Goal: Task Accomplishment & Management: Use online tool/utility

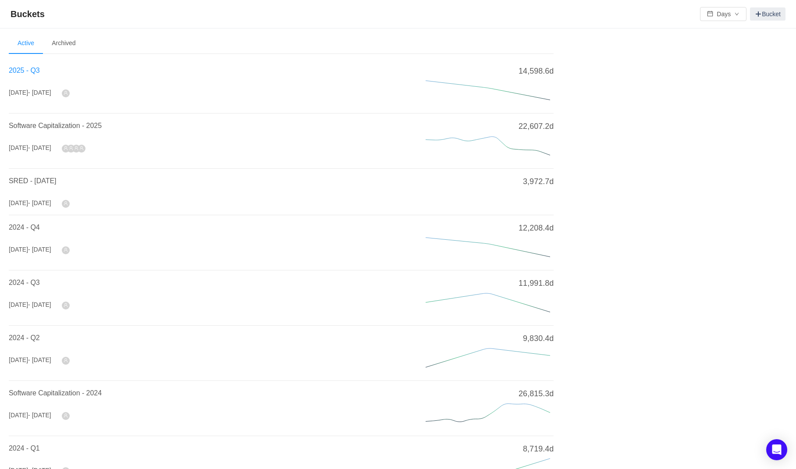
click at [35, 69] on span "2025 - Q3" at bounding box center [24, 70] width 31 height 7
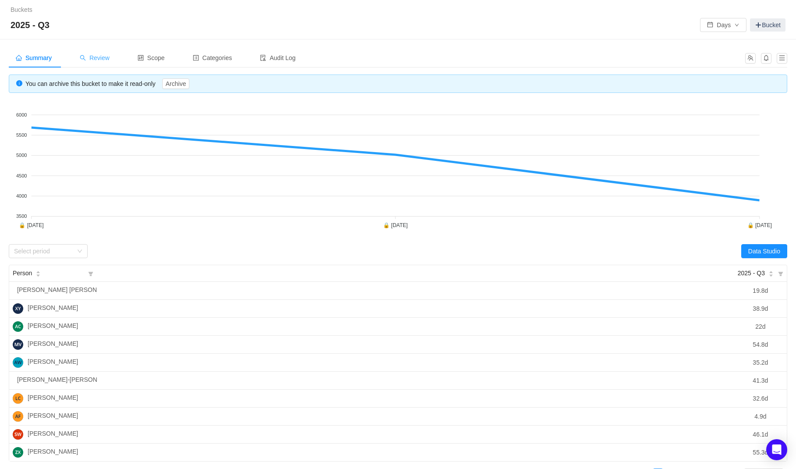
click at [99, 56] on span "Review" at bounding box center [95, 57] width 30 height 7
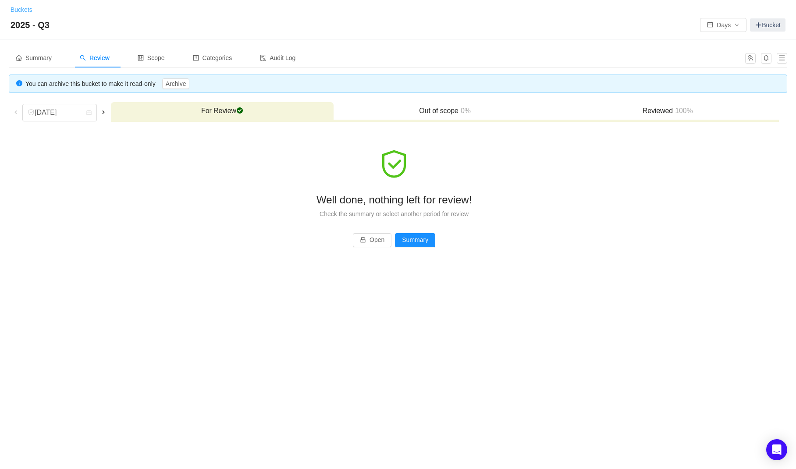
click at [25, 9] on link "Buckets" at bounding box center [22, 9] width 22 height 7
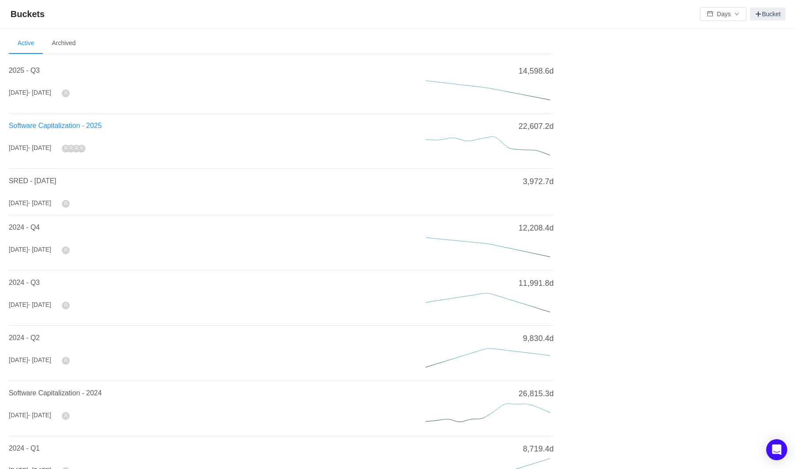
click at [40, 126] on span "Software Capitalization - 2025" at bounding box center [55, 125] width 93 height 7
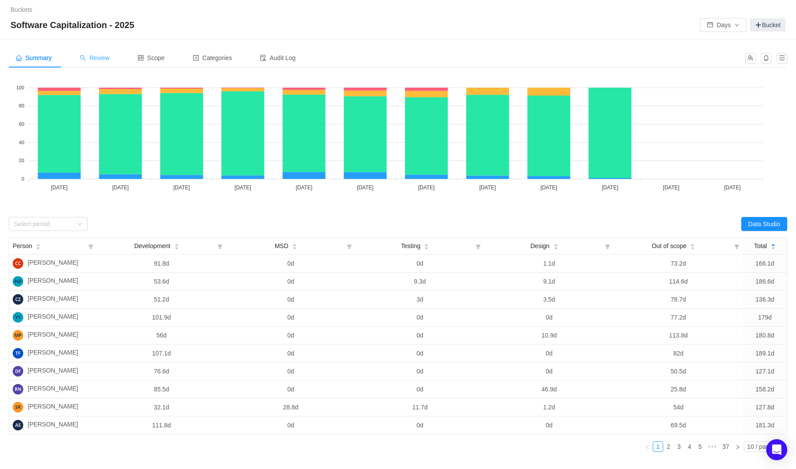
click at [110, 54] on span "Review" at bounding box center [95, 57] width 30 height 7
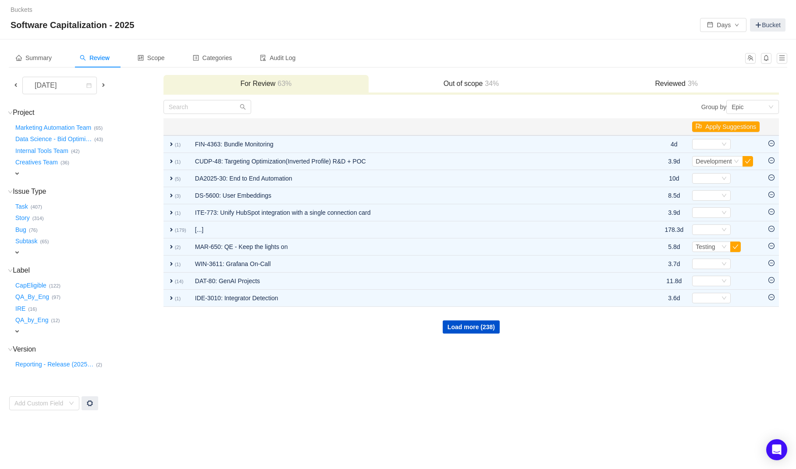
click at [465, 80] on h3 "Out of scope 34%" at bounding box center [471, 83] width 196 height 9
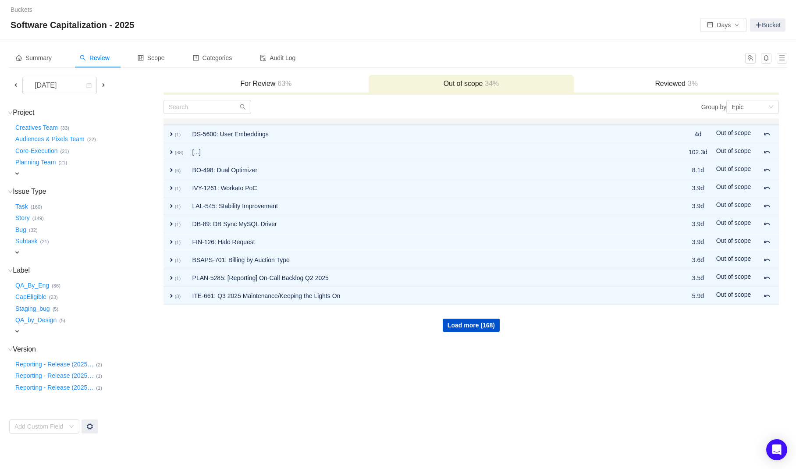
click at [18, 85] on span at bounding box center [15, 85] width 7 height 7
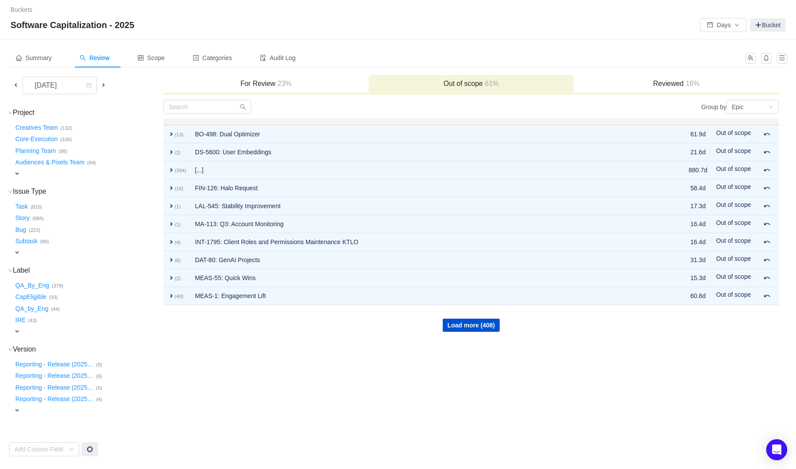
click at [16, 175] on span "expand" at bounding box center [17, 173] width 7 height 7
click at [40, 178] on div "Select value" at bounding box center [51, 174] width 69 height 9
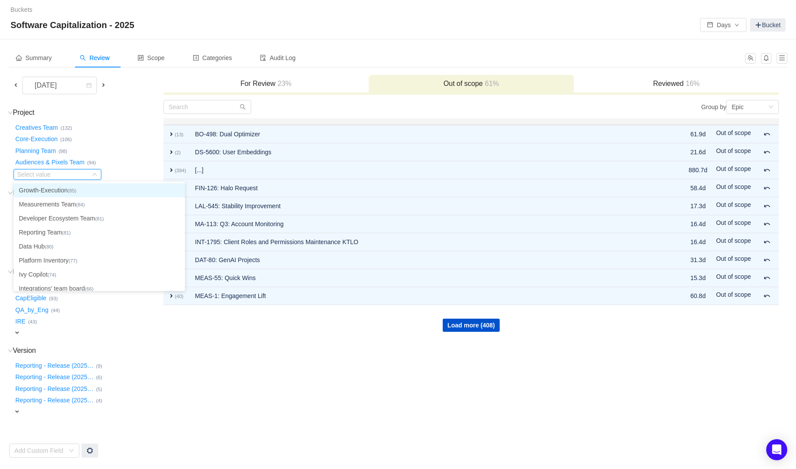
click at [40, 188] on li "Growth-Execution (85)" at bounding box center [99, 190] width 171 height 14
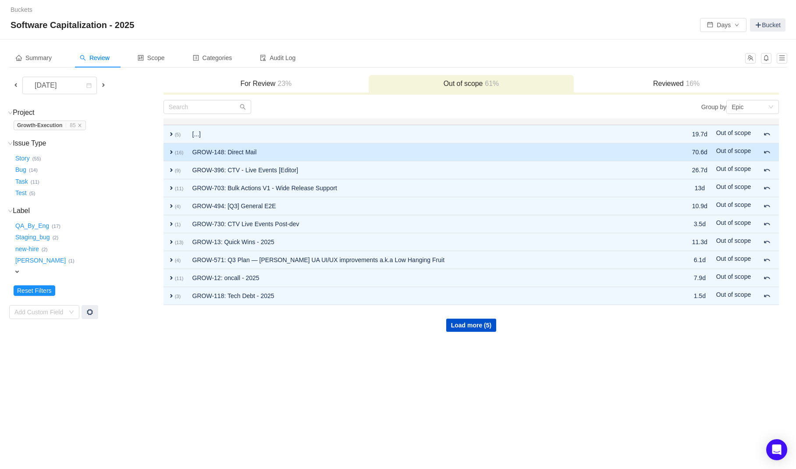
click at [170, 150] on span "expand" at bounding box center [171, 152] width 7 height 7
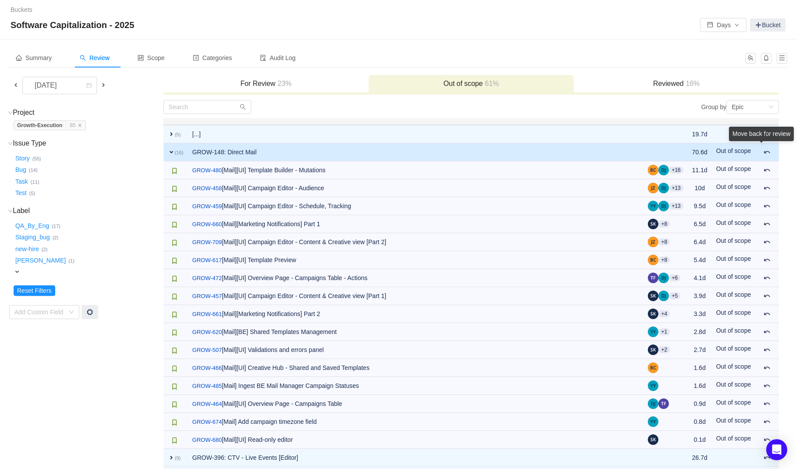
click at [766, 145] on div "Move back for review" at bounding box center [761, 136] width 65 height 18
click at [780, 160] on div "[DATE] For Review 23% Out of scope 61% Reviewed 16% Project (1) hide Growth-Exe…" at bounding box center [398, 348] width 778 height 546
click at [767, 152] on span at bounding box center [767, 152] width 7 height 7
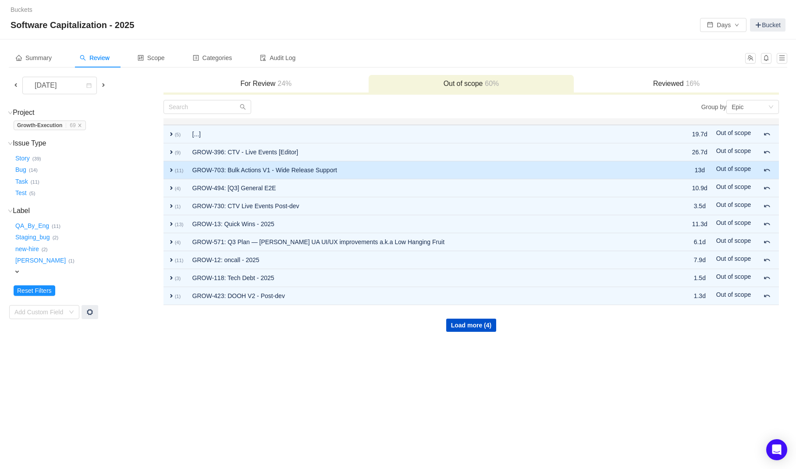
click at [419, 168] on td "GROW-703: Bulk Actions V1 - Wide Release Support" at bounding box center [429, 170] width 483 height 18
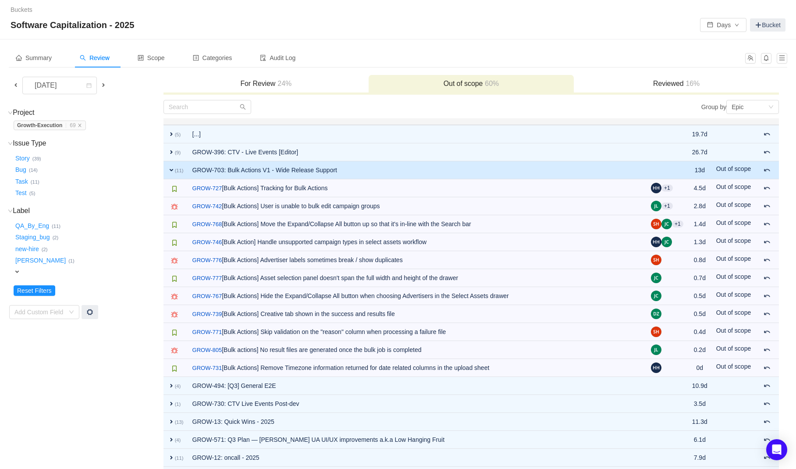
click at [419, 168] on td "GROW-703: Bulk Actions V1 - Wide Release Support" at bounding box center [417, 170] width 459 height 18
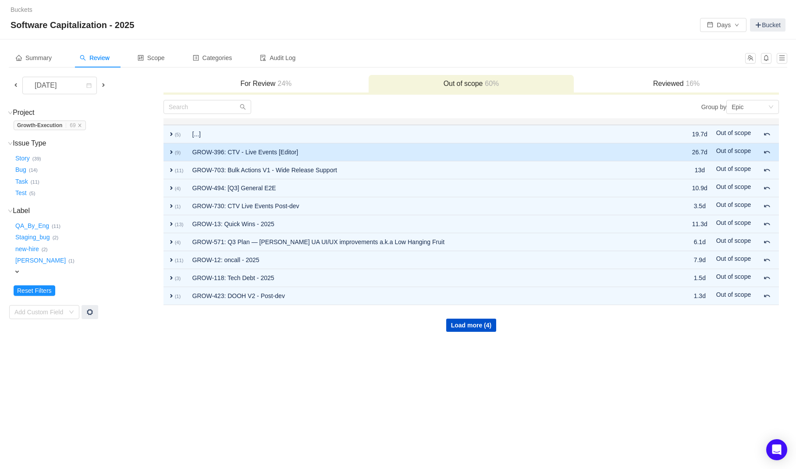
click at [413, 155] on td "GROW-396: CTV - Live Events [Editor]" at bounding box center [429, 152] width 483 height 18
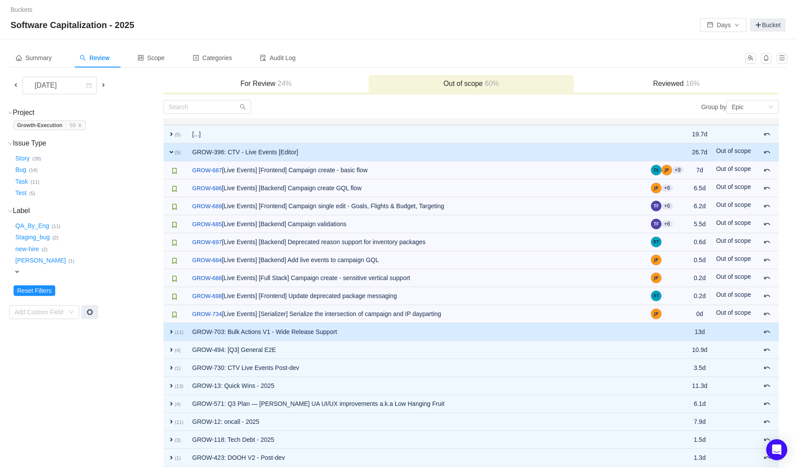
scroll to position [34, 0]
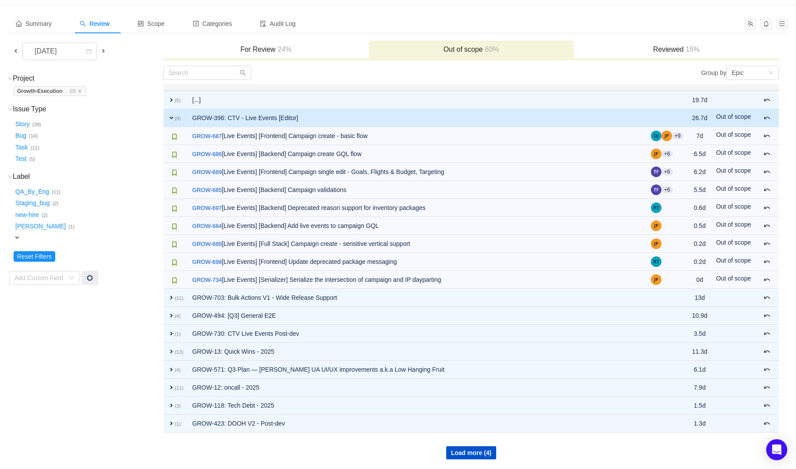
click at [274, 55] on div "For Review 24%" at bounding box center [265, 50] width 205 height 19
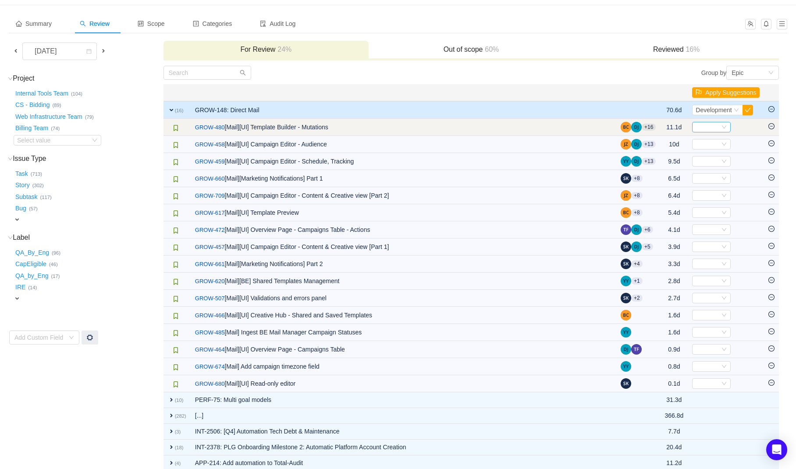
click at [716, 127] on div "Select" at bounding box center [708, 127] width 24 height 10
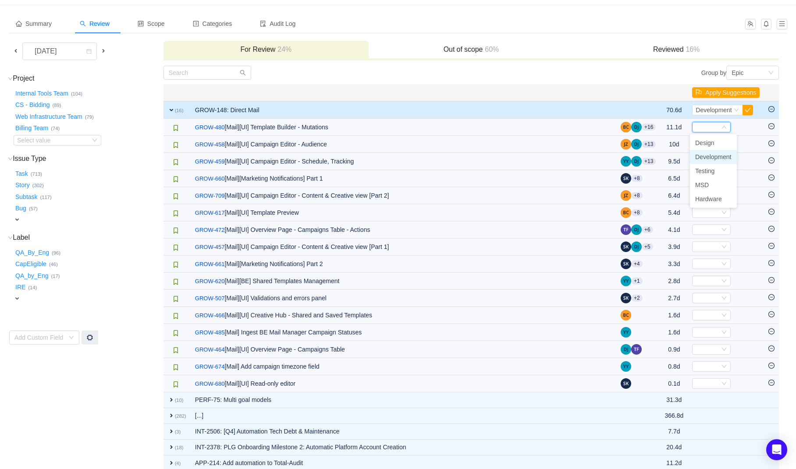
click at [714, 159] on span "Development" at bounding box center [713, 156] width 36 height 7
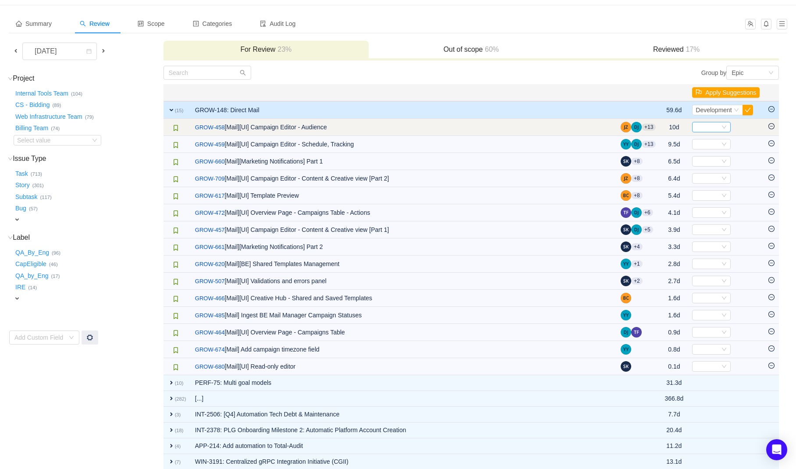
click at [714, 128] on div "Select" at bounding box center [708, 127] width 24 height 10
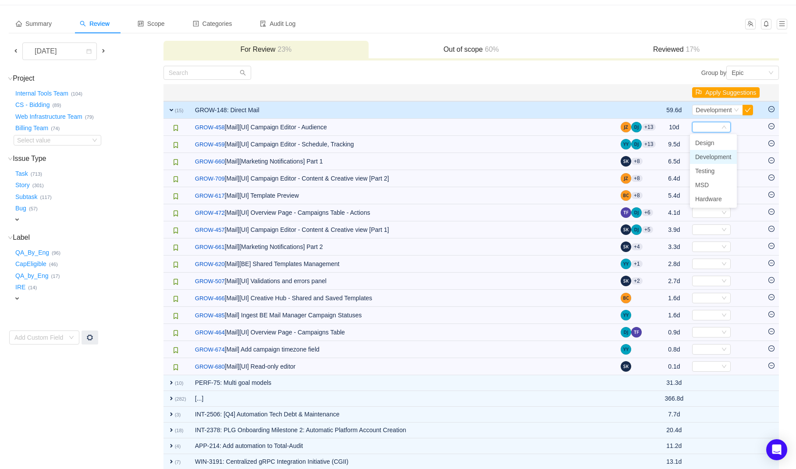
click at [711, 156] on span "Development" at bounding box center [713, 156] width 36 height 7
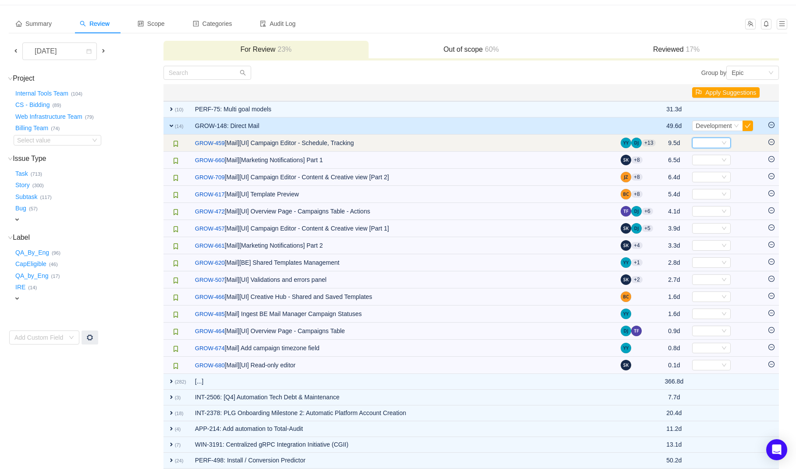
click at [705, 142] on div "Select" at bounding box center [708, 143] width 24 height 10
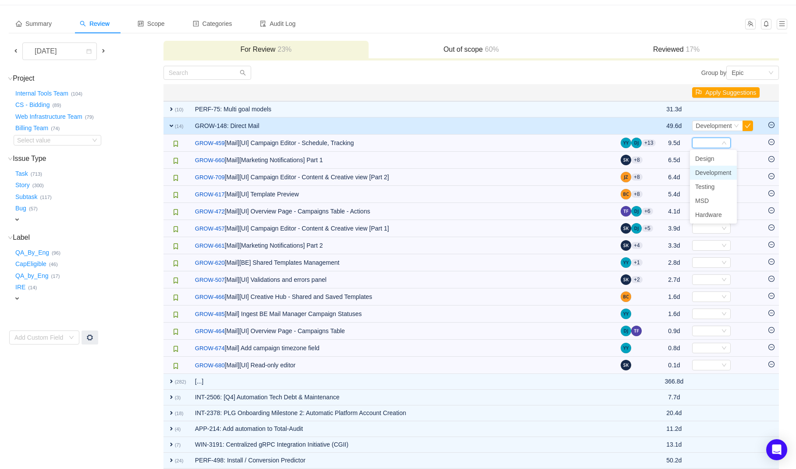
click at [710, 174] on span "Development" at bounding box center [713, 172] width 36 height 7
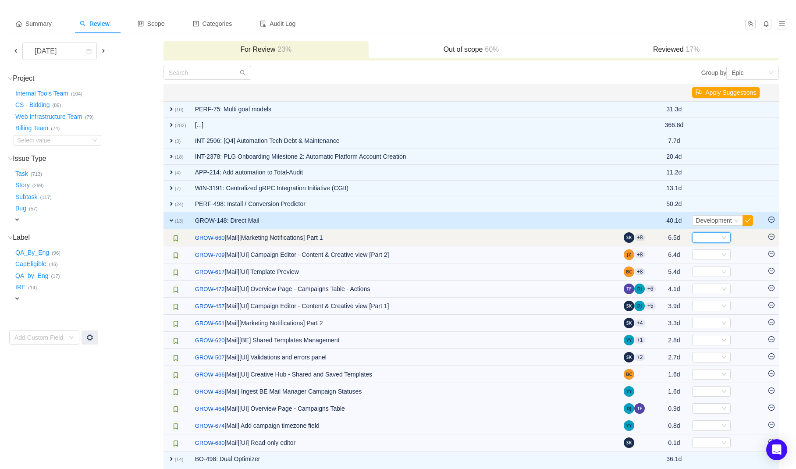
click at [709, 236] on div "Select" at bounding box center [708, 238] width 24 height 10
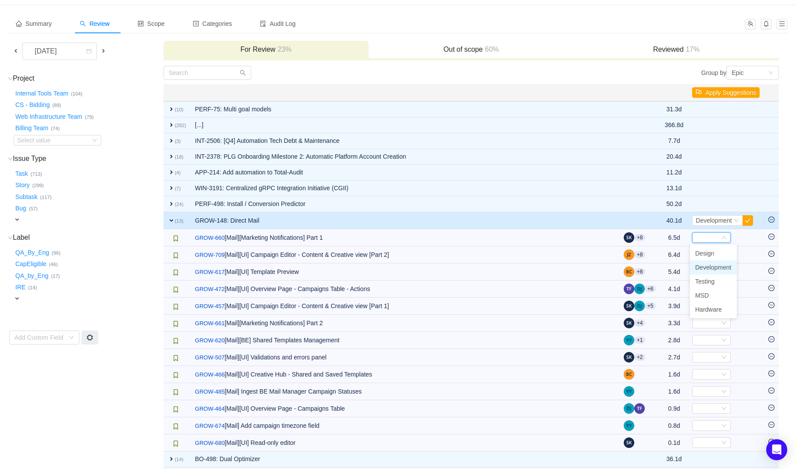
click at [712, 267] on span "Development" at bounding box center [713, 267] width 36 height 7
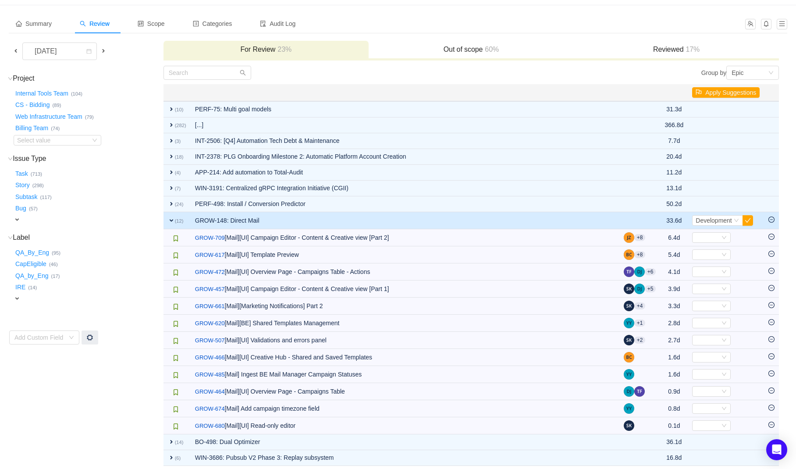
scroll to position [68, 0]
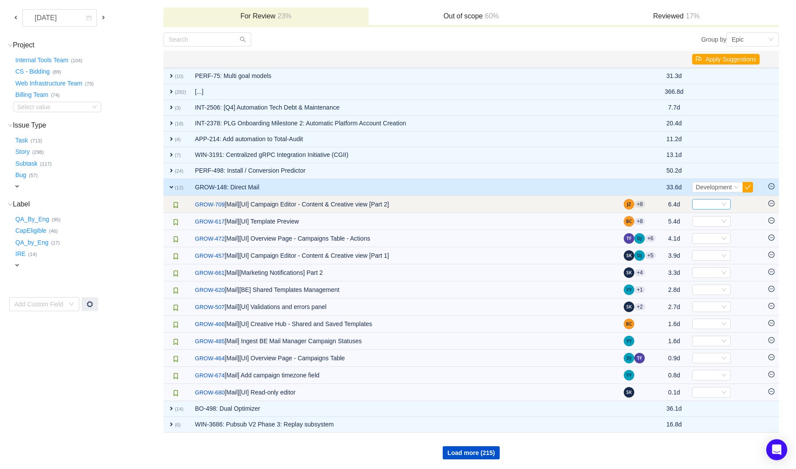
click at [711, 203] on div "Select" at bounding box center [708, 204] width 24 height 10
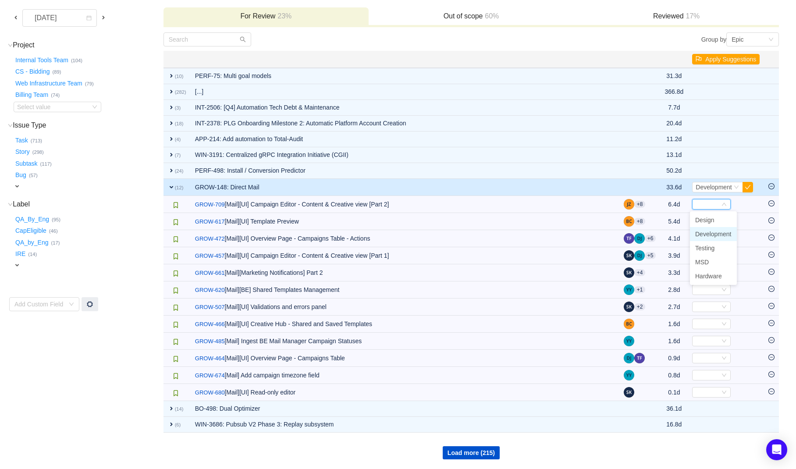
click at [711, 235] on span "Development" at bounding box center [713, 234] width 36 height 7
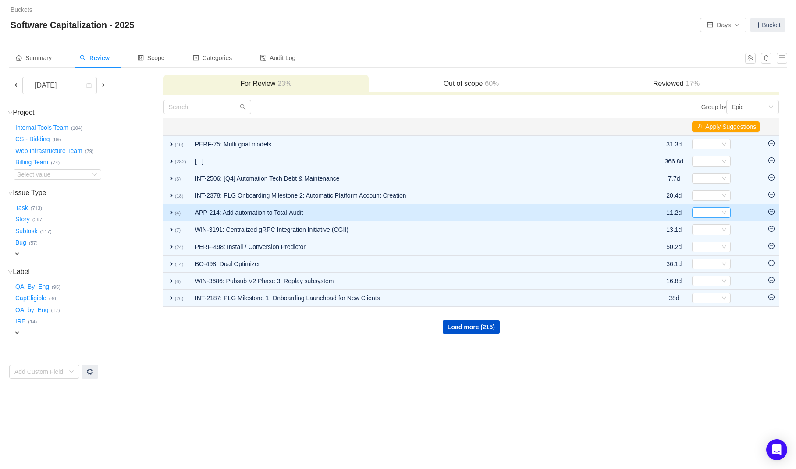
scroll to position [0, 0]
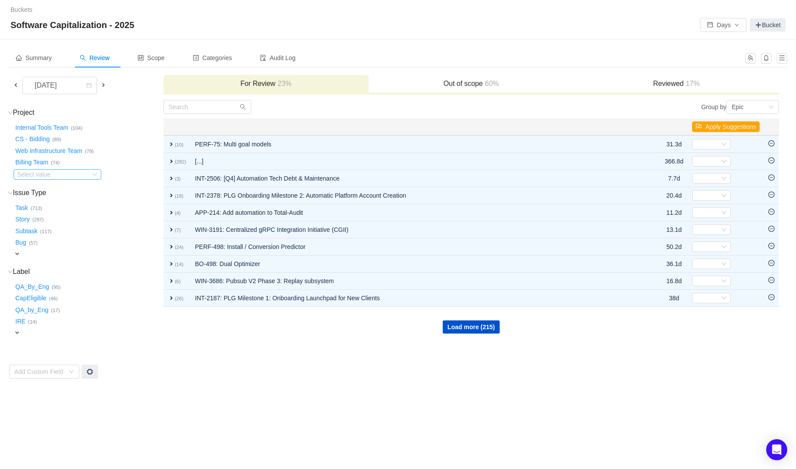
click at [86, 171] on div "Select value" at bounding box center [51, 174] width 69 height 9
type input "growt"
click at [50, 191] on li "Growth-Execution (14)" at bounding box center [58, 190] width 88 height 14
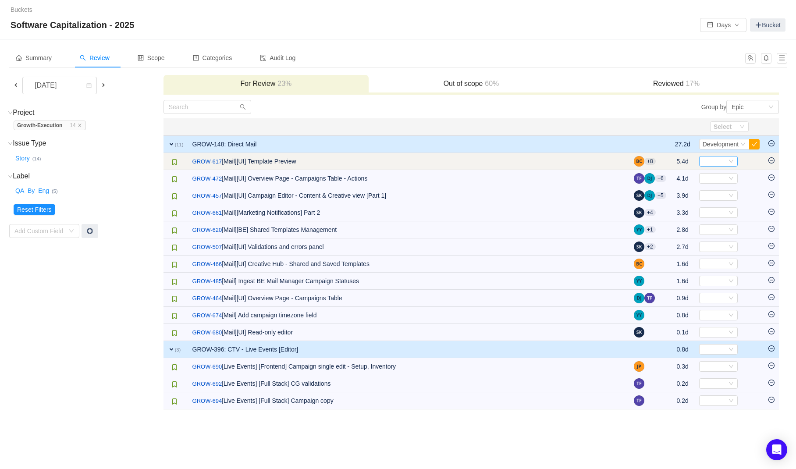
click at [728, 161] on icon "icon: down" at bounding box center [730, 161] width 5 height 5
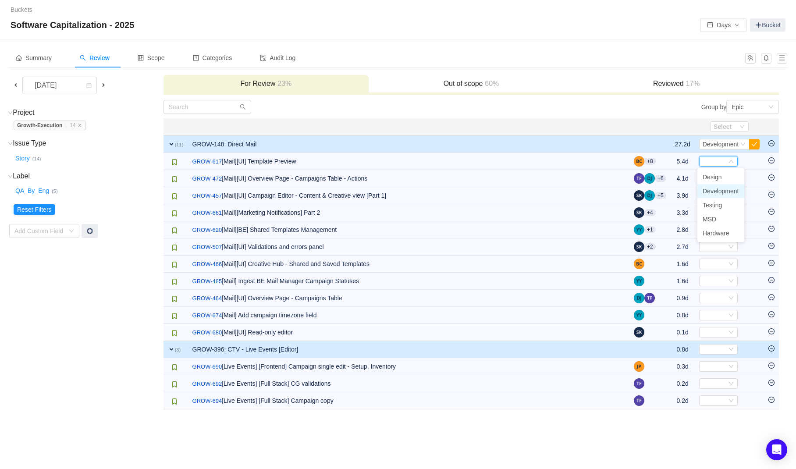
click at [723, 193] on span "Development" at bounding box center [721, 191] width 36 height 7
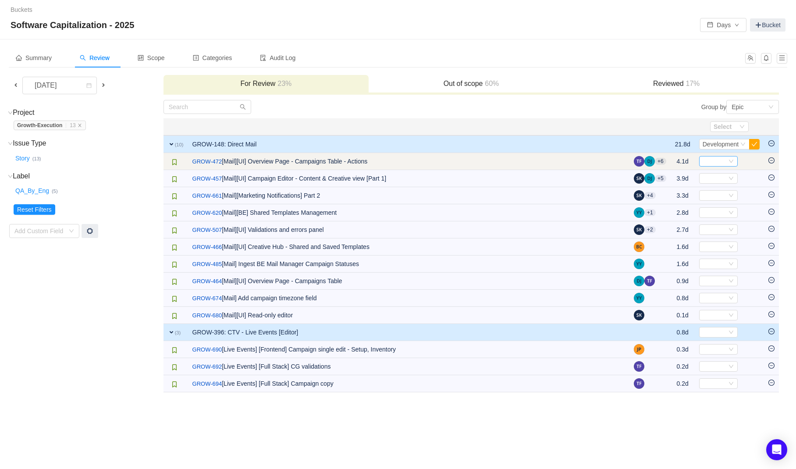
click at [714, 161] on div "Select" at bounding box center [715, 161] width 24 height 10
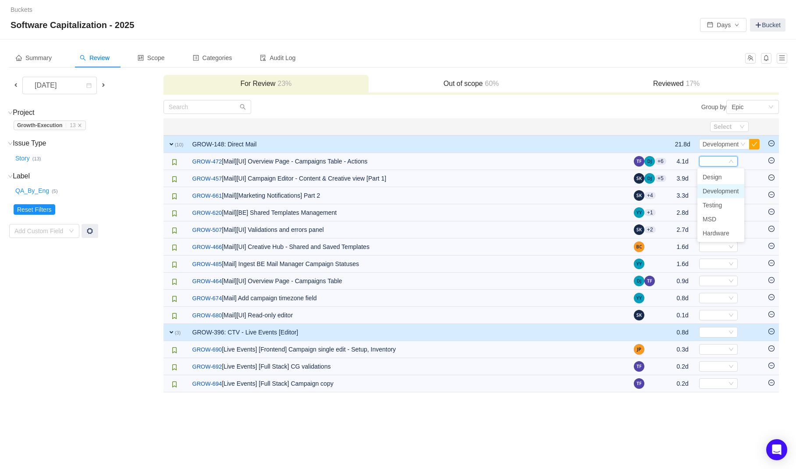
click at [717, 190] on span "Development" at bounding box center [721, 191] width 36 height 7
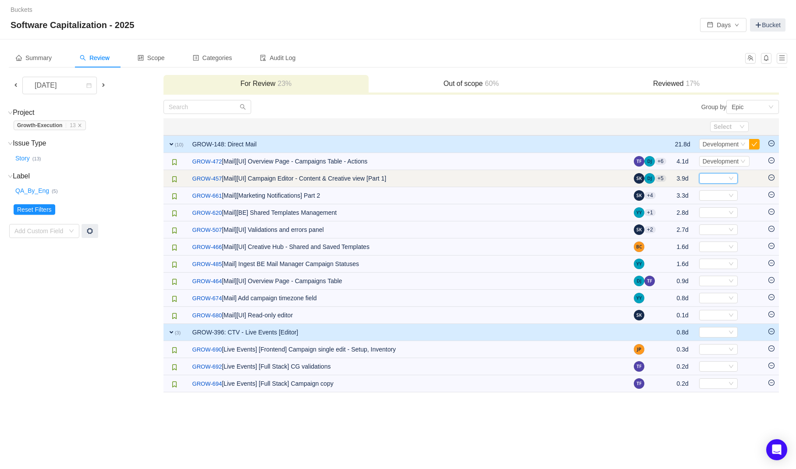
click at [721, 181] on div "Select" at bounding box center [715, 179] width 24 height 10
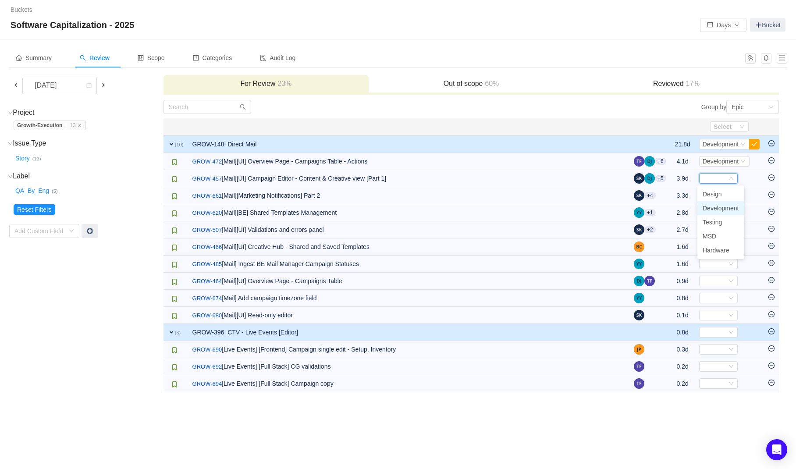
click at [716, 210] on span "Development" at bounding box center [721, 208] width 36 height 7
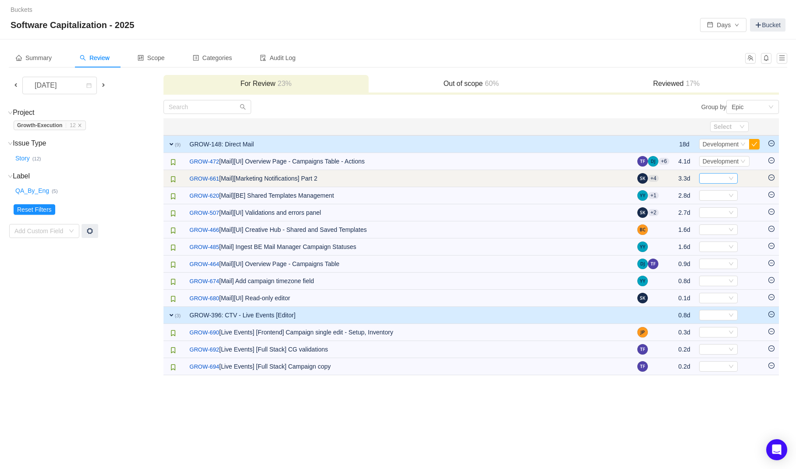
click at [726, 178] on div "Select" at bounding box center [718, 178] width 39 height 11
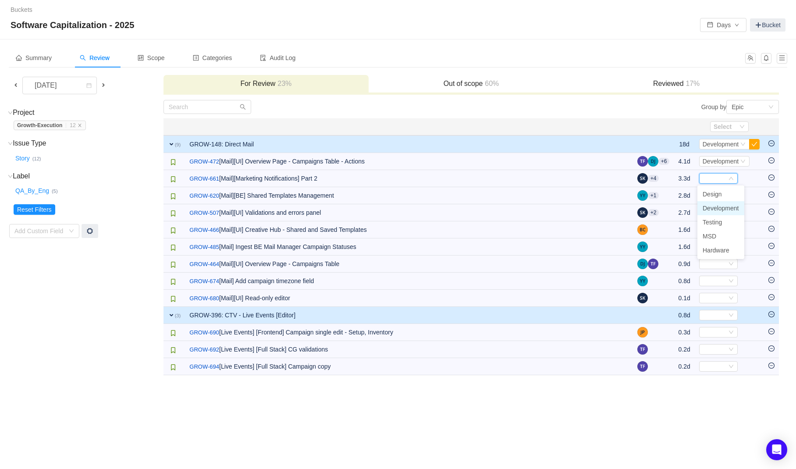
click at [724, 210] on span "Development" at bounding box center [721, 208] width 36 height 7
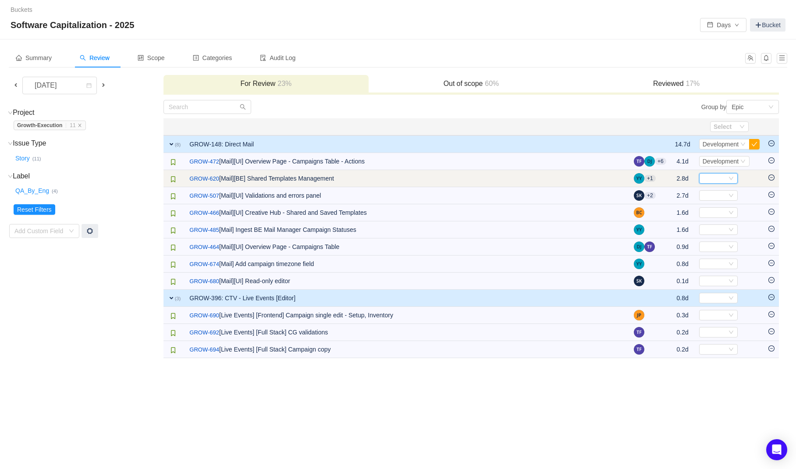
click at [718, 179] on div "Select" at bounding box center [715, 179] width 24 height 10
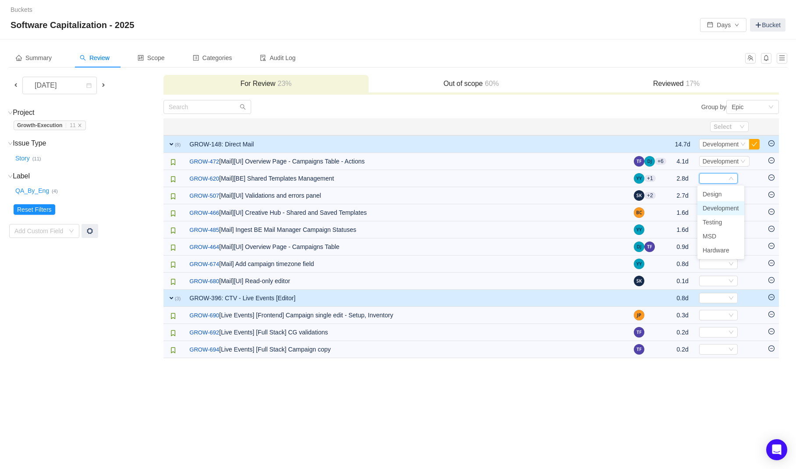
click at [720, 206] on span "Development" at bounding box center [721, 208] width 36 height 7
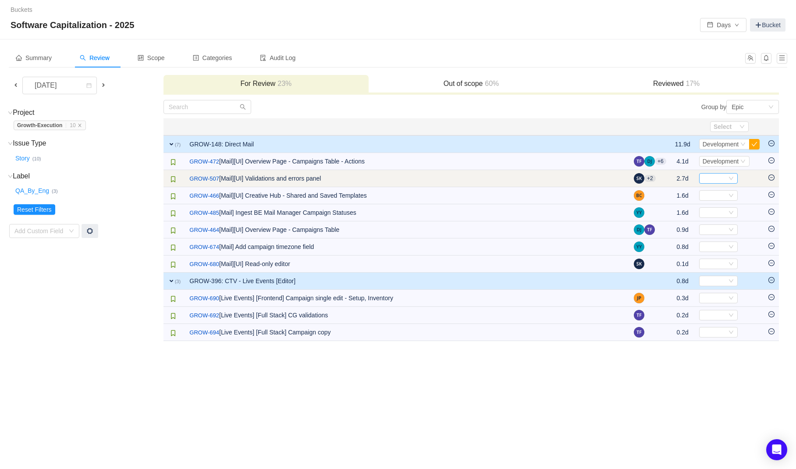
click at [710, 178] on div "Select" at bounding box center [715, 179] width 24 height 10
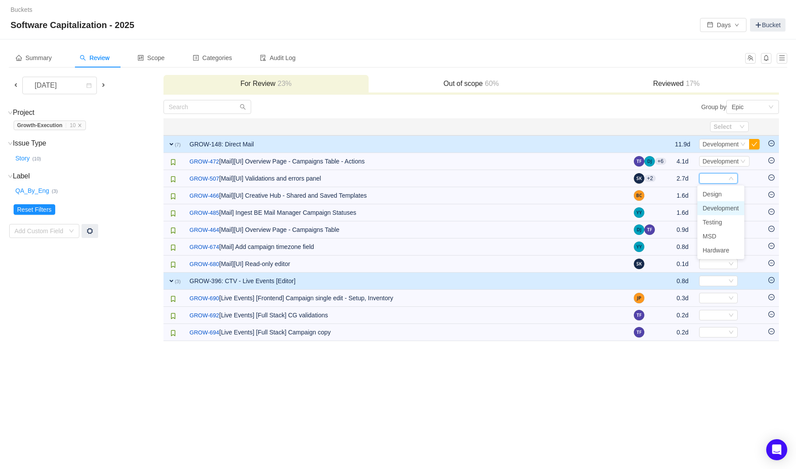
click at [718, 208] on span "Development" at bounding box center [721, 208] width 36 height 7
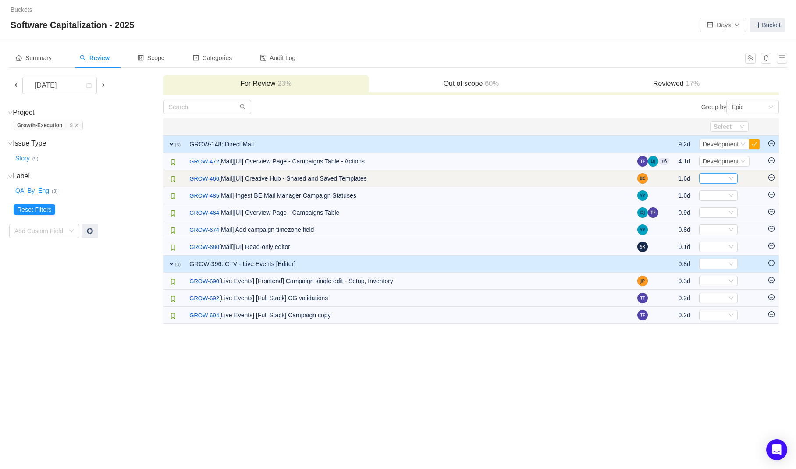
click at [714, 176] on div "Select" at bounding box center [715, 179] width 24 height 10
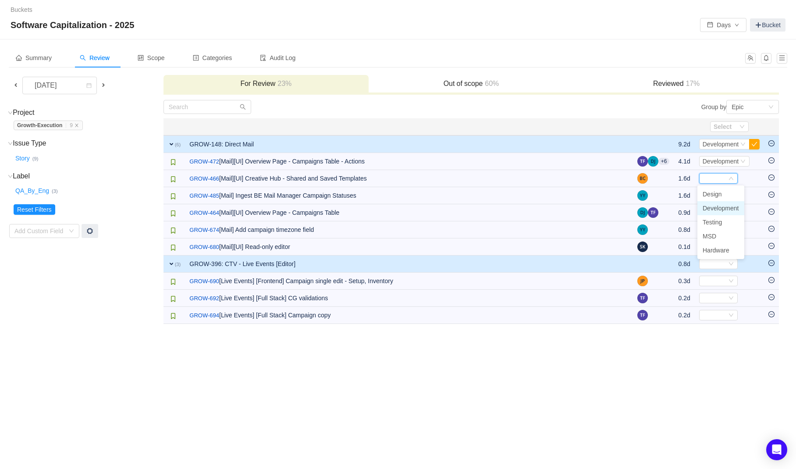
click at [717, 209] on span "Development" at bounding box center [721, 208] width 36 height 7
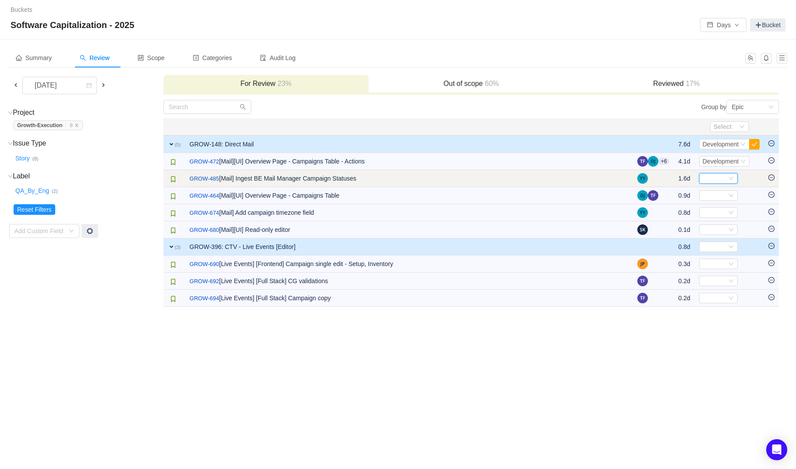
click at [719, 177] on div "Select" at bounding box center [715, 179] width 24 height 10
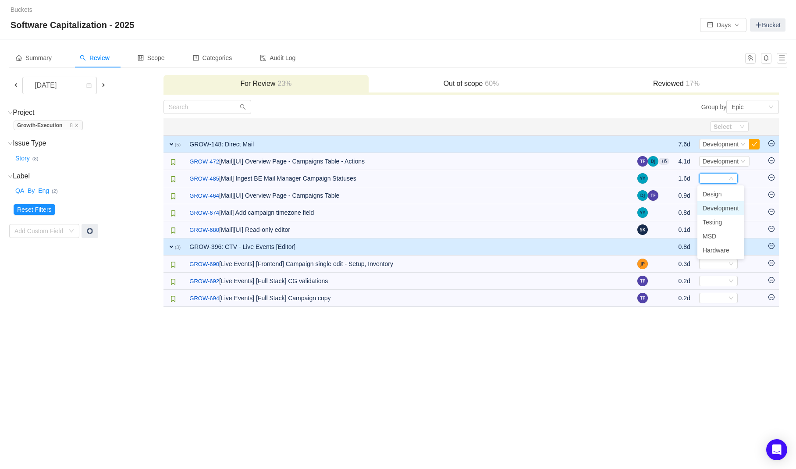
click at [721, 212] on li "Development" at bounding box center [720, 208] width 47 height 14
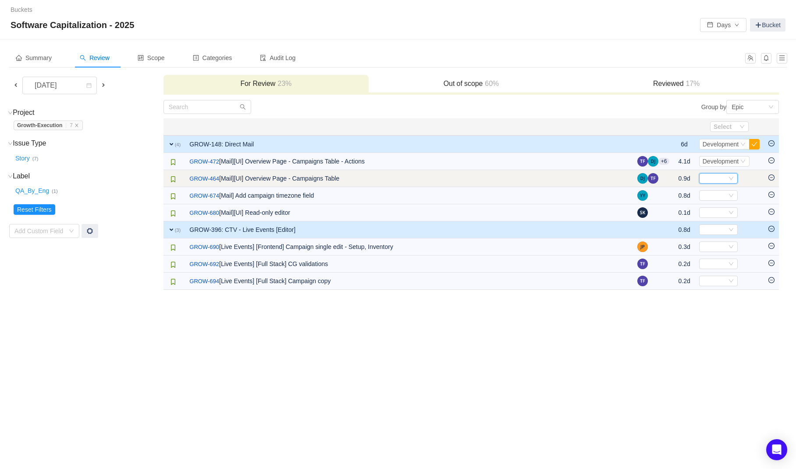
click at [717, 178] on div "Select" at bounding box center [715, 179] width 24 height 10
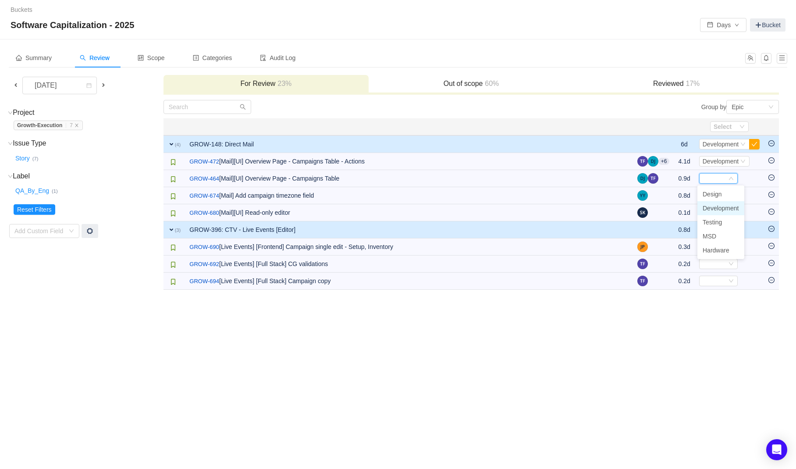
click at [717, 206] on span "Development" at bounding box center [721, 208] width 36 height 7
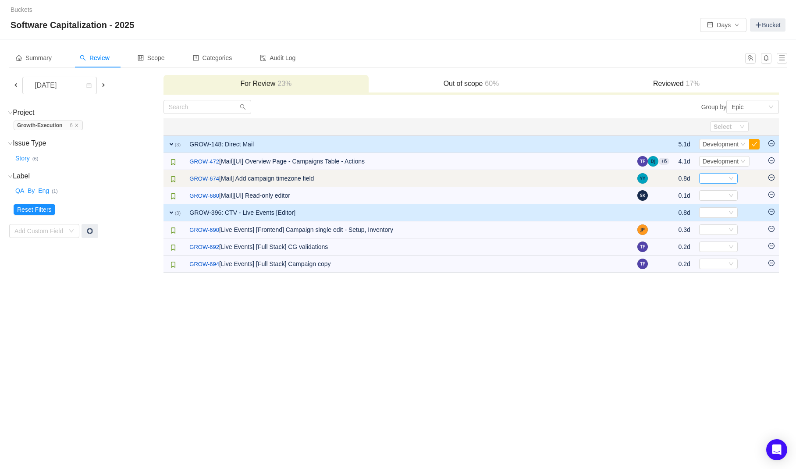
click at [713, 174] on div "Select" at bounding box center [715, 179] width 24 height 10
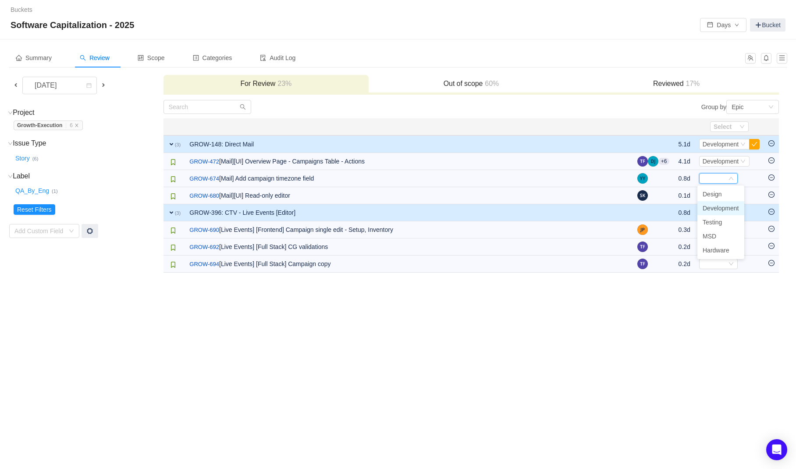
click at [714, 206] on span "Development" at bounding box center [721, 208] width 36 height 7
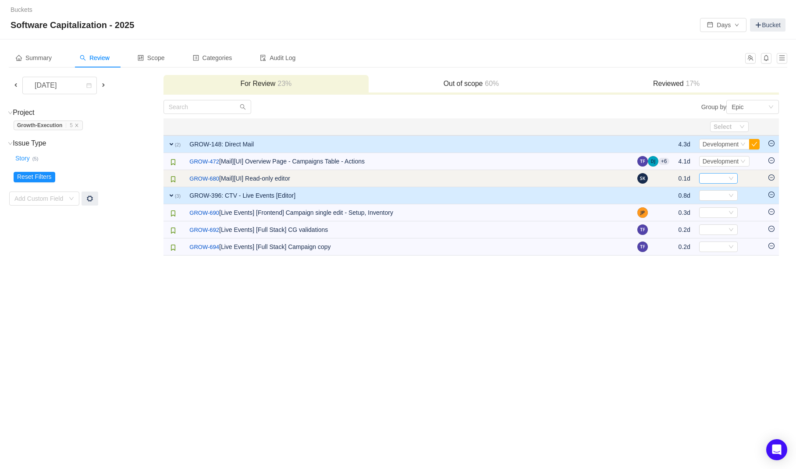
click at [714, 179] on div "Select" at bounding box center [715, 179] width 24 height 10
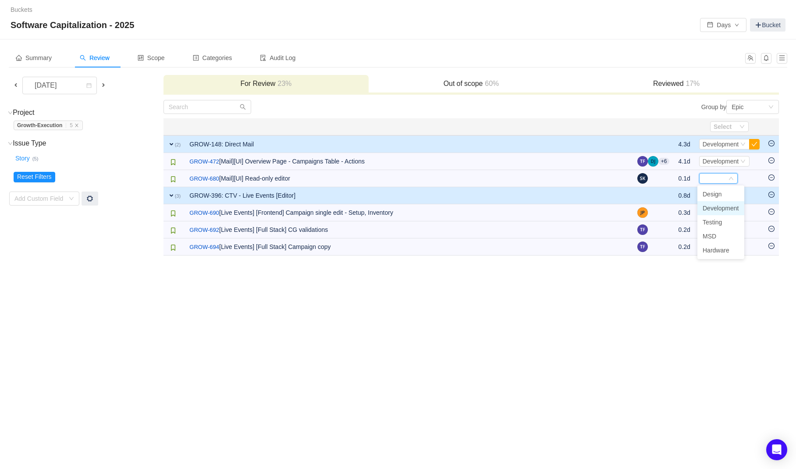
click at [714, 206] on span "Development" at bounding box center [721, 208] width 36 height 7
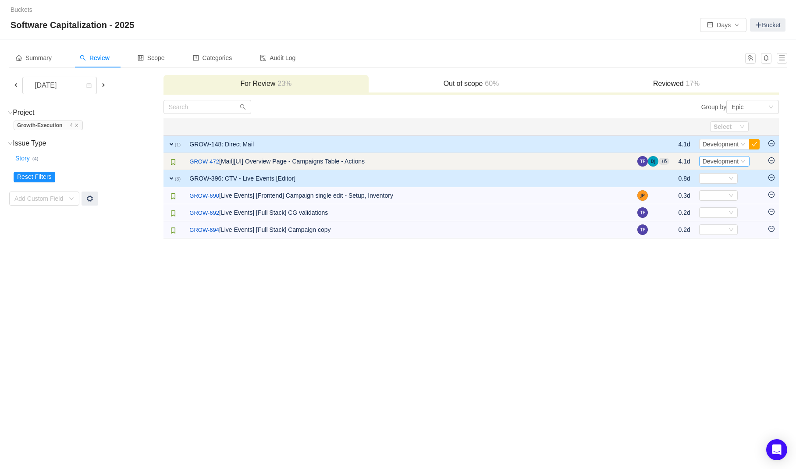
click at [715, 158] on span "Development" at bounding box center [721, 161] width 36 height 7
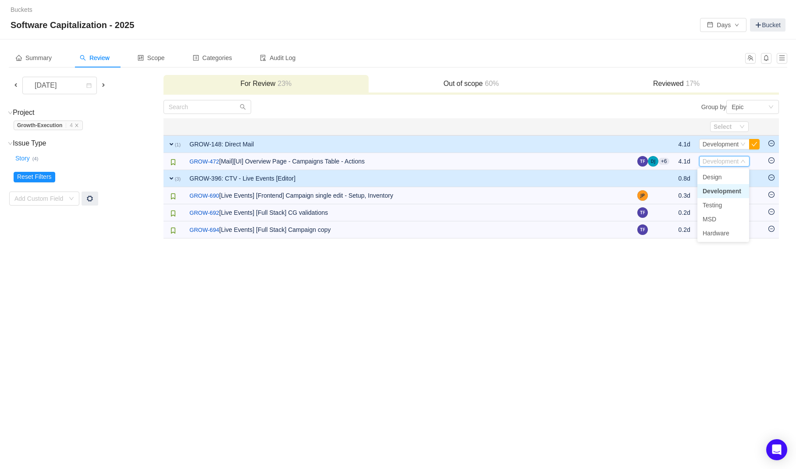
click at [716, 191] on span "Development" at bounding box center [722, 191] width 39 height 7
click at [756, 143] on button "button" at bounding box center [754, 144] width 11 height 11
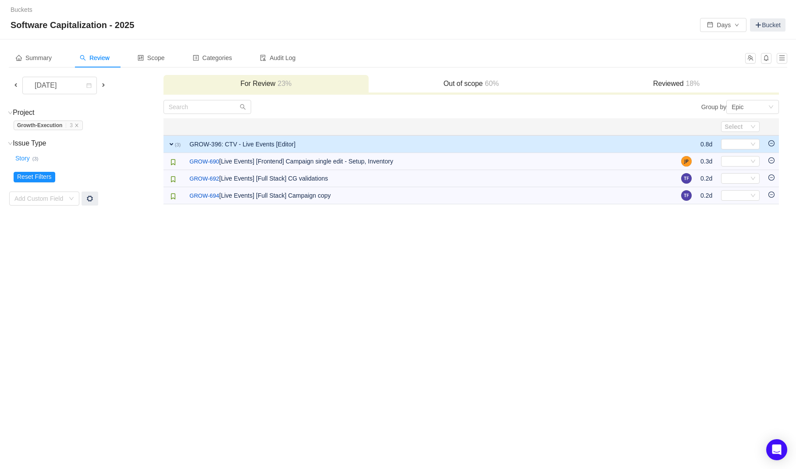
click at [439, 78] on div "Out of scope 60%" at bounding box center [471, 84] width 205 height 19
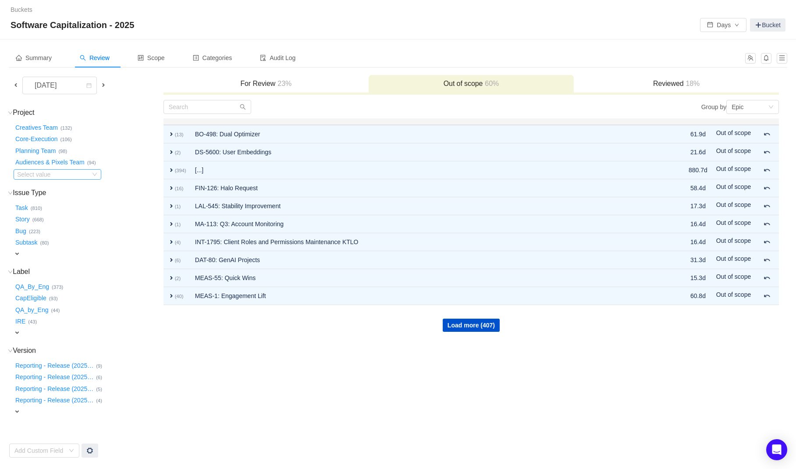
click at [85, 171] on div "Select value" at bounding box center [51, 174] width 69 height 9
type input "growth"
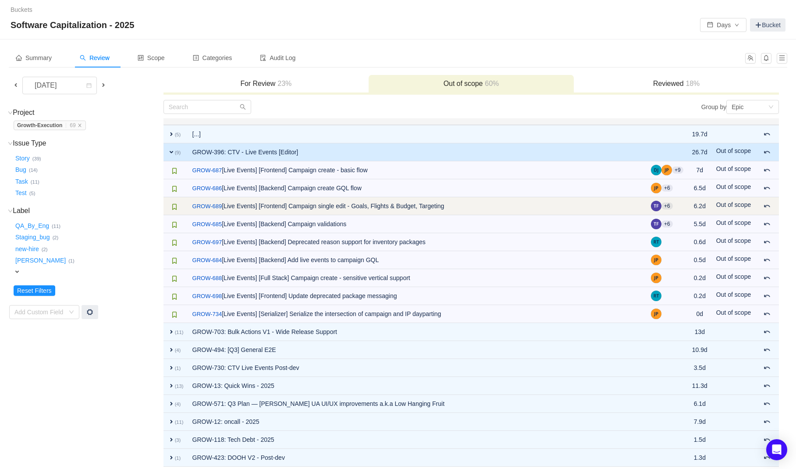
scroll to position [34, 0]
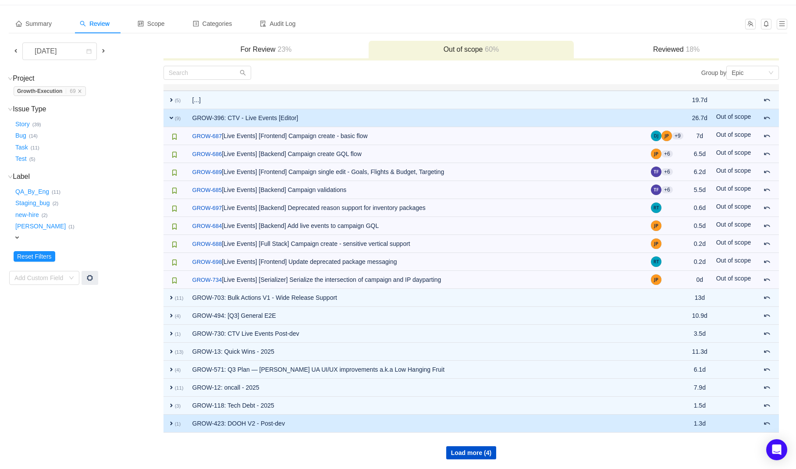
click at [169, 422] on span "expand" at bounding box center [171, 423] width 7 height 7
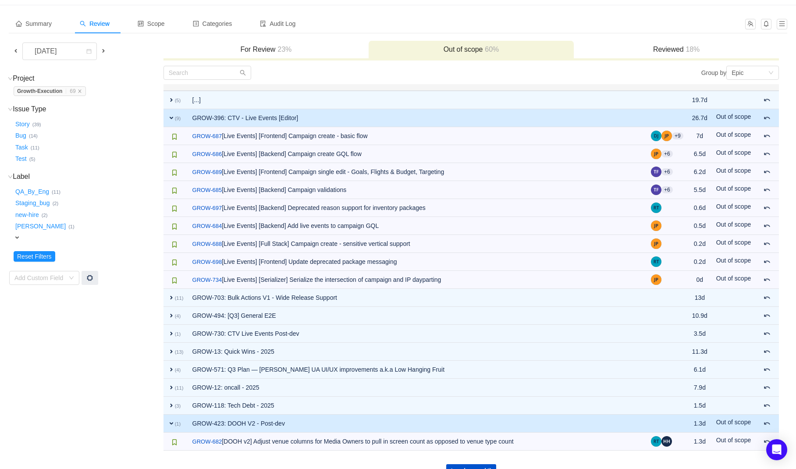
click at [169, 422] on span "expand" at bounding box center [171, 423] width 7 height 7
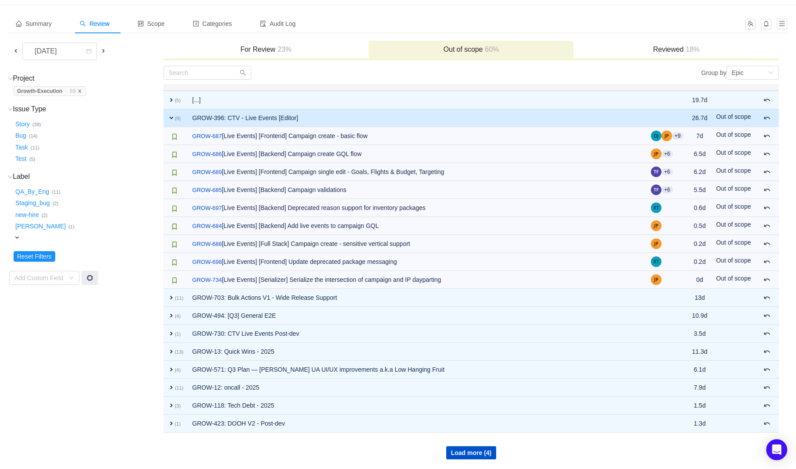
click at [82, 92] on icon "icon: close" at bounding box center [80, 91] width 4 height 4
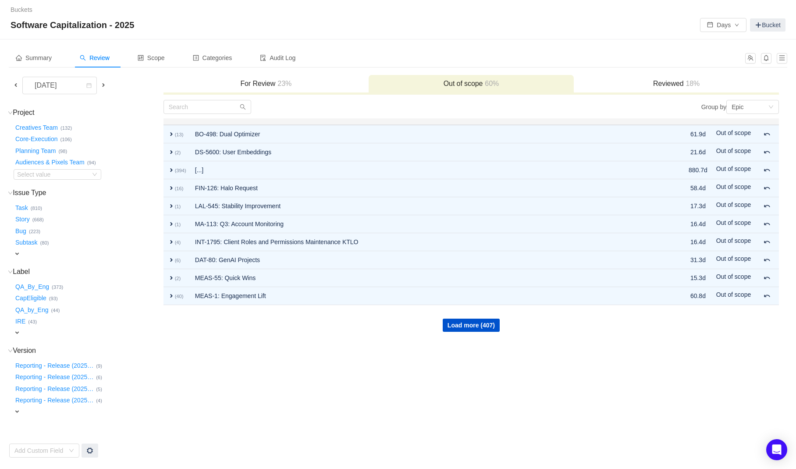
scroll to position [0, 0]
click at [61, 169] on div "Select value" at bounding box center [58, 174] width 88 height 11
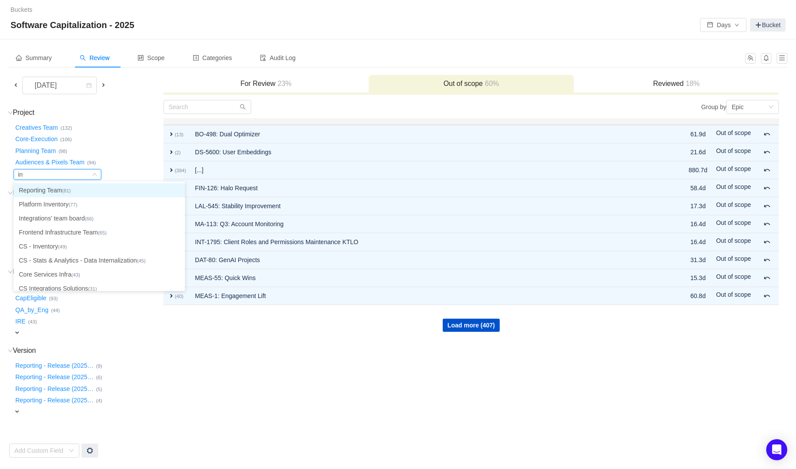
type input "inv"
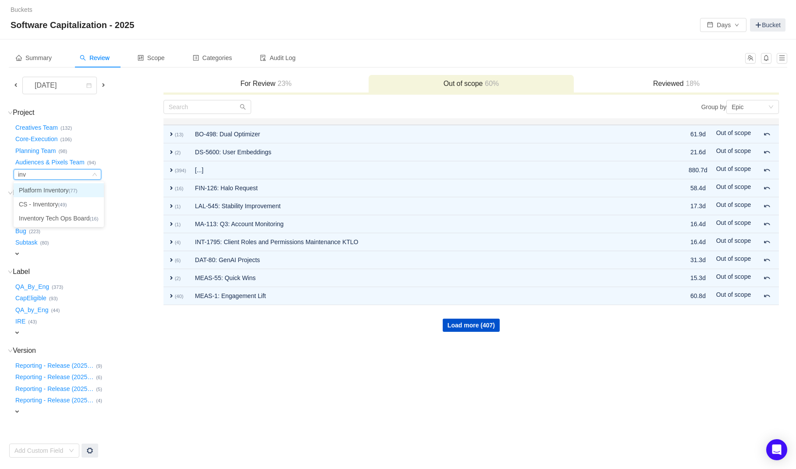
click at [53, 194] on li "Platform Inventory (77)" at bounding box center [59, 190] width 90 height 14
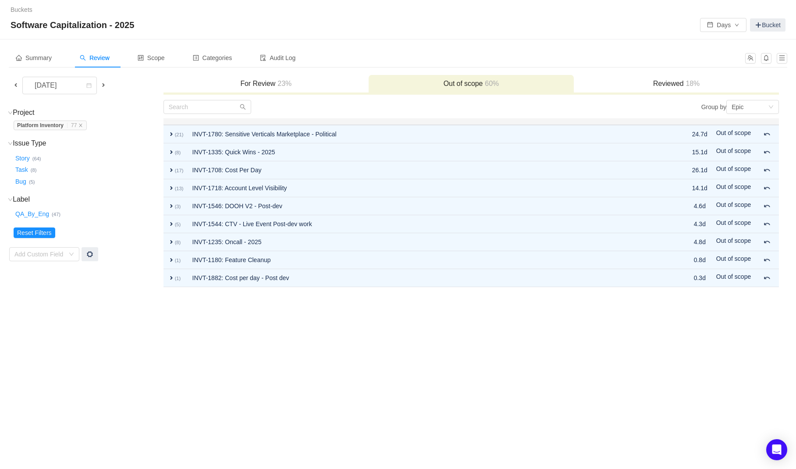
click at [17, 84] on span at bounding box center [15, 85] width 7 height 7
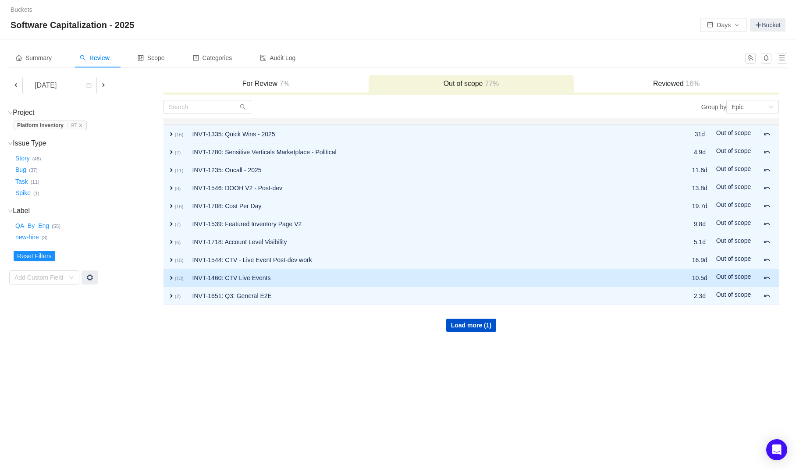
click at [174, 281] on span "expand" at bounding box center [171, 277] width 7 height 7
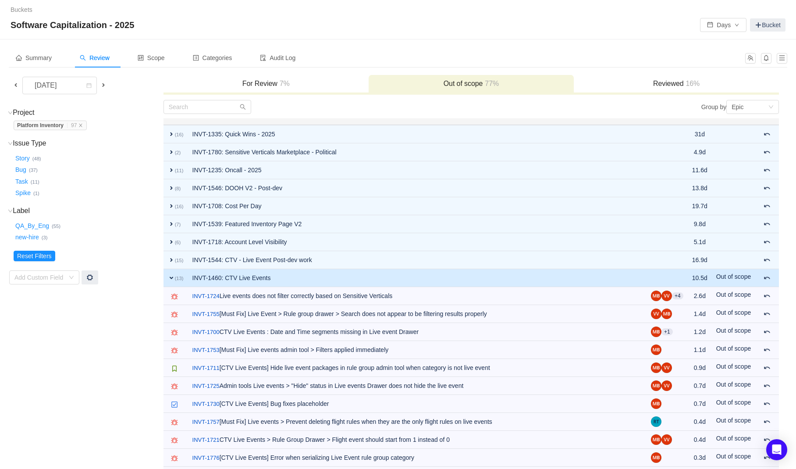
click at [168, 282] on td "expand (13)" at bounding box center [175, 278] width 25 height 18
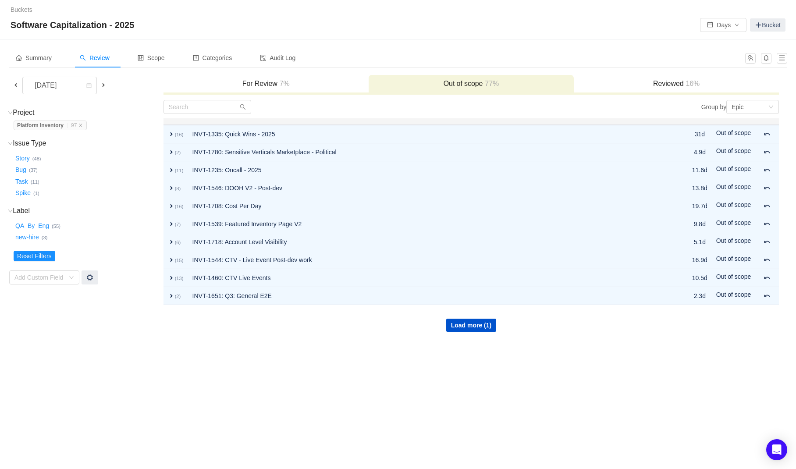
click at [75, 124] on span "97" at bounding box center [74, 125] width 6 height 6
click at [83, 126] on icon "icon: close" at bounding box center [80, 125] width 4 height 4
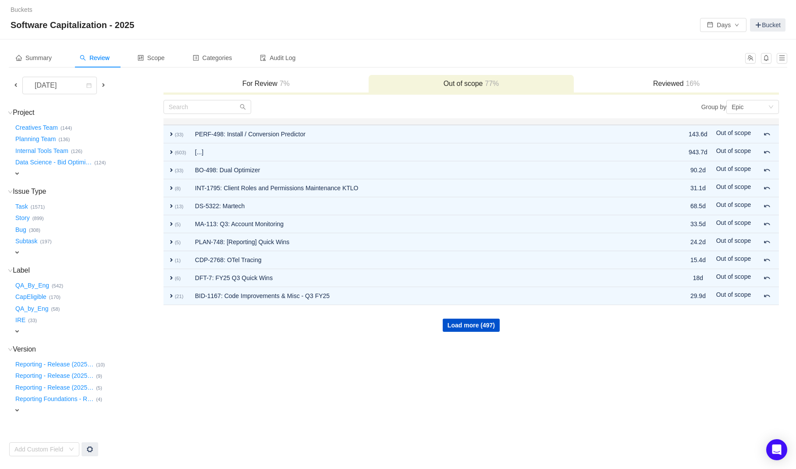
click at [20, 173] on span "expand" at bounding box center [17, 173] width 7 height 7
click at [40, 175] on div "Select value" at bounding box center [51, 174] width 69 height 9
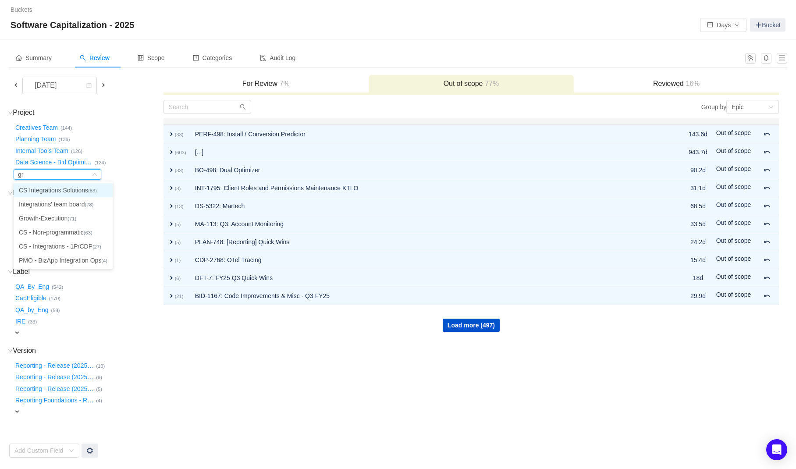
type input "gro"
click at [42, 190] on li "Growth-Execution (71)" at bounding box center [58, 190] width 88 height 14
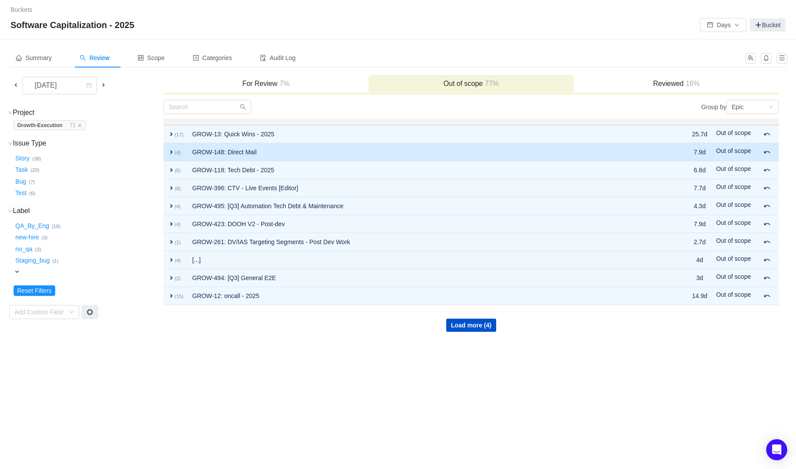
click at [168, 154] on span "expand" at bounding box center [171, 152] width 7 height 7
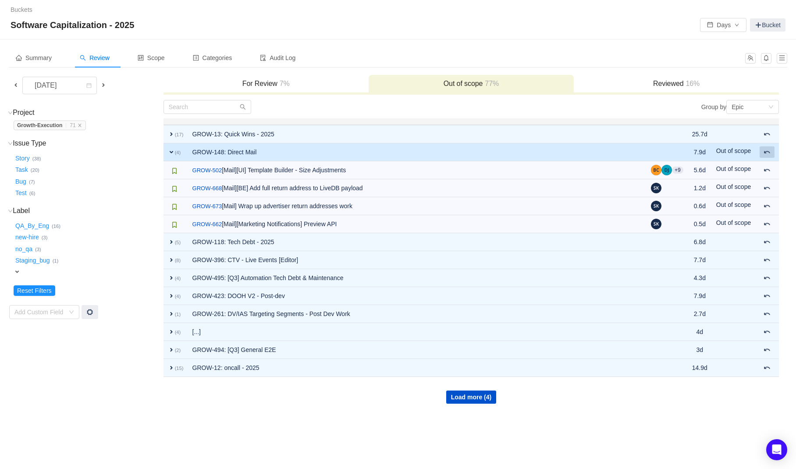
click at [767, 150] on span at bounding box center [767, 152] width 7 height 7
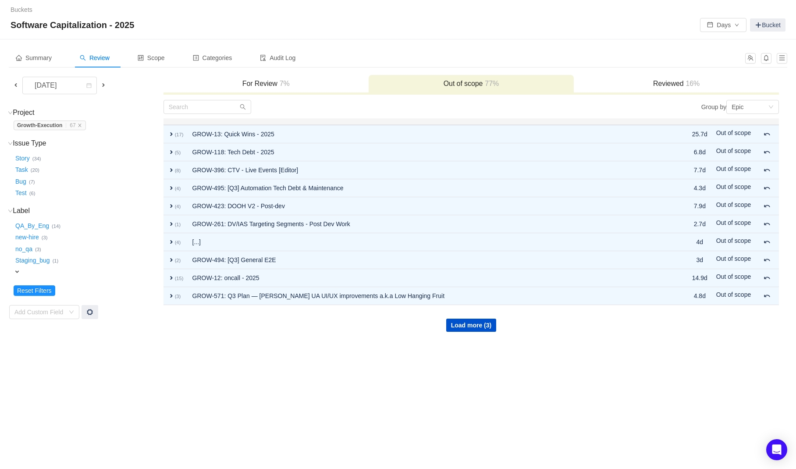
click at [13, 86] on span at bounding box center [15, 85] width 7 height 7
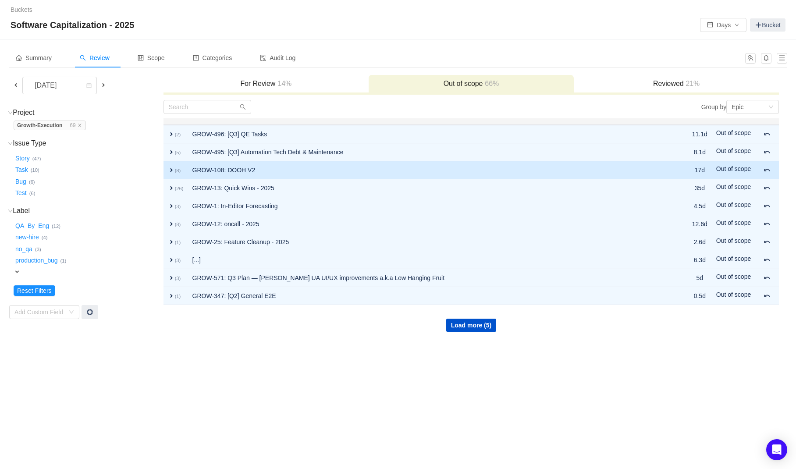
click at [171, 169] on span "expand" at bounding box center [171, 170] width 7 height 7
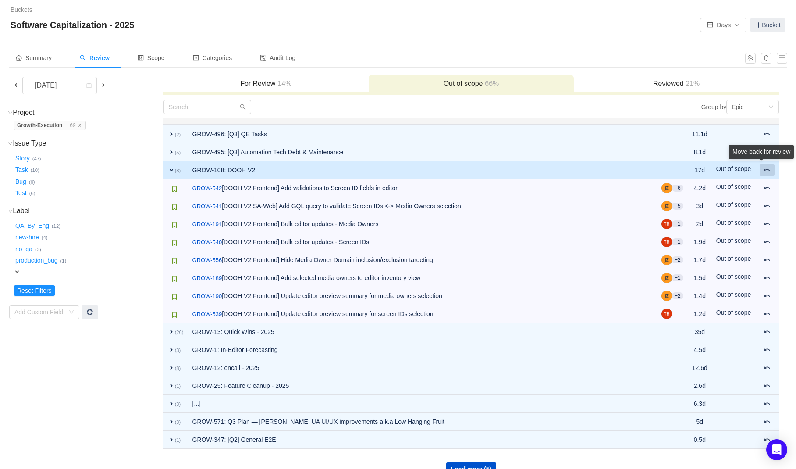
click at [766, 173] on span at bounding box center [767, 170] width 7 height 7
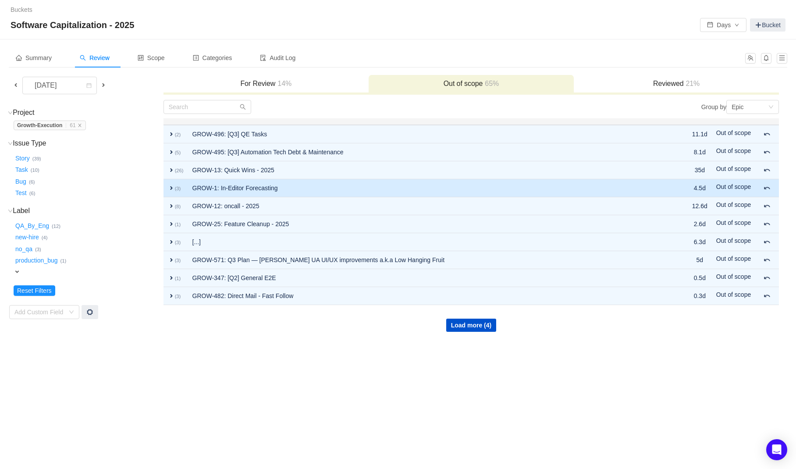
click at [171, 190] on span "expand" at bounding box center [171, 188] width 7 height 7
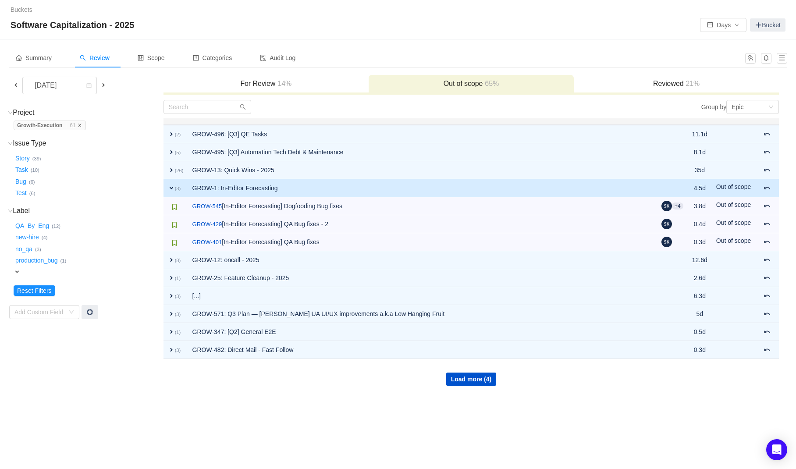
click at [81, 123] on icon "icon: close" at bounding box center [80, 125] width 4 height 4
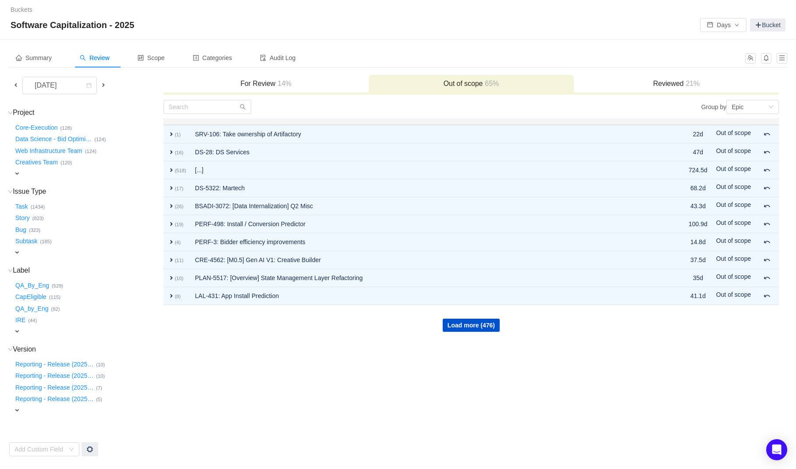
click at [16, 174] on span "expand" at bounding box center [17, 173] width 7 height 7
click at [39, 175] on div "Select value" at bounding box center [51, 174] width 69 height 9
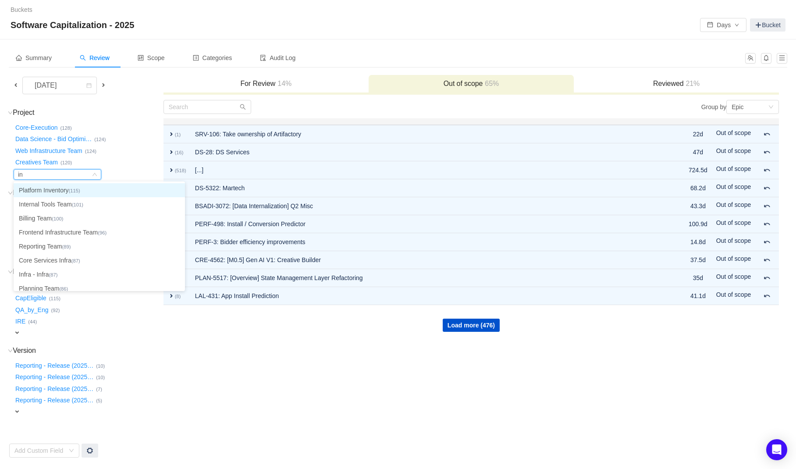
type input "inv"
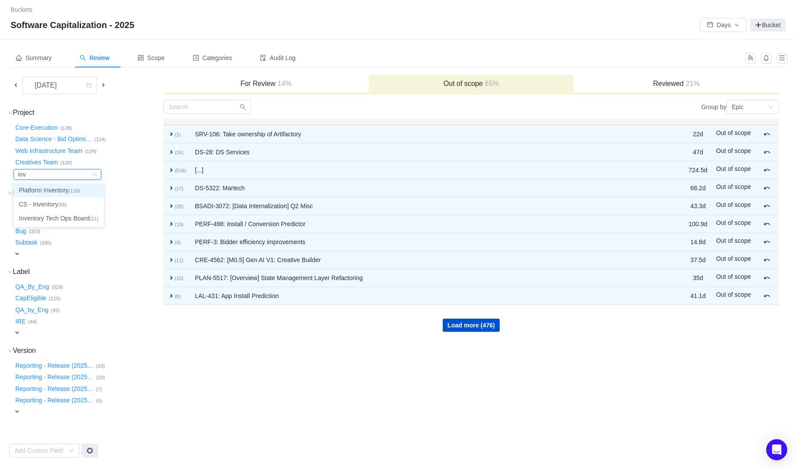
click at [41, 191] on li "Platform Inventory (115)" at bounding box center [59, 190] width 90 height 14
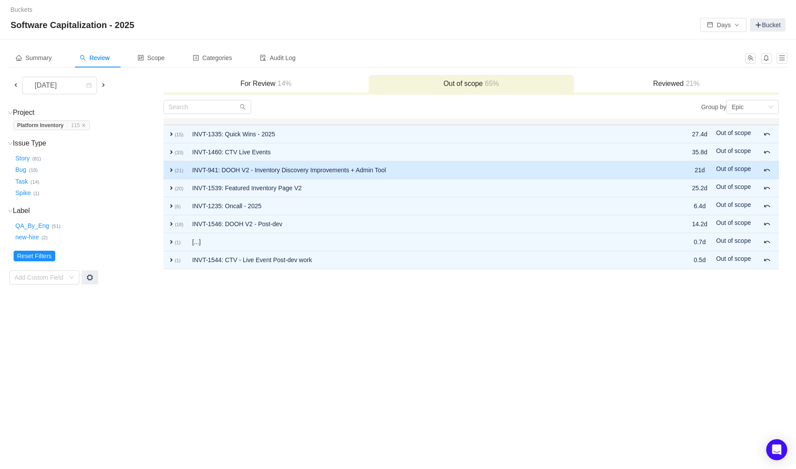
click at [170, 167] on span "expand" at bounding box center [171, 170] width 7 height 7
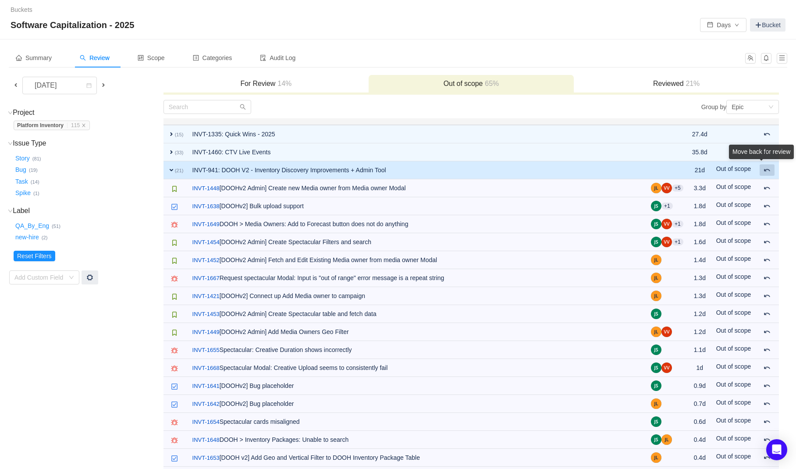
click at [767, 172] on span at bounding box center [767, 170] width 7 height 7
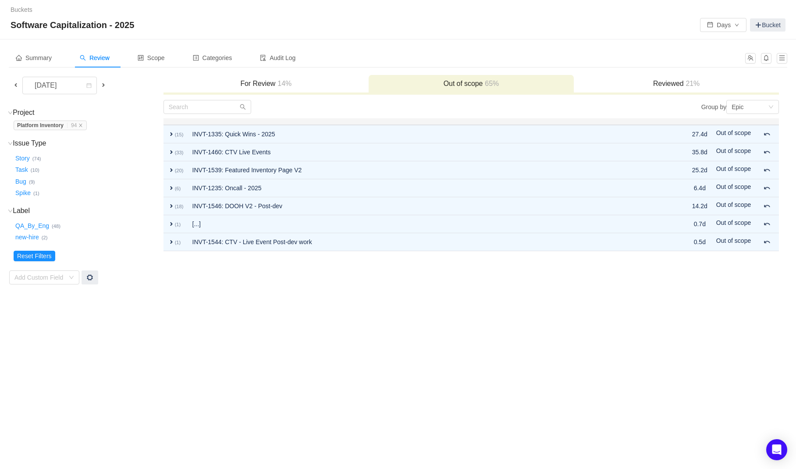
click at [256, 83] on h3 "For Review 14%" at bounding box center [266, 83] width 196 height 9
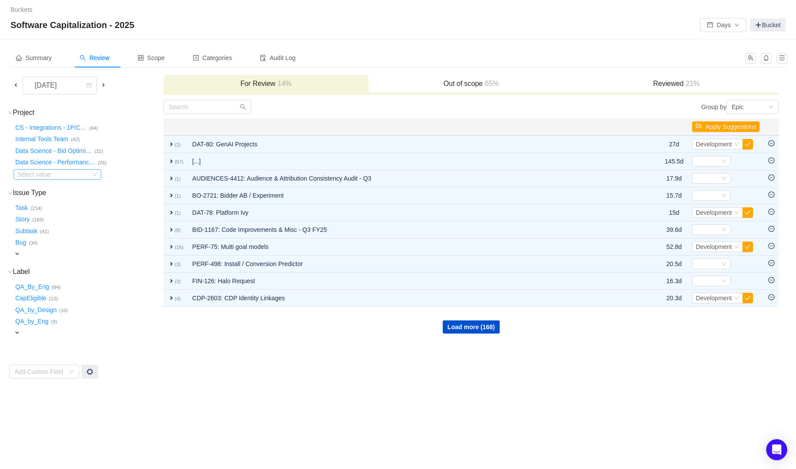
click at [59, 177] on div "Select value" at bounding box center [51, 174] width 69 height 9
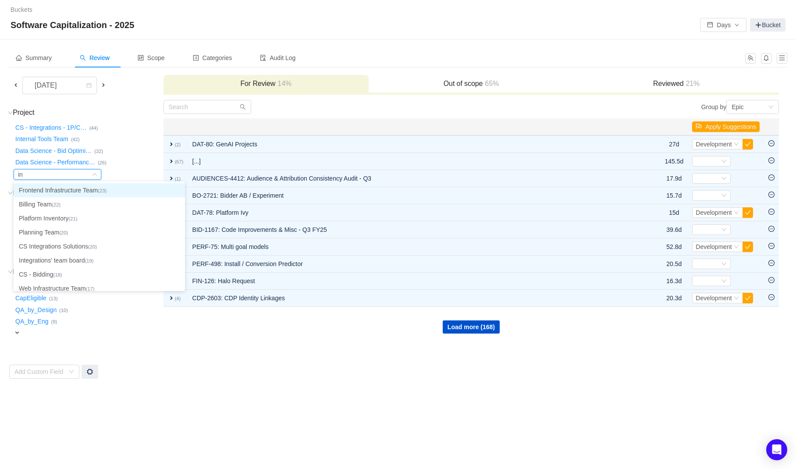
type input "inv"
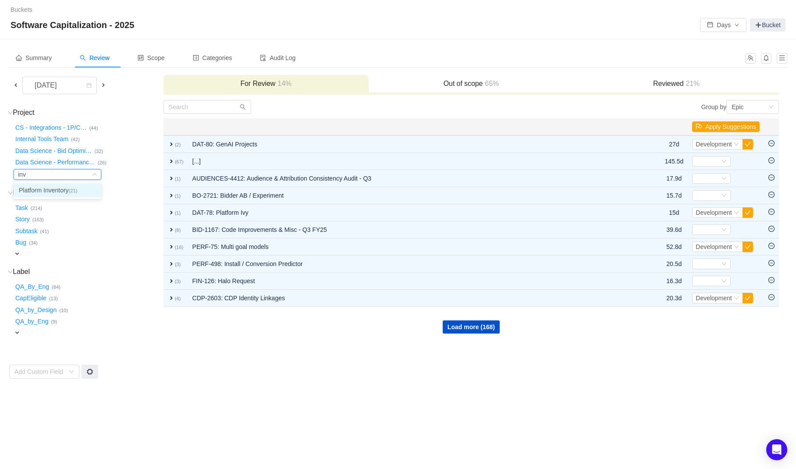
click at [60, 187] on li "Platform Inventory (21)" at bounding box center [58, 190] width 88 height 14
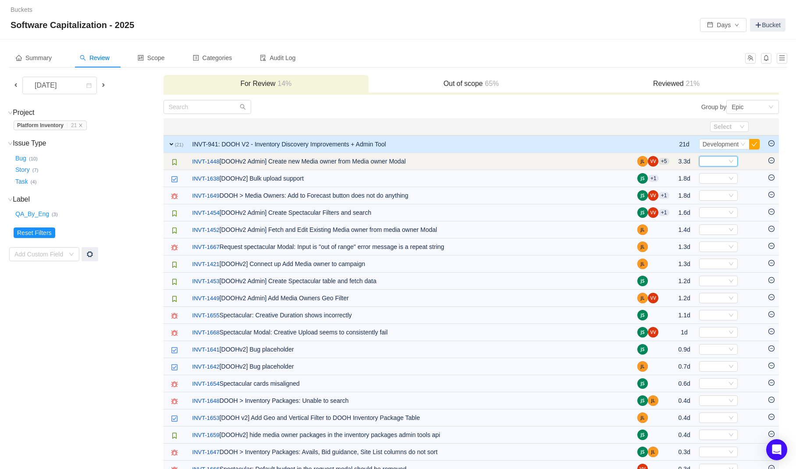
click at [727, 158] on div "Select" at bounding box center [718, 161] width 39 height 11
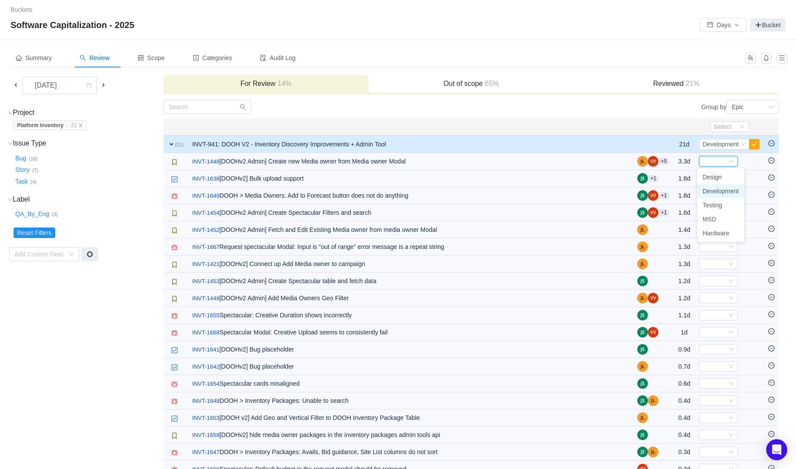
click at [716, 192] on span "Development" at bounding box center [721, 191] width 36 height 7
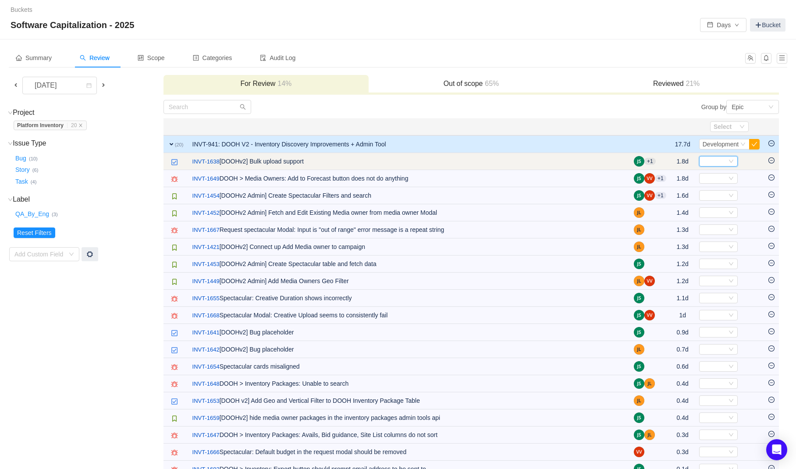
click at [721, 164] on div "Select" at bounding box center [715, 161] width 24 height 10
click at [771, 161] on icon "icon: minus-circle" at bounding box center [771, 160] width 6 height 6
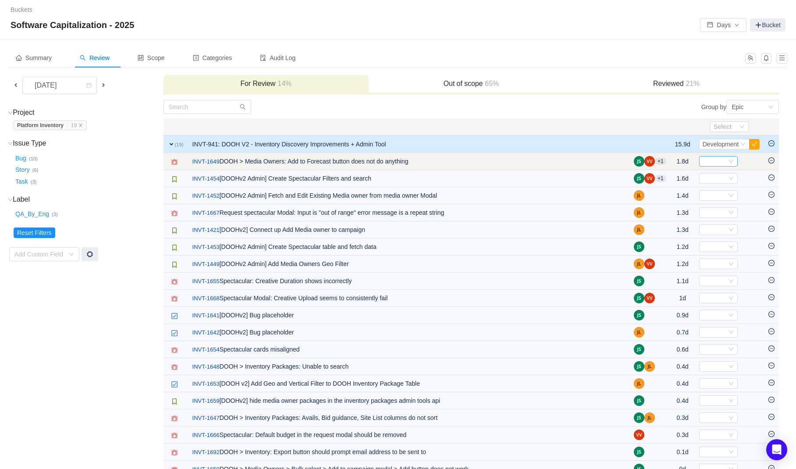
click at [720, 160] on div "Select" at bounding box center [715, 161] width 24 height 10
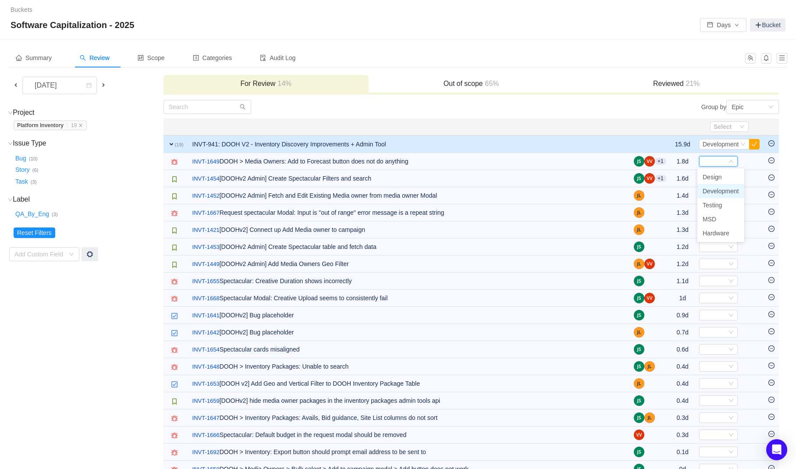
click at [720, 192] on span "Development" at bounding box center [721, 191] width 36 height 7
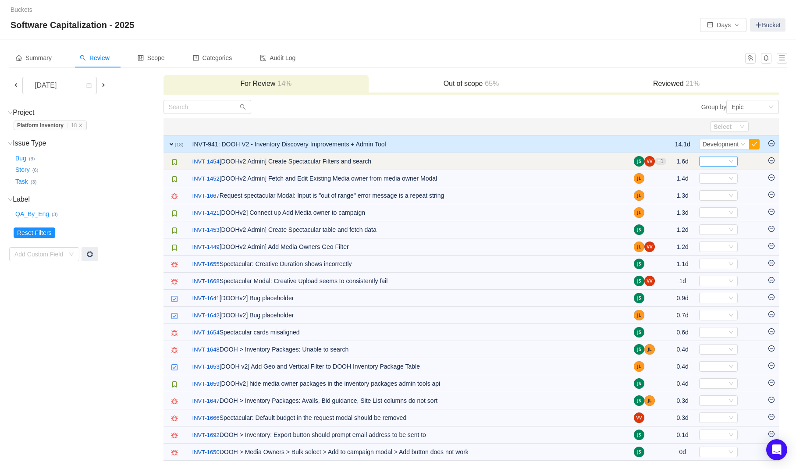
click at [714, 163] on div "Select" at bounding box center [715, 161] width 24 height 10
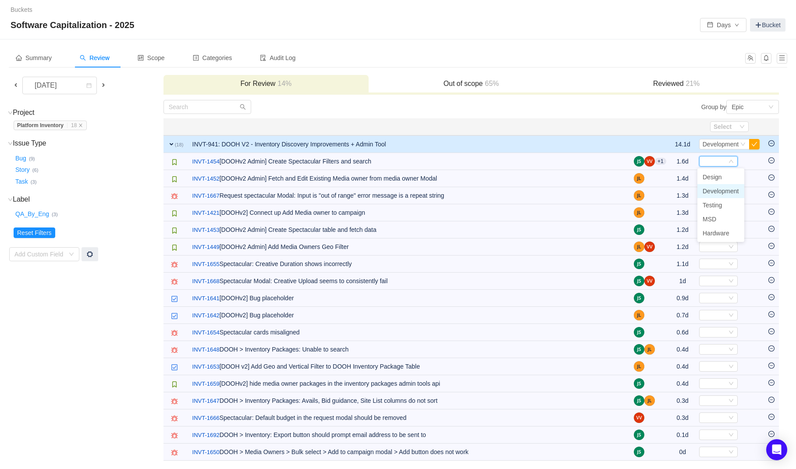
click at [718, 194] on span "Development" at bounding box center [721, 191] width 36 height 7
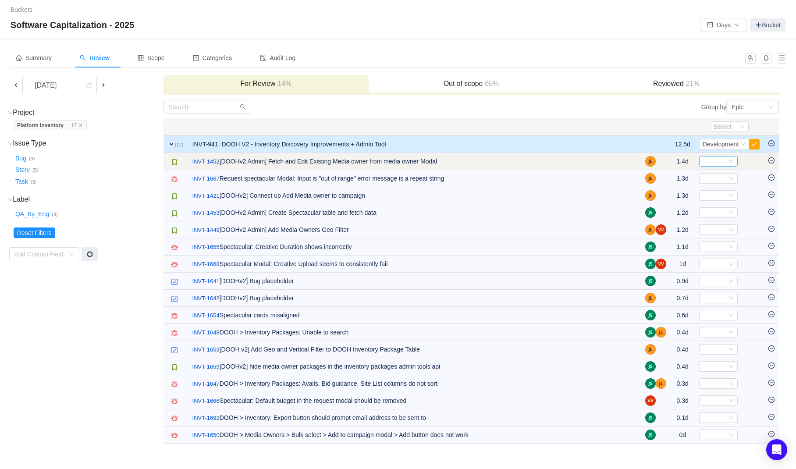
click at [715, 163] on div "Select" at bounding box center [715, 161] width 24 height 10
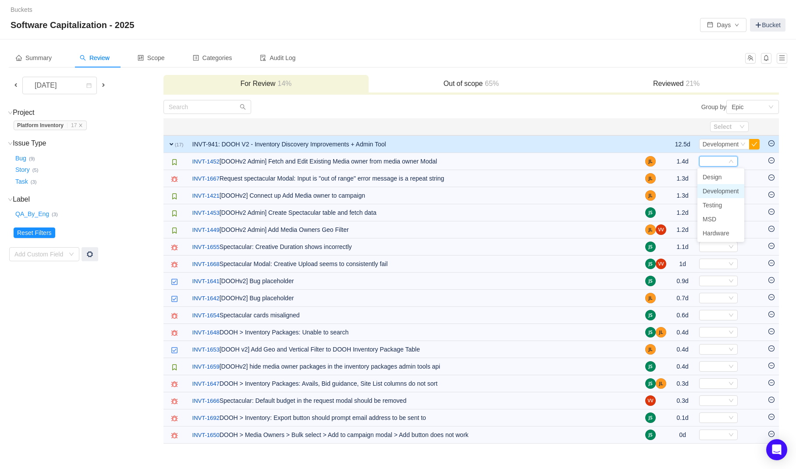
click at [718, 189] on span "Development" at bounding box center [721, 191] width 36 height 7
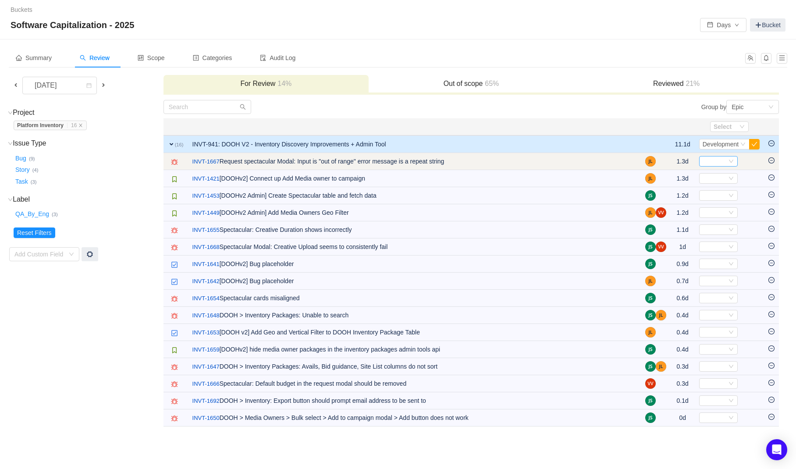
click at [712, 163] on div "Select" at bounding box center [715, 161] width 24 height 10
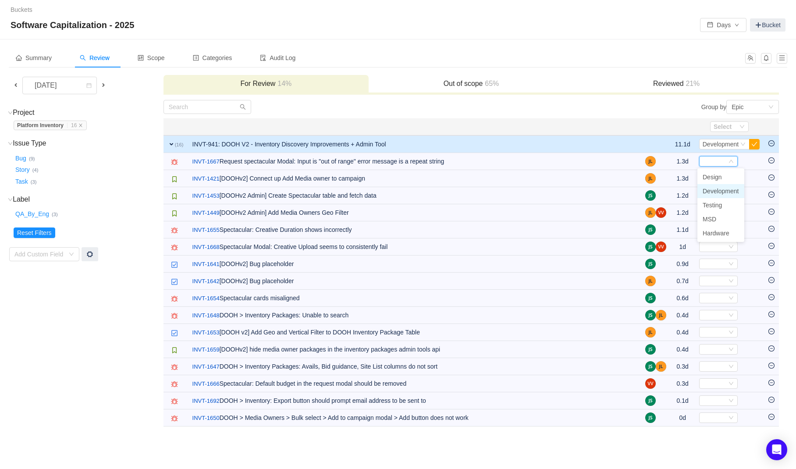
click at [713, 190] on span "Development" at bounding box center [721, 191] width 36 height 7
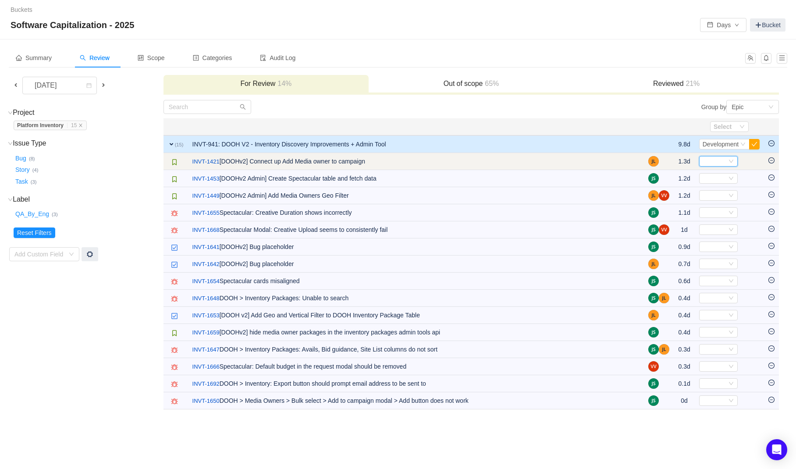
click at [709, 162] on div "Select" at bounding box center [715, 161] width 24 height 10
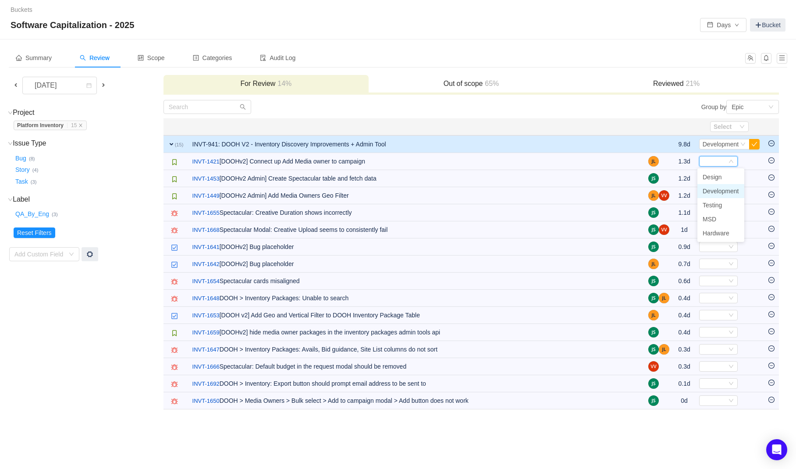
click at [713, 188] on span "Development" at bounding box center [721, 191] width 36 height 7
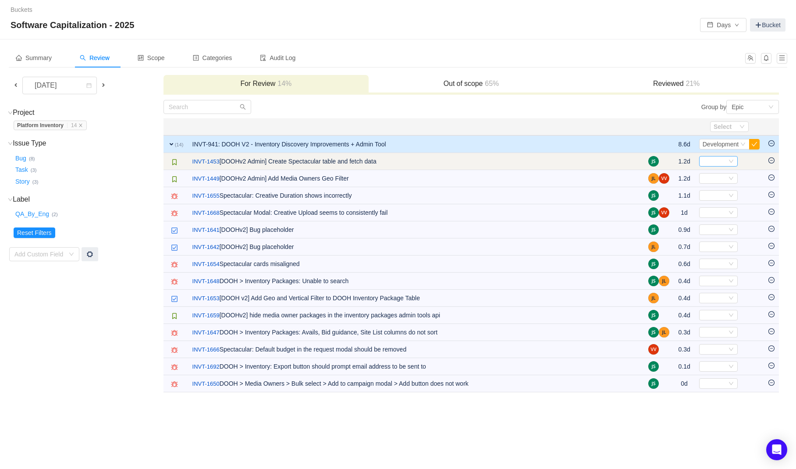
click at [714, 163] on div "Select" at bounding box center [715, 161] width 24 height 10
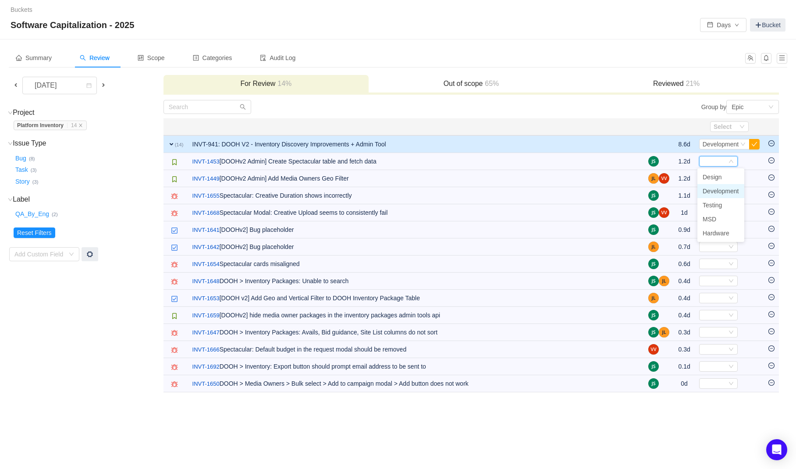
click at [718, 191] on span "Development" at bounding box center [721, 191] width 36 height 7
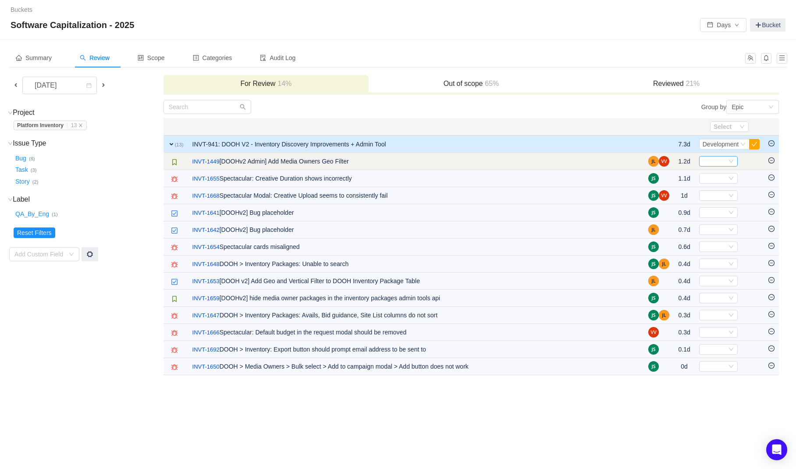
click at [714, 164] on div "Select" at bounding box center [715, 161] width 24 height 10
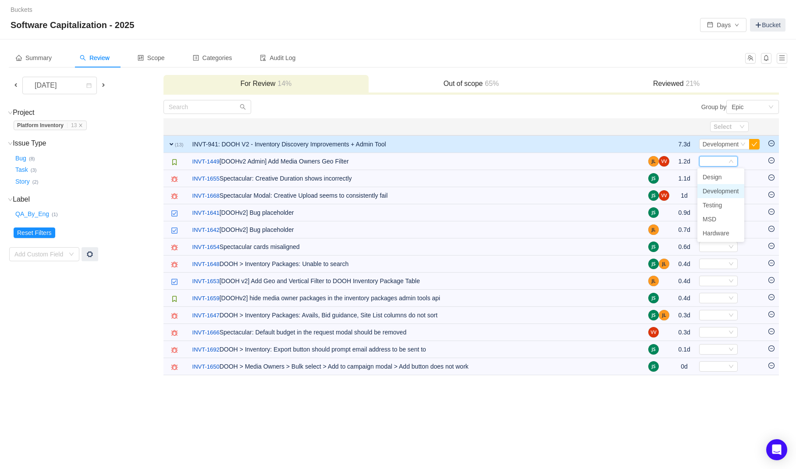
click at [722, 192] on span "Development" at bounding box center [721, 191] width 36 height 7
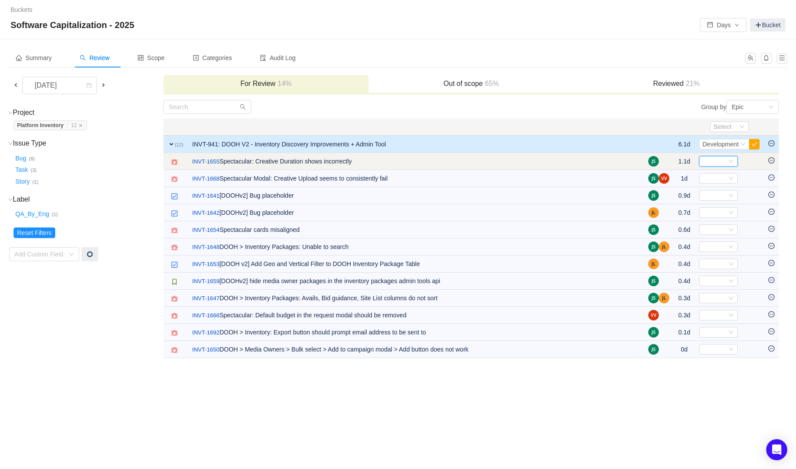
click at [718, 163] on div "Select" at bounding box center [715, 161] width 24 height 10
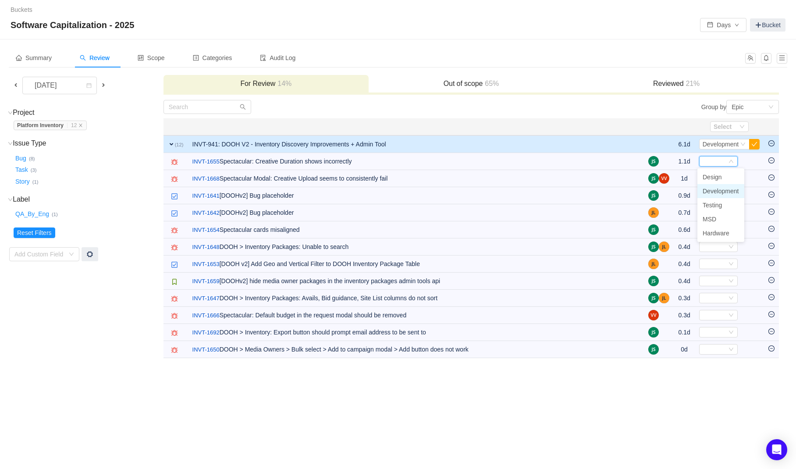
click at [721, 194] on span "Development" at bounding box center [721, 191] width 36 height 7
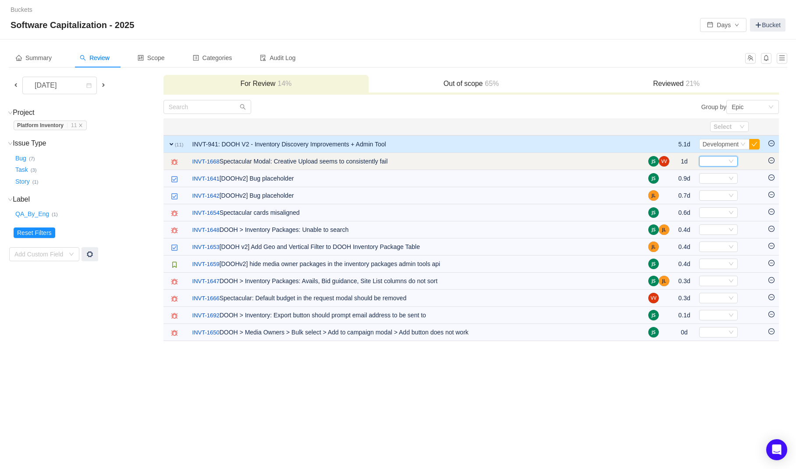
click at [709, 163] on div "Select" at bounding box center [715, 161] width 24 height 10
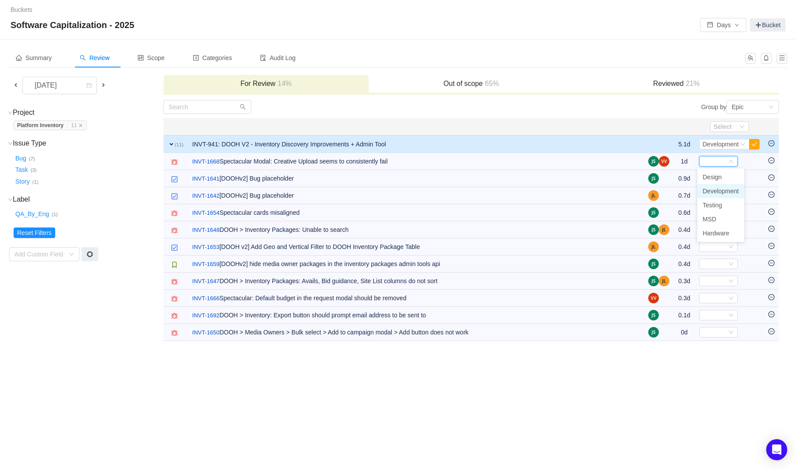
click at [711, 190] on span "Development" at bounding box center [721, 191] width 36 height 7
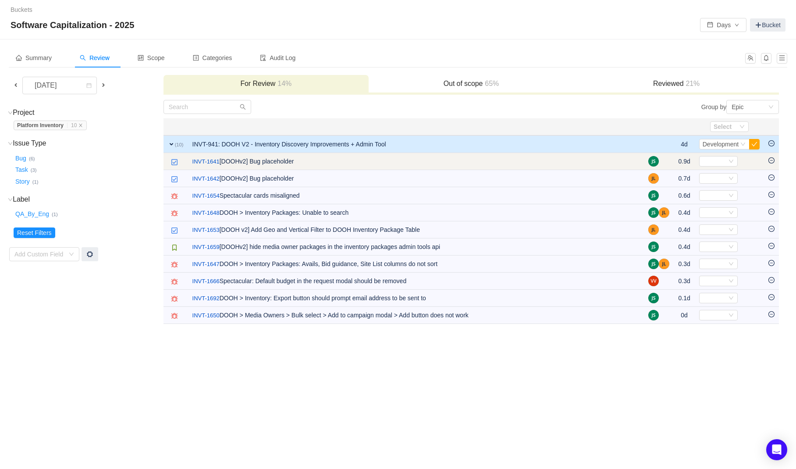
click at [771, 161] on icon "icon: minus-circle" at bounding box center [771, 160] width 6 height 6
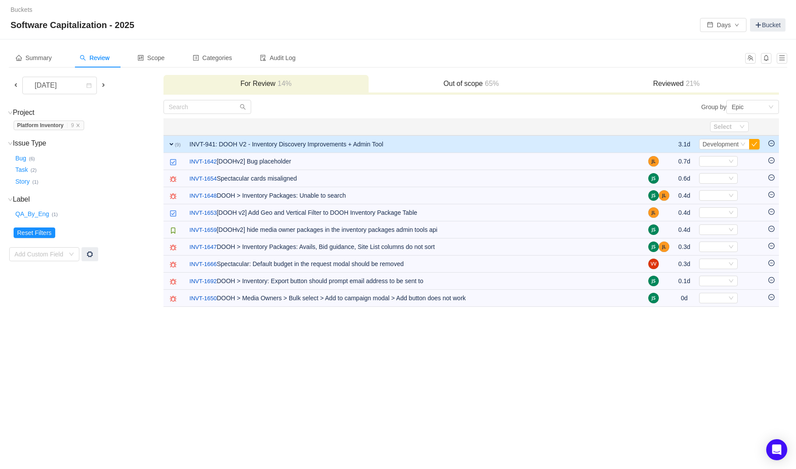
click at [771, 161] on icon "icon: minus-circle" at bounding box center [771, 160] width 6 height 6
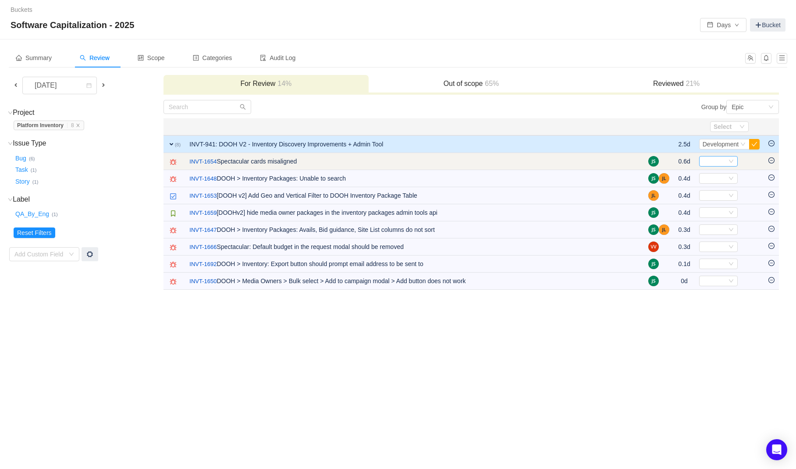
click at [710, 161] on div "Select" at bounding box center [715, 161] width 24 height 10
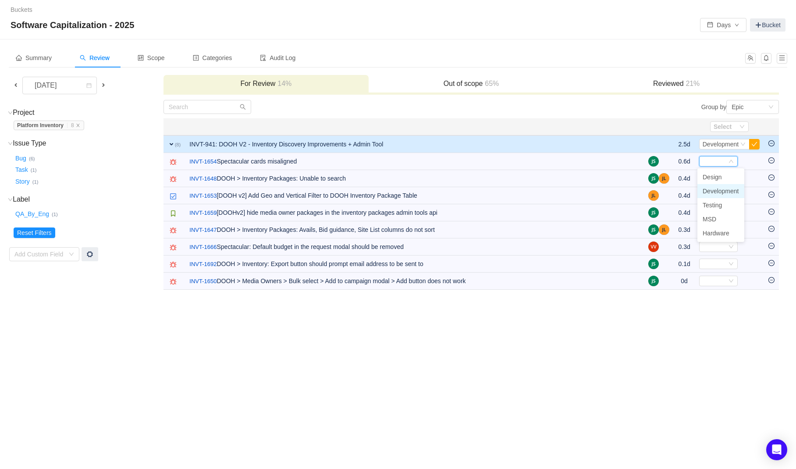
click at [714, 191] on span "Development" at bounding box center [721, 191] width 36 height 7
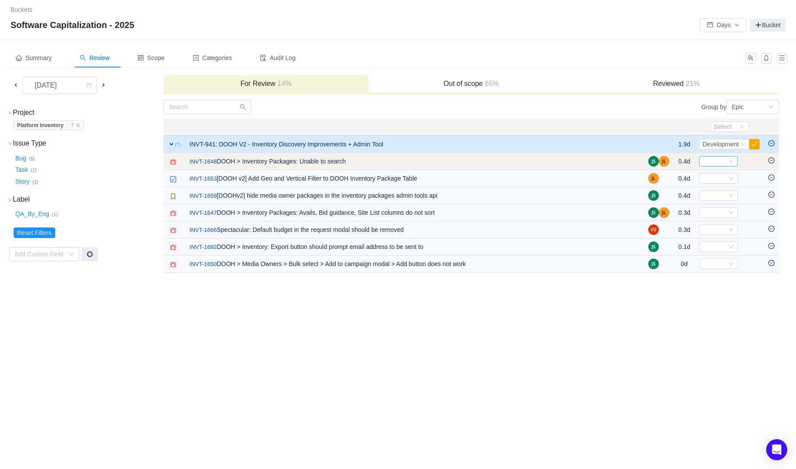
click at [715, 163] on div "Select" at bounding box center [715, 161] width 24 height 10
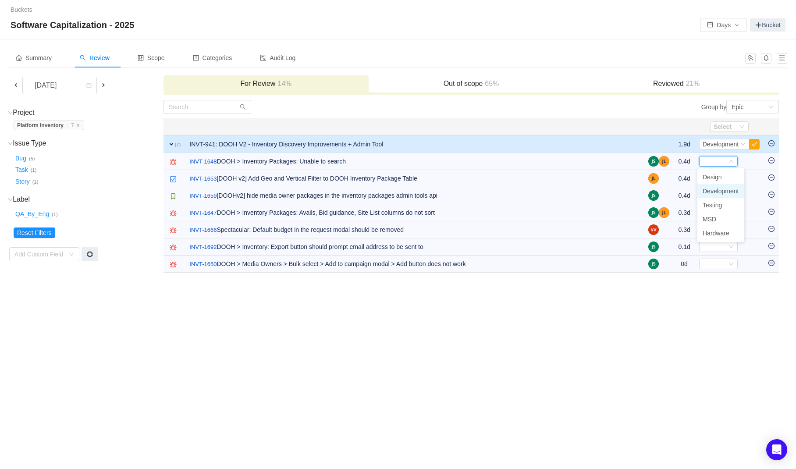
click at [715, 191] on span "Development" at bounding box center [721, 191] width 36 height 7
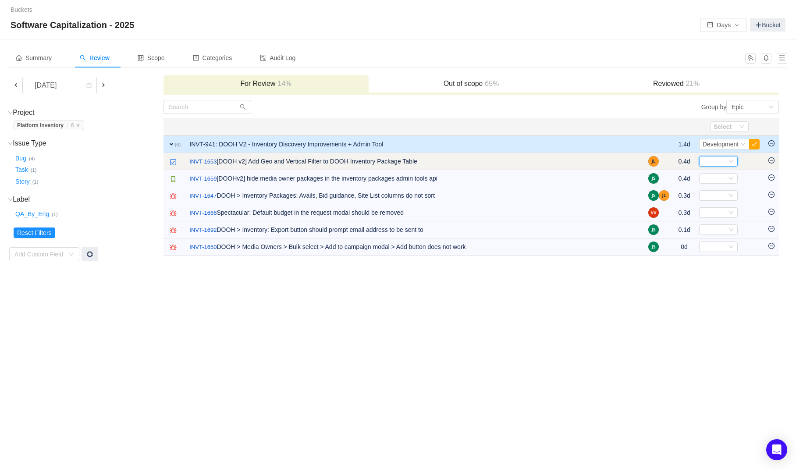
click at [713, 165] on div "Select" at bounding box center [715, 161] width 24 height 10
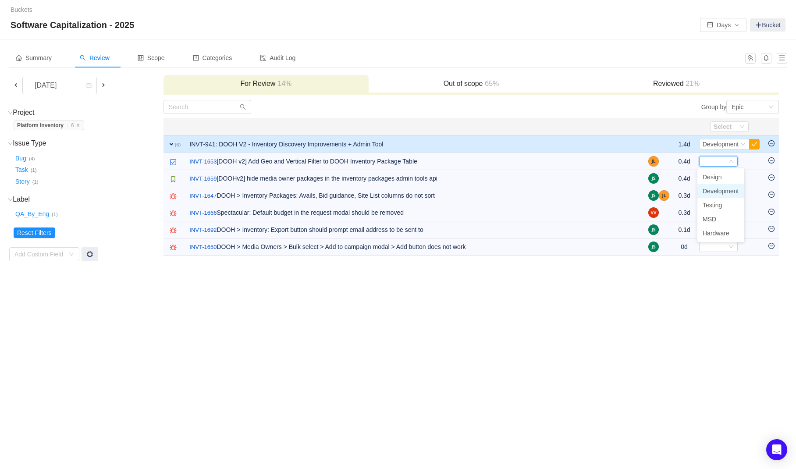
click at [714, 191] on span "Development" at bounding box center [721, 191] width 36 height 7
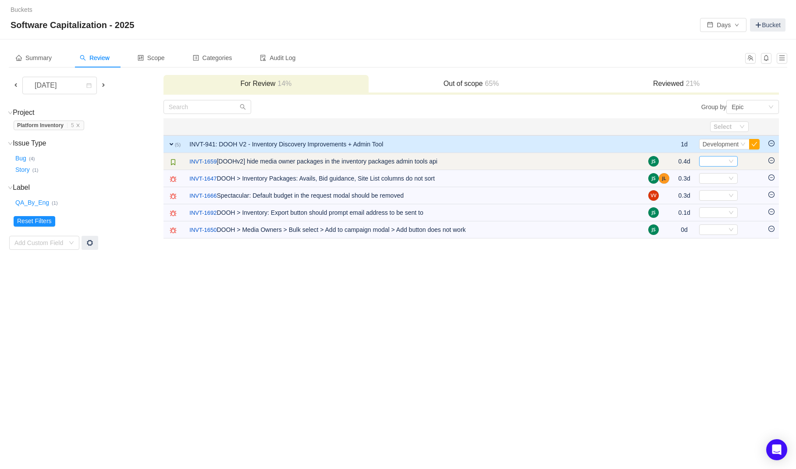
click at [715, 165] on div "Select" at bounding box center [715, 161] width 24 height 10
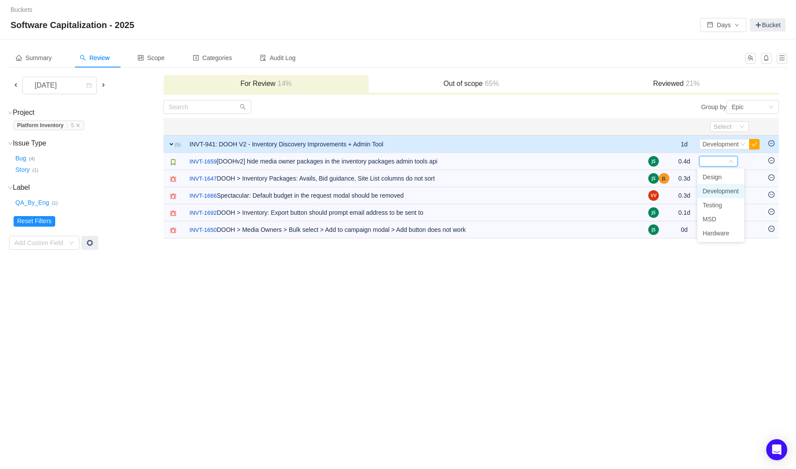
click at [717, 189] on span "Development" at bounding box center [721, 191] width 36 height 7
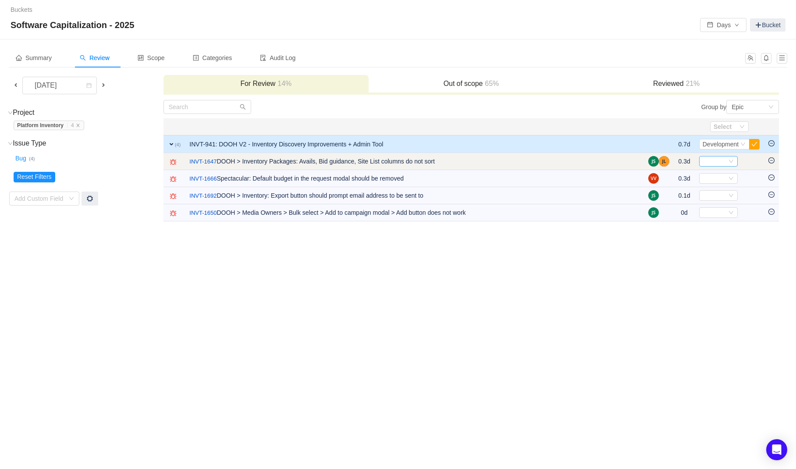
click at [708, 163] on div "Select" at bounding box center [715, 161] width 24 height 10
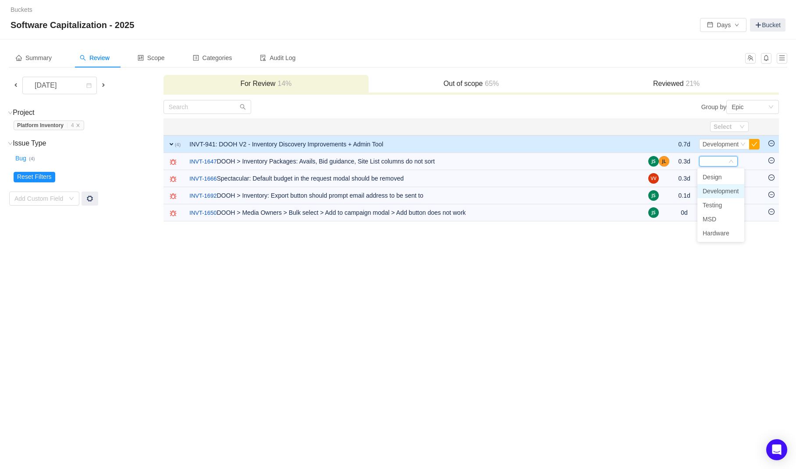
click at [710, 188] on span "Development" at bounding box center [721, 191] width 36 height 7
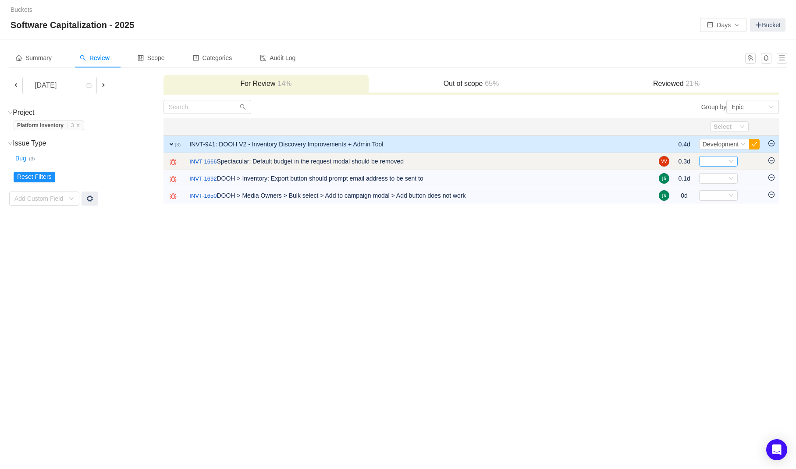
click at [711, 163] on div "Select" at bounding box center [715, 161] width 24 height 10
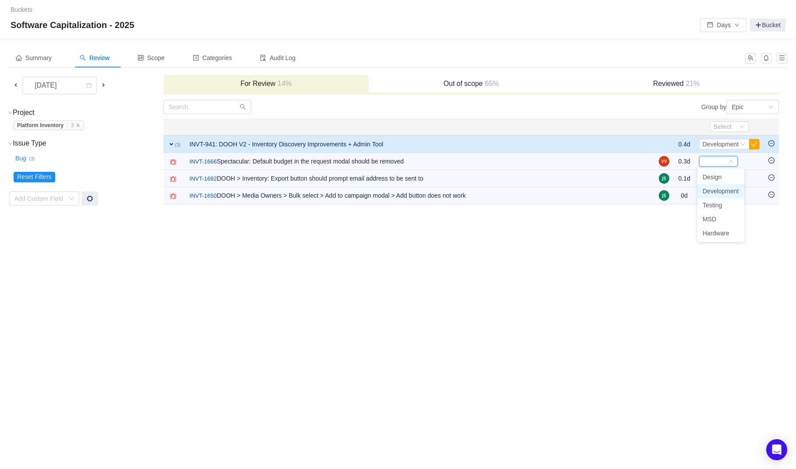
click at [712, 191] on span "Development" at bounding box center [721, 191] width 36 height 7
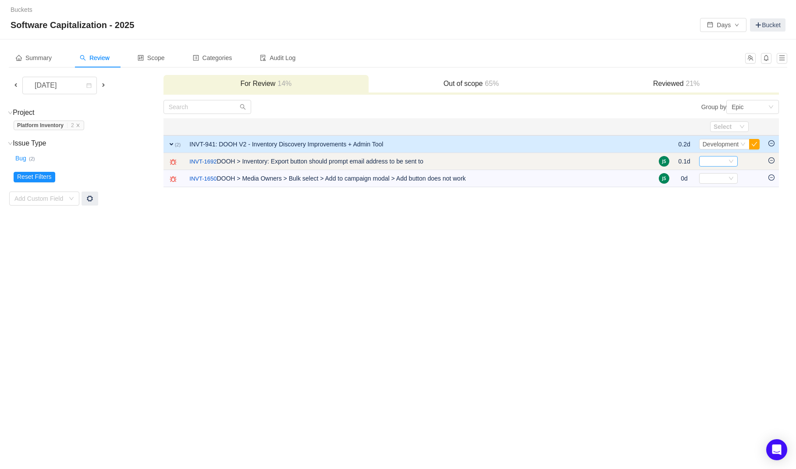
click at [714, 163] on div "Select" at bounding box center [715, 161] width 24 height 10
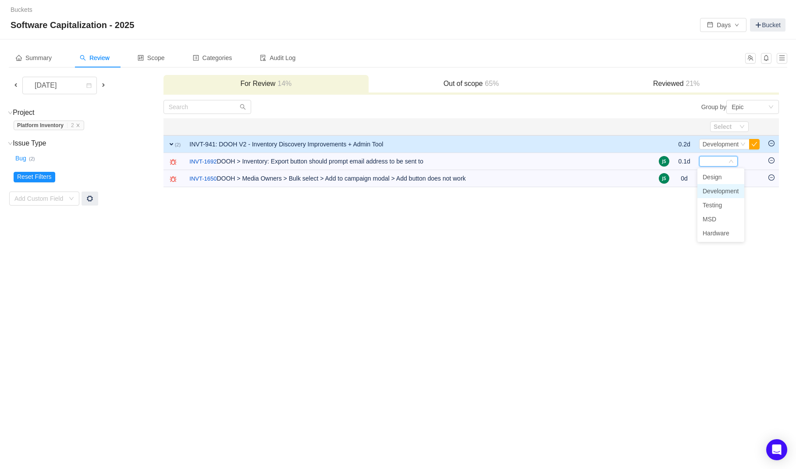
click at [714, 190] on span "Development" at bounding box center [721, 191] width 36 height 7
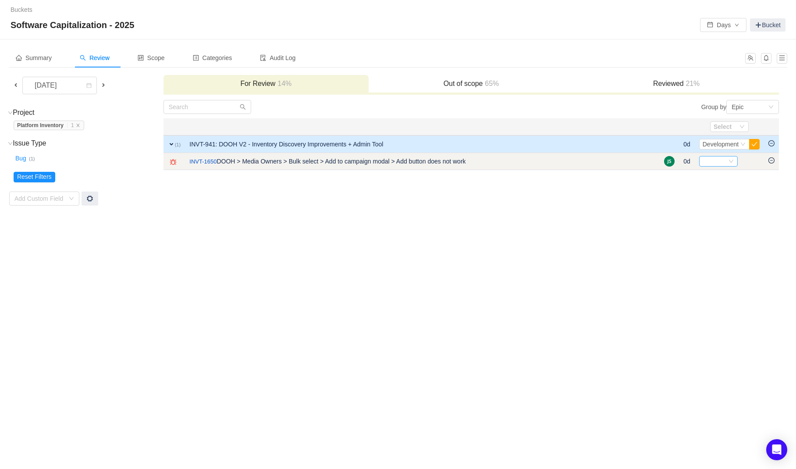
click at [713, 163] on div "Select" at bounding box center [715, 161] width 24 height 10
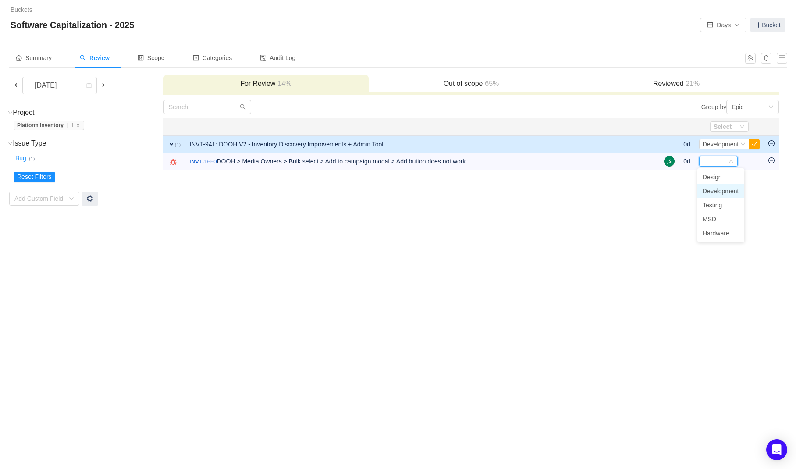
click at [713, 188] on span "Development" at bounding box center [721, 191] width 36 height 7
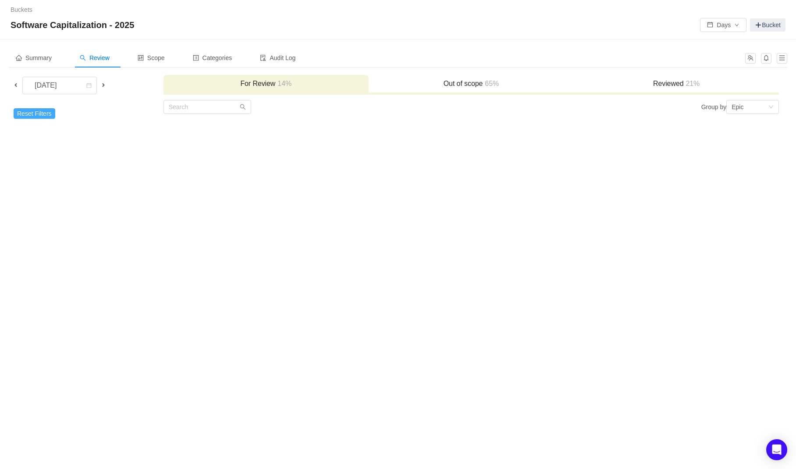
click at [43, 110] on button "Reset Filters" at bounding box center [35, 113] width 42 height 11
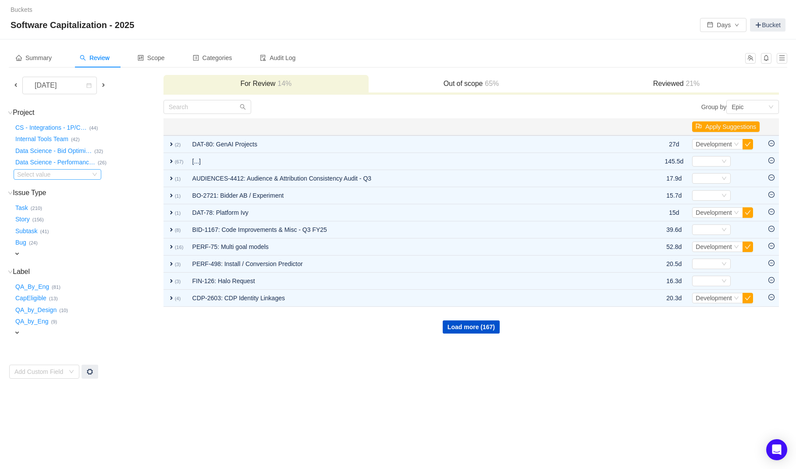
click at [51, 175] on div "Select value" at bounding box center [51, 174] width 69 height 9
type input "gro"
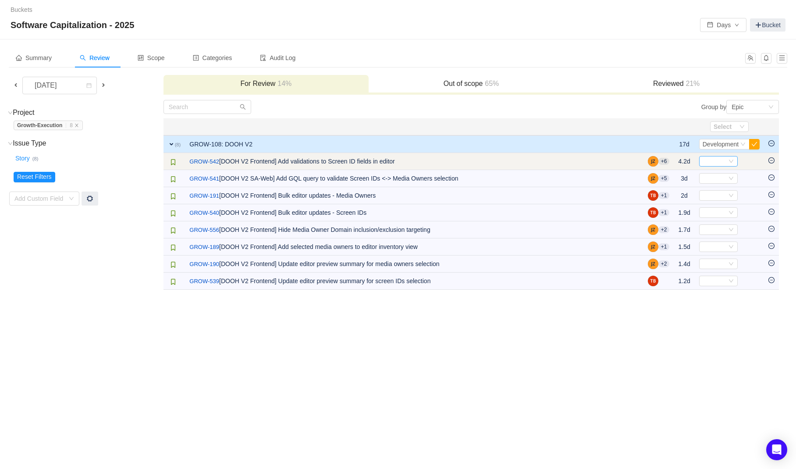
click at [715, 160] on div "Select" at bounding box center [715, 161] width 24 height 10
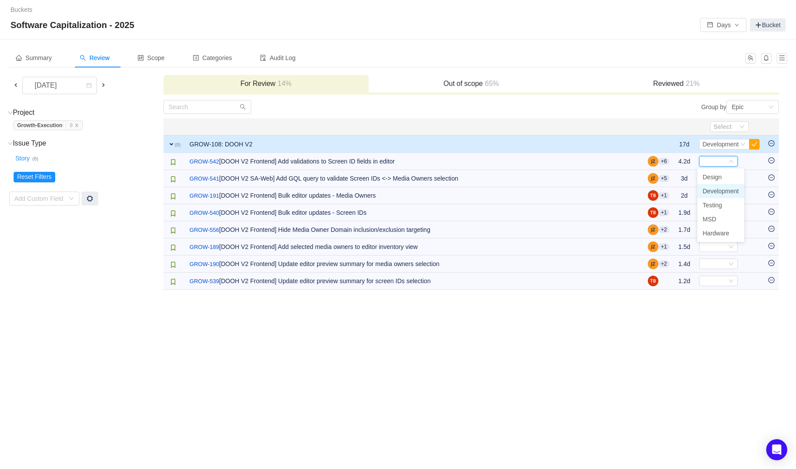
click at [718, 191] on span "Development" at bounding box center [721, 191] width 36 height 7
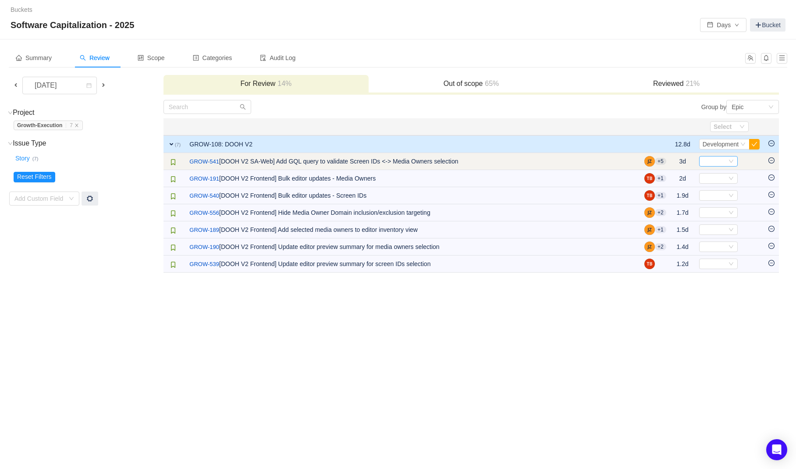
click at [719, 162] on div "Select" at bounding box center [715, 161] width 24 height 10
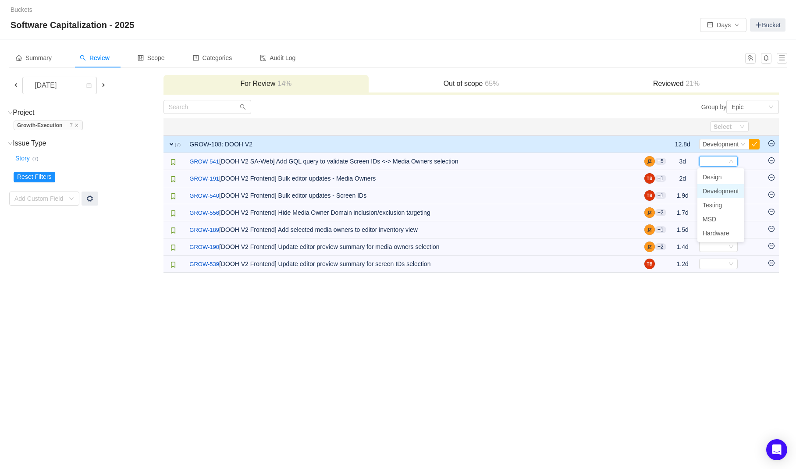
click at [719, 190] on span "Development" at bounding box center [721, 191] width 36 height 7
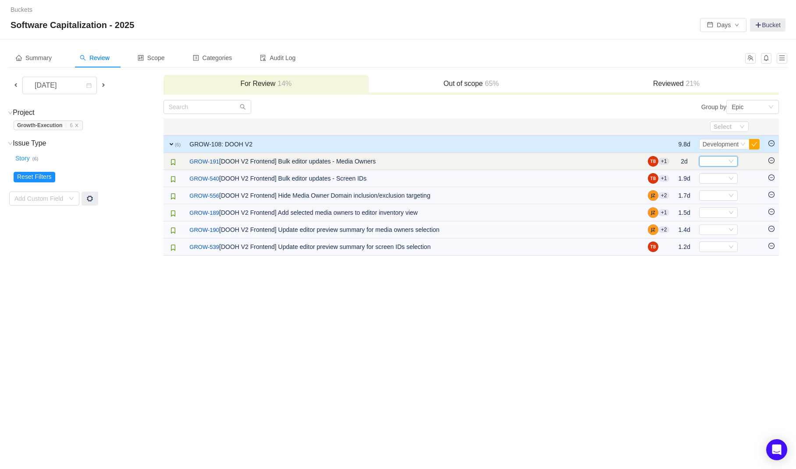
click at [719, 163] on div "Select" at bounding box center [715, 161] width 24 height 10
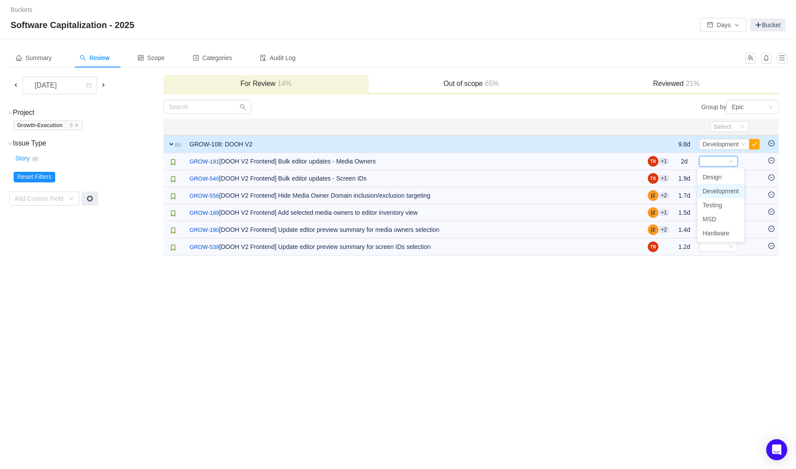
click at [719, 191] on span "Development" at bounding box center [721, 191] width 36 height 7
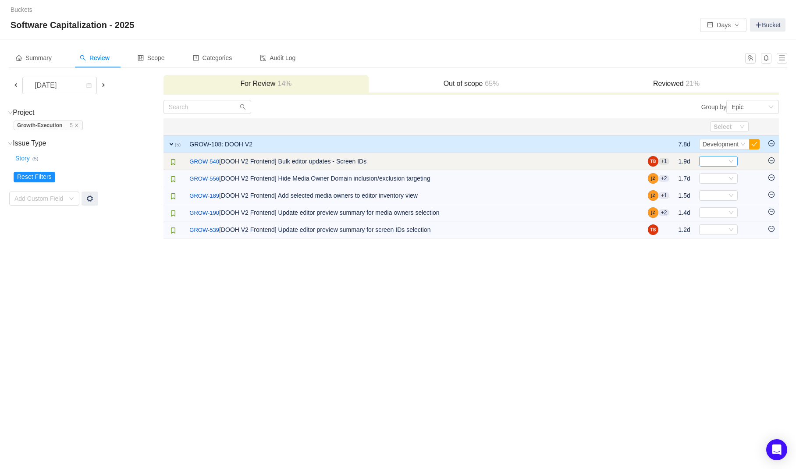
click at [718, 165] on div "Select" at bounding box center [715, 161] width 24 height 10
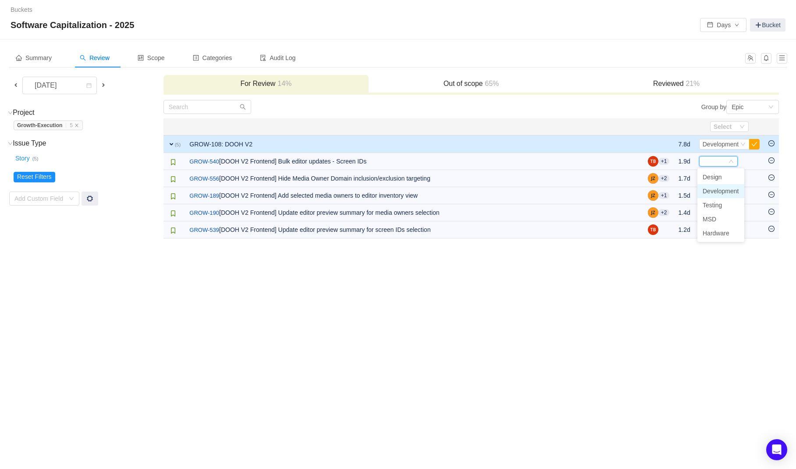
click at [719, 189] on span "Development" at bounding box center [721, 191] width 36 height 7
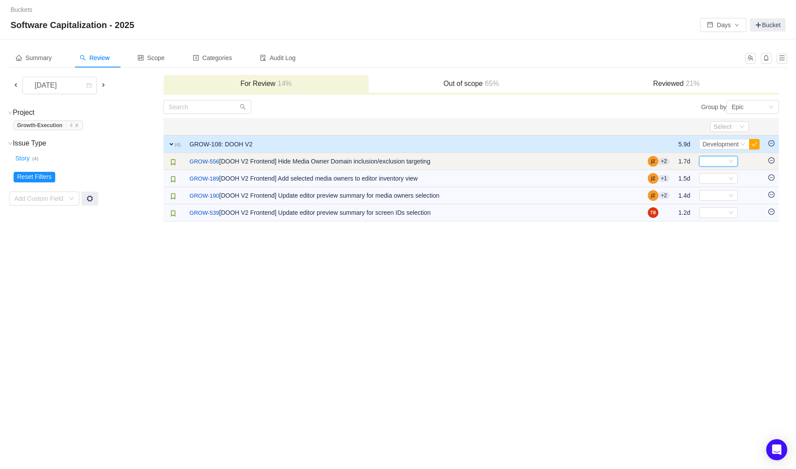
click at [719, 162] on div "Select" at bounding box center [715, 161] width 24 height 10
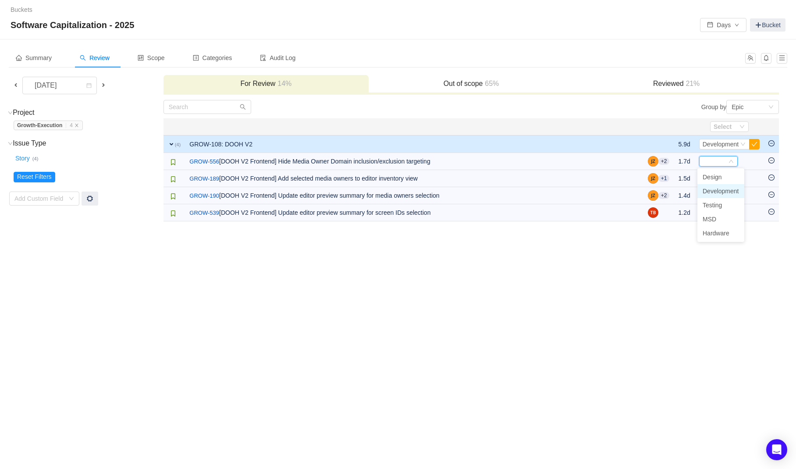
click at [718, 191] on span "Development" at bounding box center [721, 191] width 36 height 7
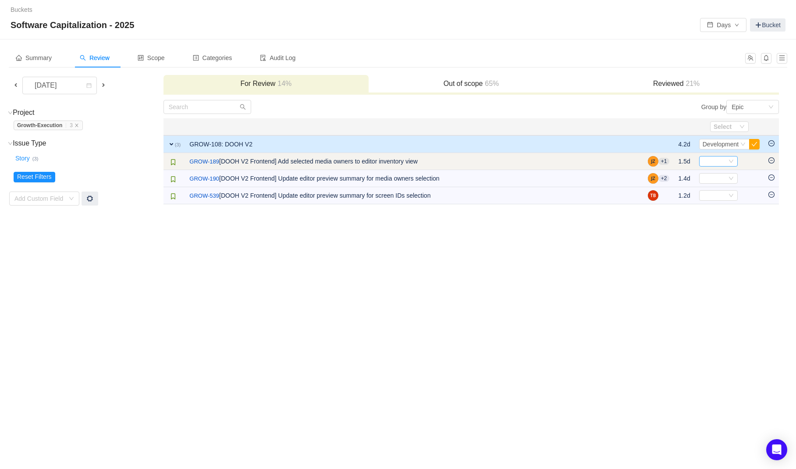
click at [711, 157] on div "Select" at bounding box center [715, 161] width 24 height 10
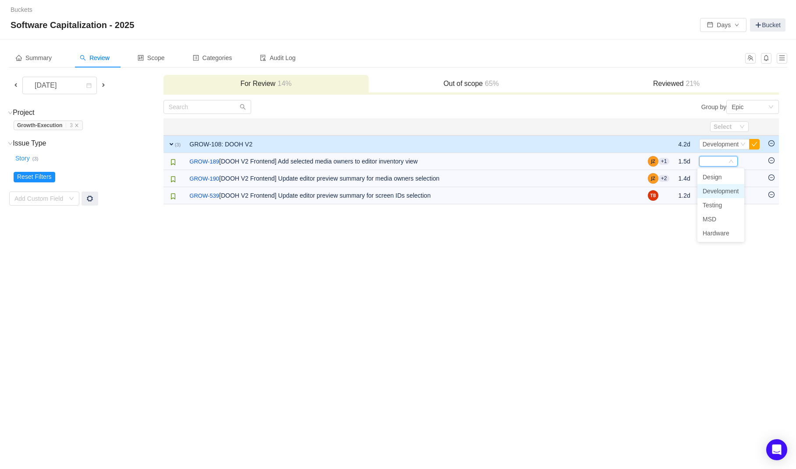
click at [715, 191] on span "Development" at bounding box center [721, 191] width 36 height 7
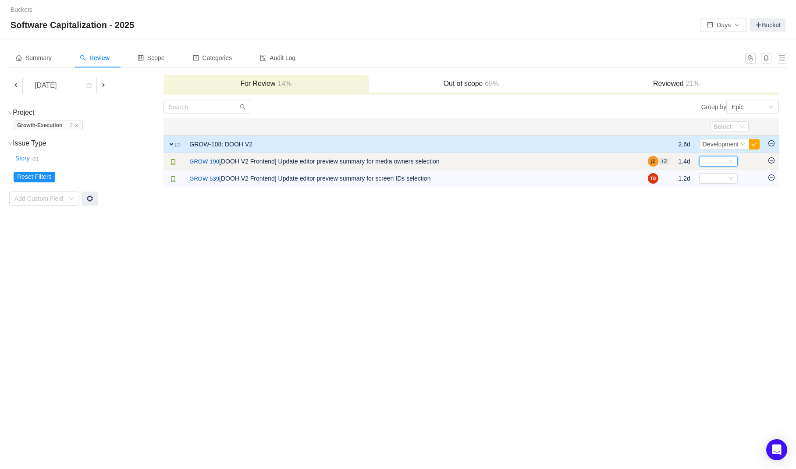
click at [714, 160] on div "Select" at bounding box center [715, 161] width 24 height 10
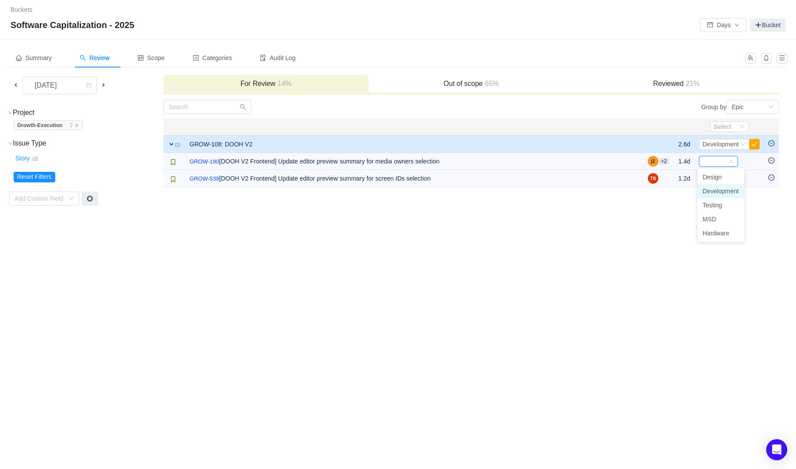
click at [715, 193] on span "Development" at bounding box center [721, 191] width 36 height 7
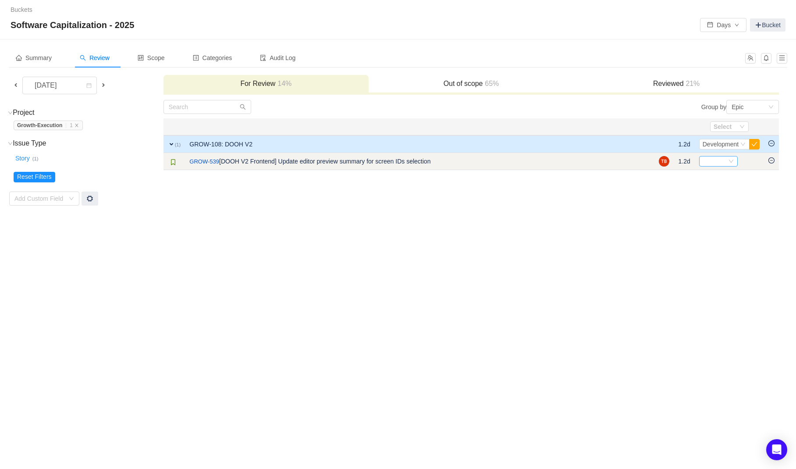
click at [716, 161] on div "Select" at bounding box center [715, 161] width 24 height 10
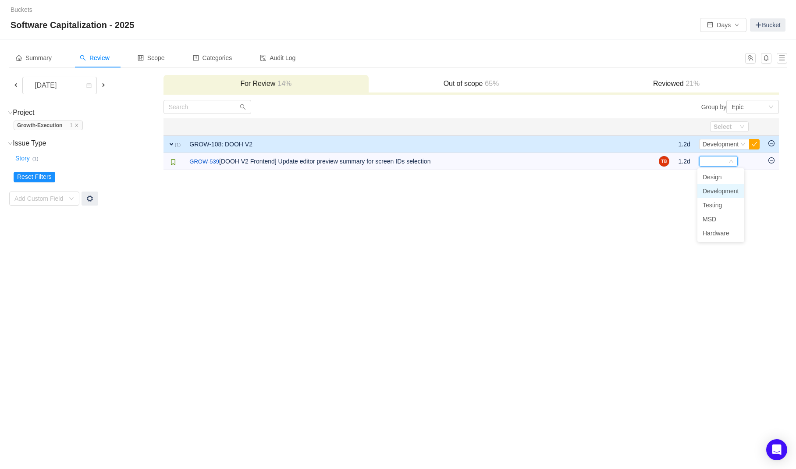
click at [716, 192] on span "Development" at bounding box center [721, 191] width 36 height 7
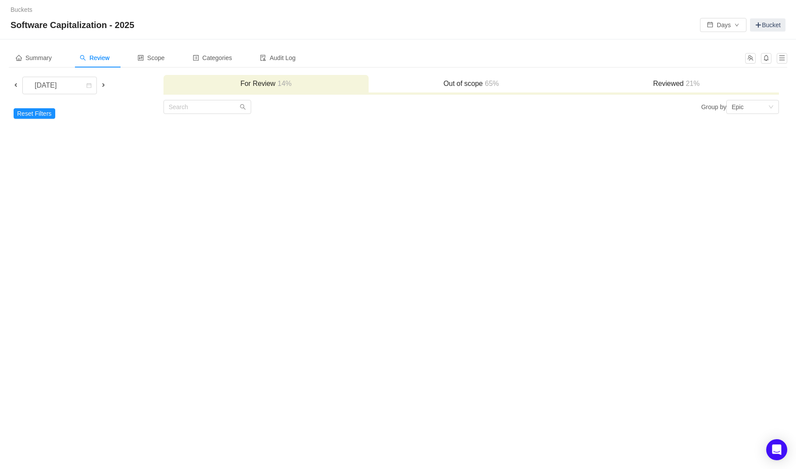
click at [99, 86] on span at bounding box center [103, 85] width 11 height 10
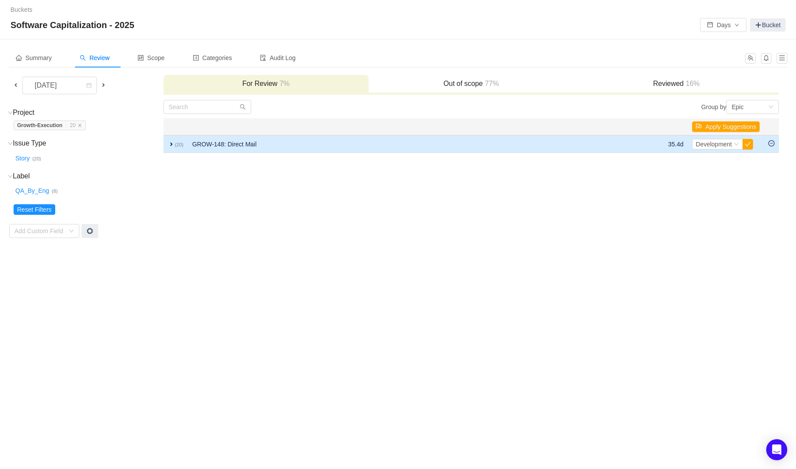
click at [270, 146] on td "GROW-148: Direct Mail" at bounding box center [400, 144] width 425 height 18
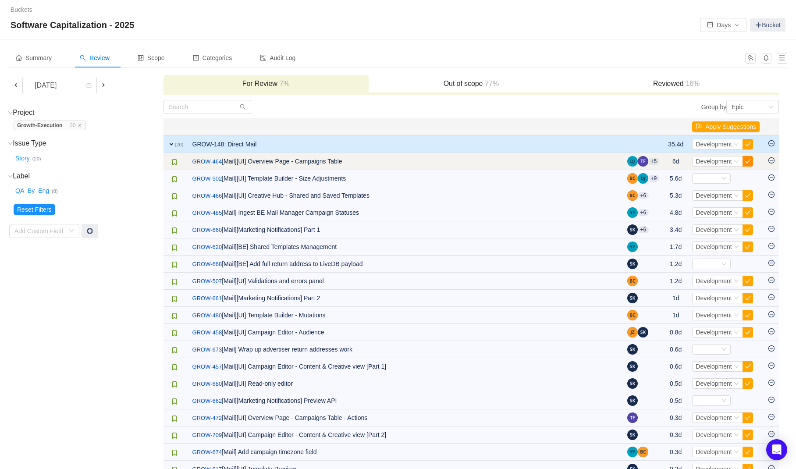
click at [748, 161] on button "button" at bounding box center [748, 161] width 11 height 11
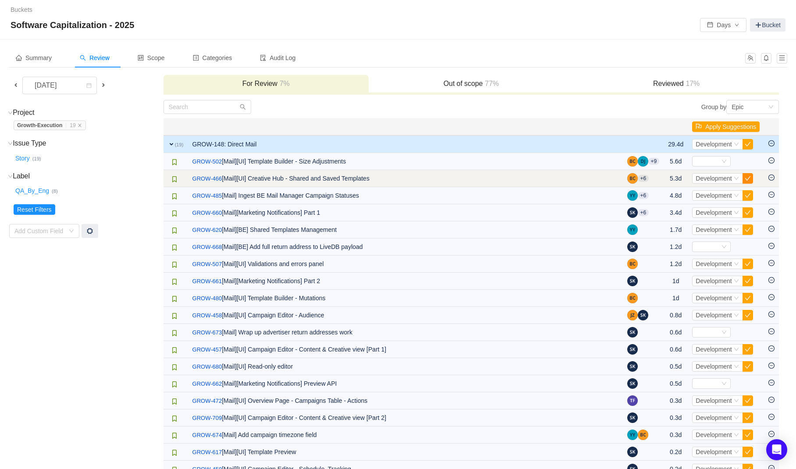
click at [749, 178] on button "button" at bounding box center [748, 178] width 11 height 11
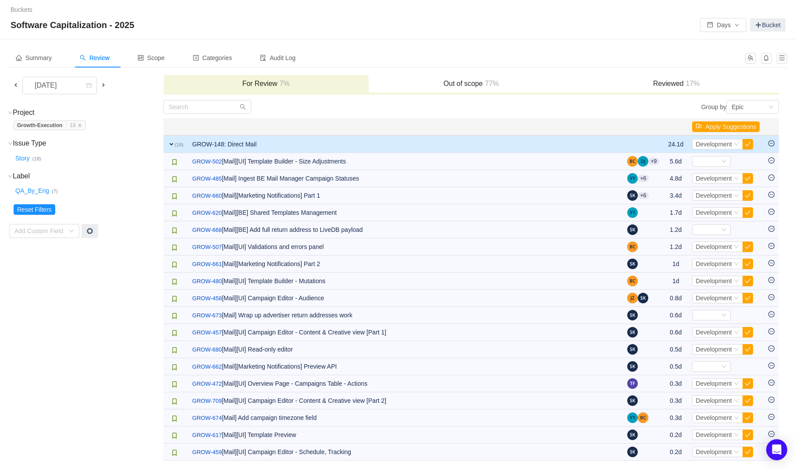
click at [749, 178] on button "button" at bounding box center [748, 178] width 11 height 11
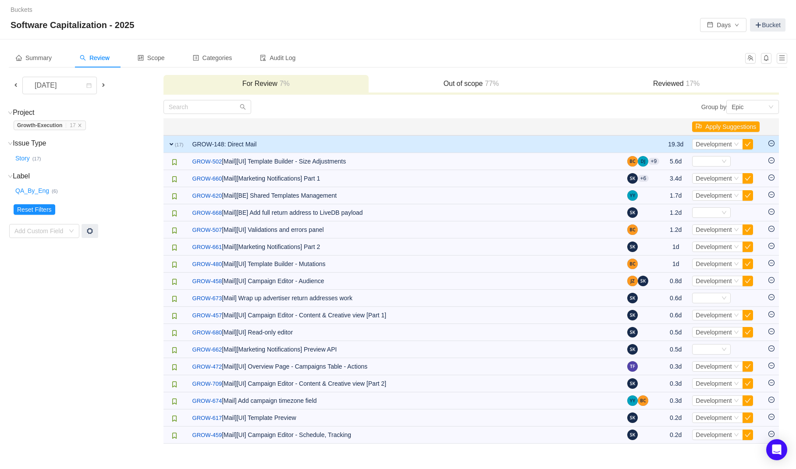
click at [749, 178] on button "button" at bounding box center [748, 178] width 11 height 11
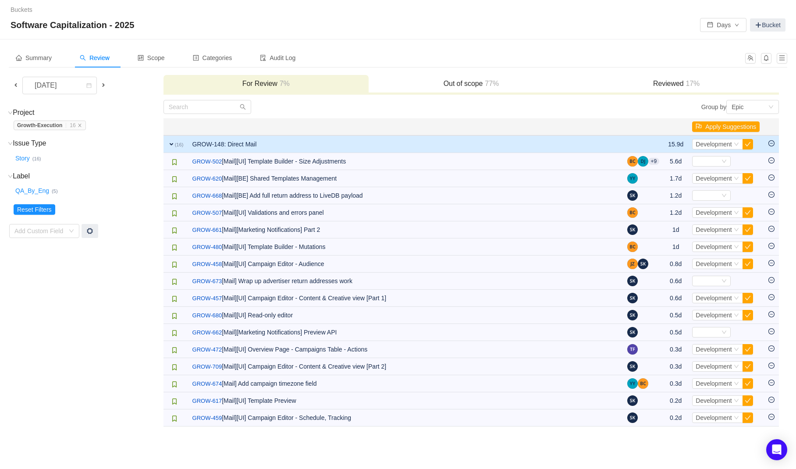
click at [749, 178] on button "button" at bounding box center [748, 178] width 11 height 11
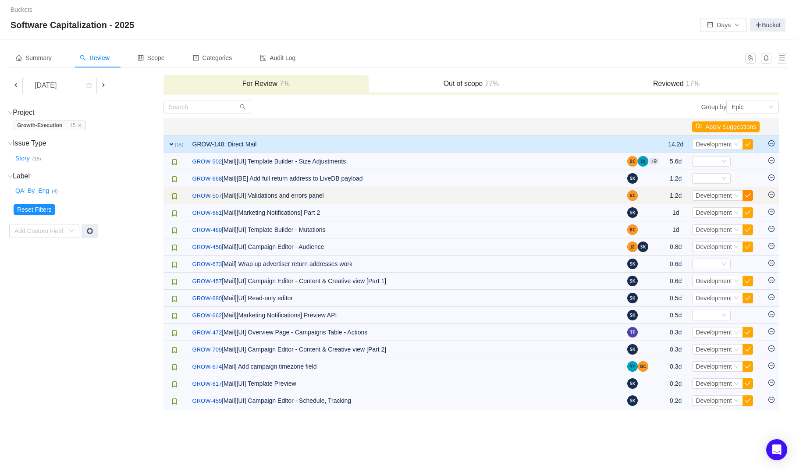
click at [748, 195] on button "button" at bounding box center [748, 195] width 11 height 11
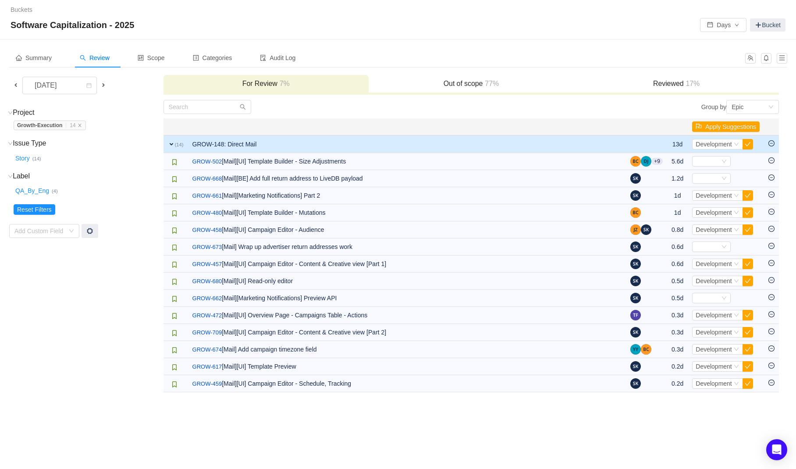
click at [748, 195] on button "button" at bounding box center [748, 195] width 11 height 11
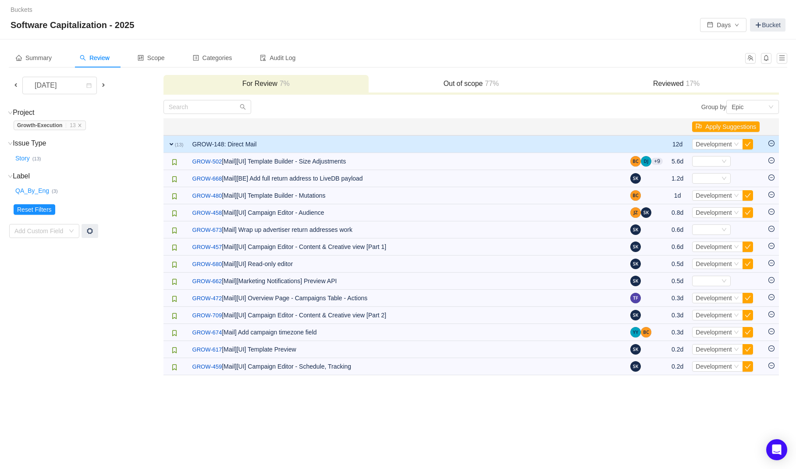
click at [748, 195] on button "button" at bounding box center [748, 195] width 11 height 11
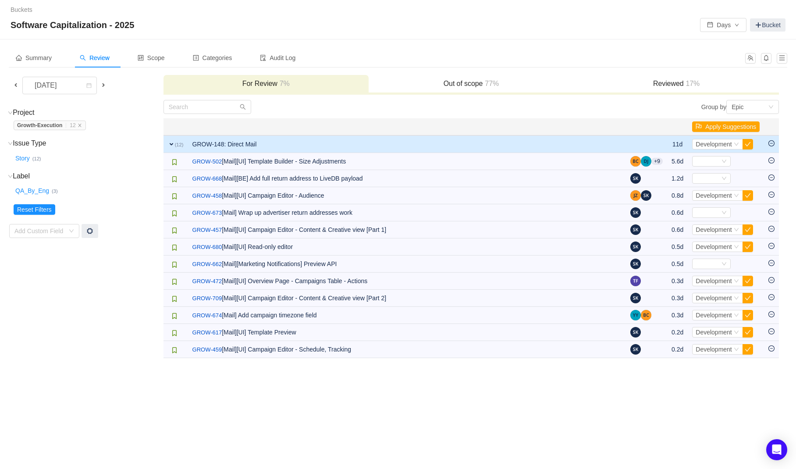
click at [748, 195] on button "button" at bounding box center [748, 195] width 11 height 11
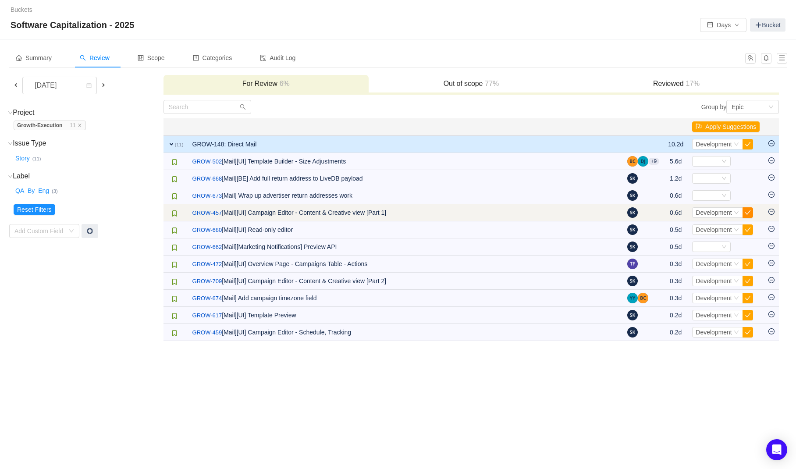
click at [749, 211] on button "button" at bounding box center [748, 212] width 11 height 11
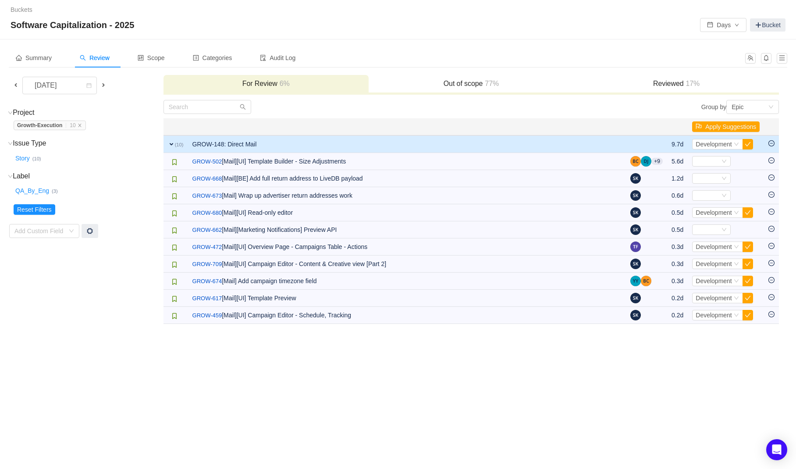
click at [749, 211] on button "button" at bounding box center [748, 212] width 11 height 11
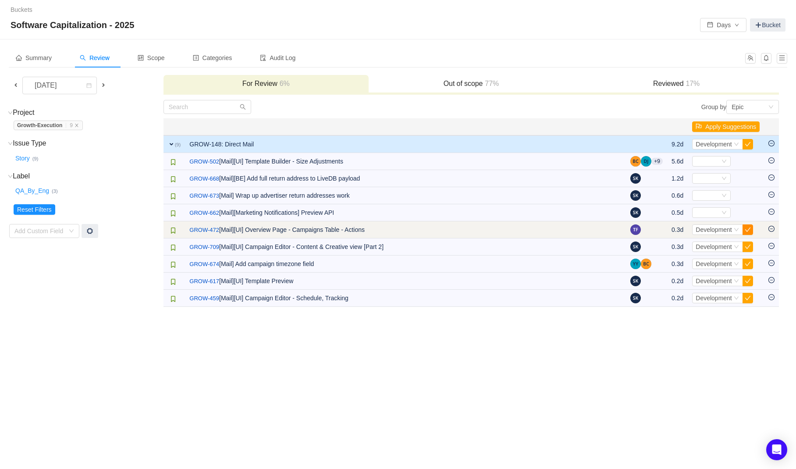
click at [751, 228] on button "button" at bounding box center [748, 229] width 11 height 11
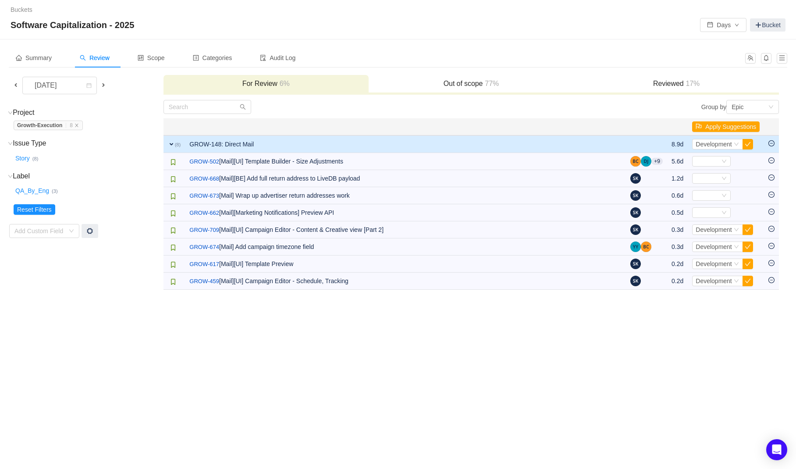
click at [751, 228] on button "button" at bounding box center [748, 229] width 11 height 11
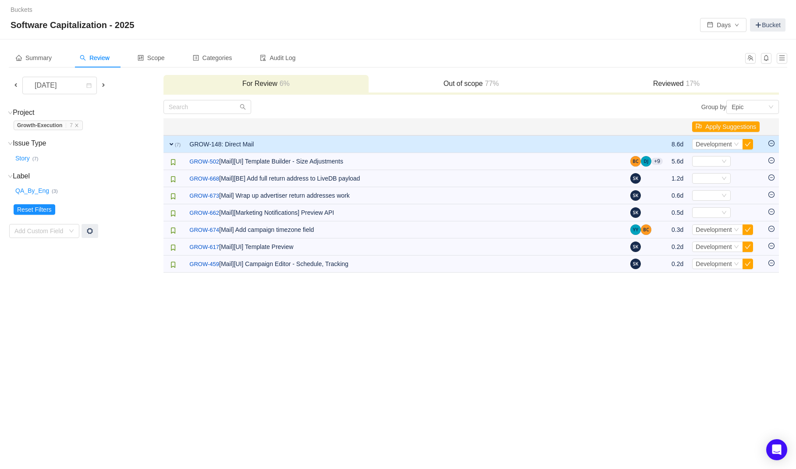
click at [751, 228] on button "button" at bounding box center [748, 229] width 11 height 11
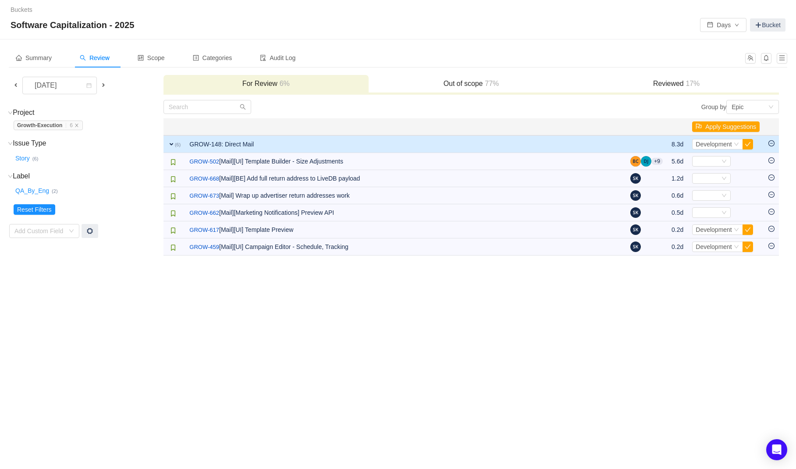
click at [751, 228] on button "button" at bounding box center [748, 229] width 11 height 11
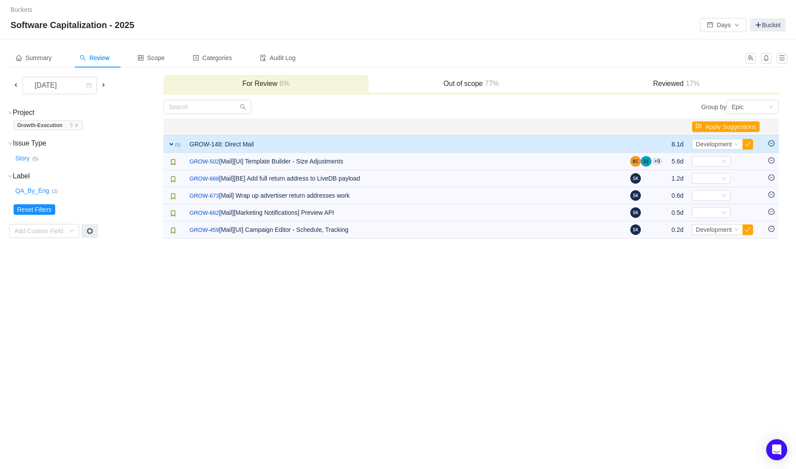
click at [751, 228] on button "button" at bounding box center [748, 229] width 11 height 11
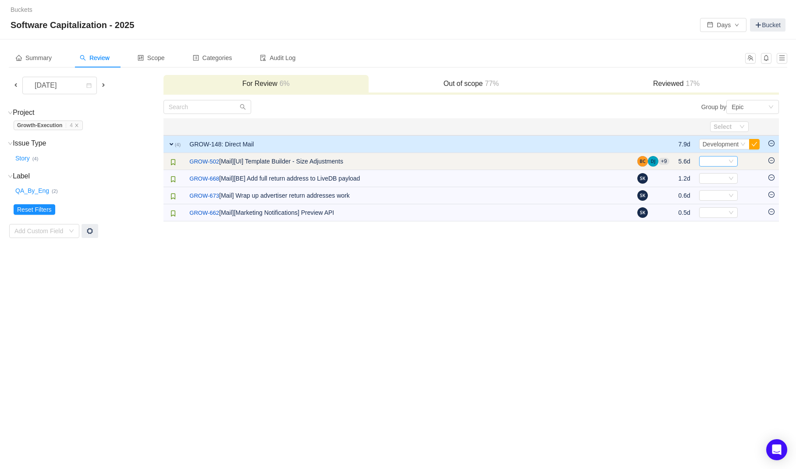
click at [708, 166] on div "Select" at bounding box center [718, 161] width 39 height 11
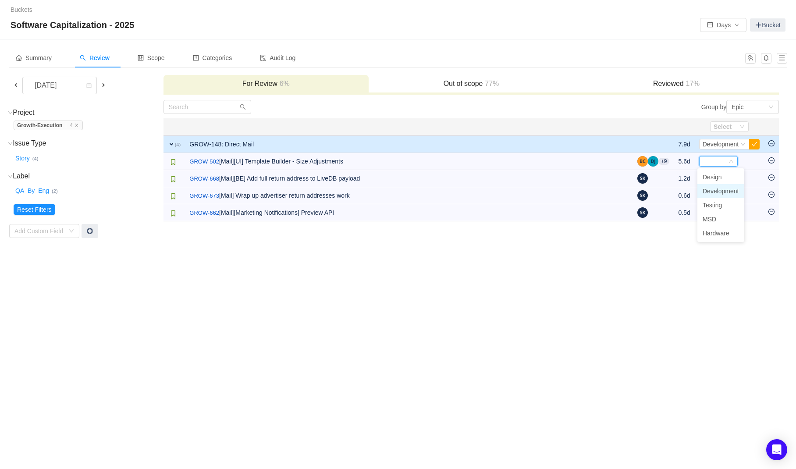
click at [708, 188] on span "Development" at bounding box center [721, 191] width 36 height 7
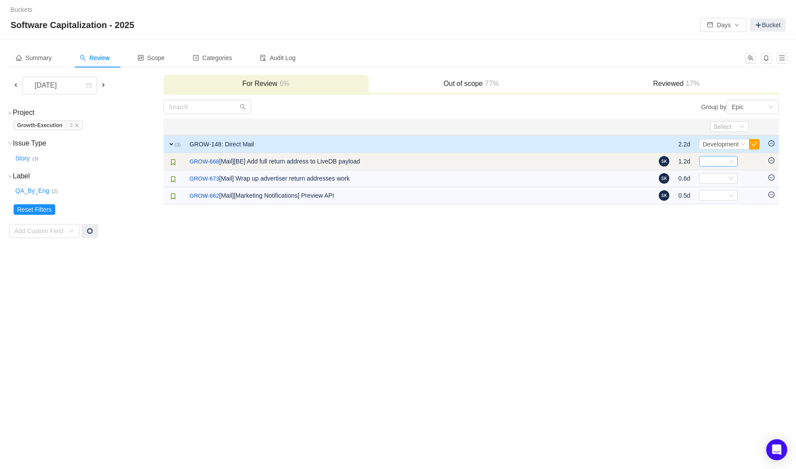
click at [705, 166] on div "Select" at bounding box center [718, 161] width 39 height 11
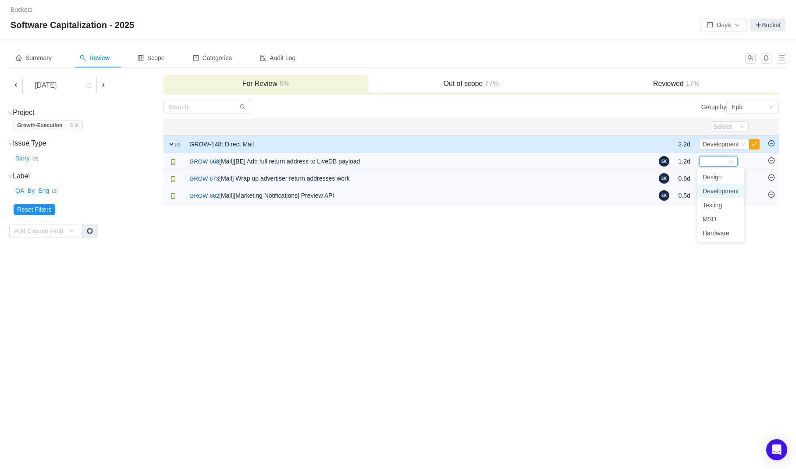
click at [707, 192] on span "Development" at bounding box center [721, 191] width 36 height 7
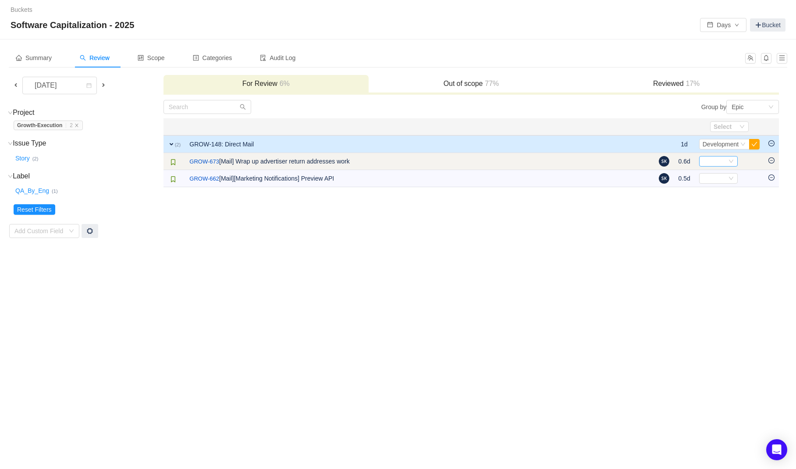
click at [703, 160] on div "Select" at bounding box center [715, 161] width 24 height 10
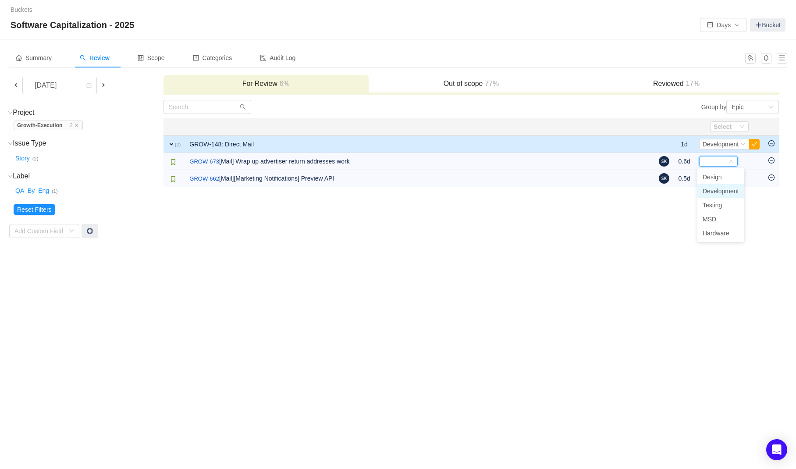
click at [705, 194] on span "Development" at bounding box center [721, 191] width 36 height 7
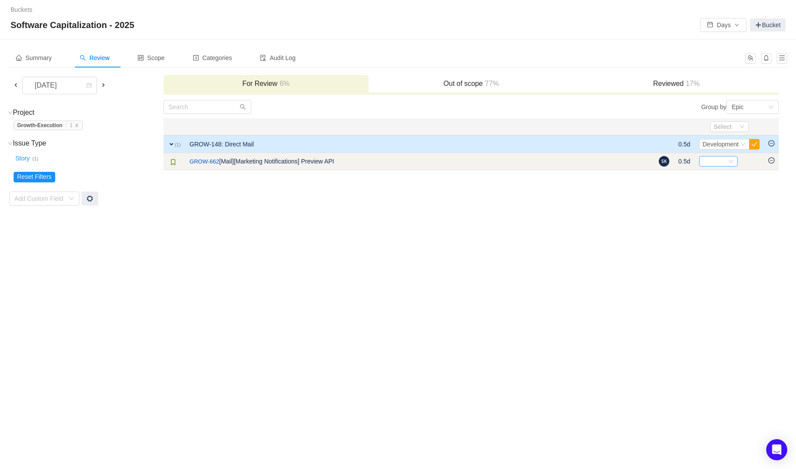
click at [703, 163] on div "Select" at bounding box center [715, 161] width 24 height 10
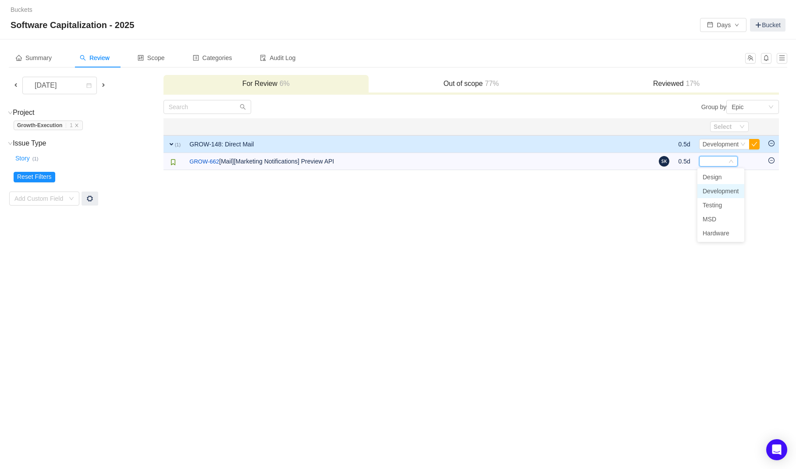
click at [708, 194] on span "Development" at bounding box center [721, 191] width 36 height 7
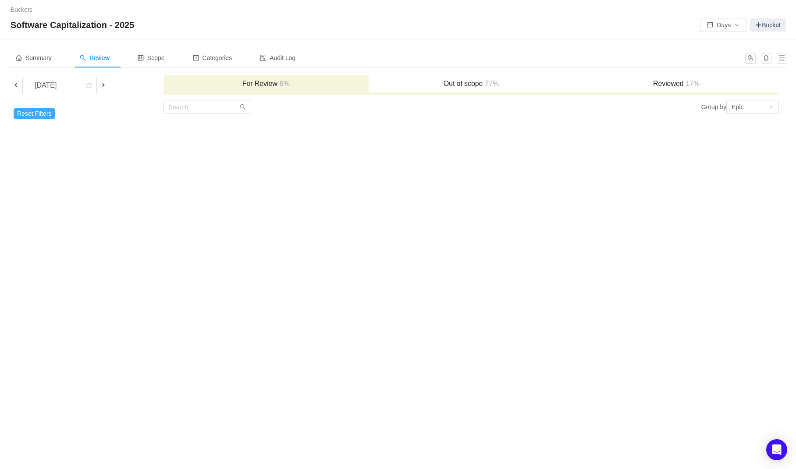
click at [42, 117] on button "Reset Filters" at bounding box center [35, 113] width 42 height 11
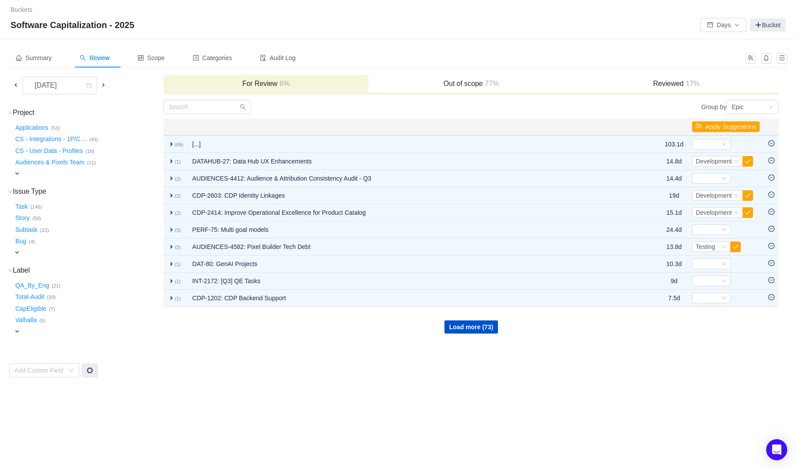
click at [18, 175] on span "expand" at bounding box center [17, 173] width 7 height 7
click at [48, 177] on div "Select value" at bounding box center [51, 174] width 69 height 9
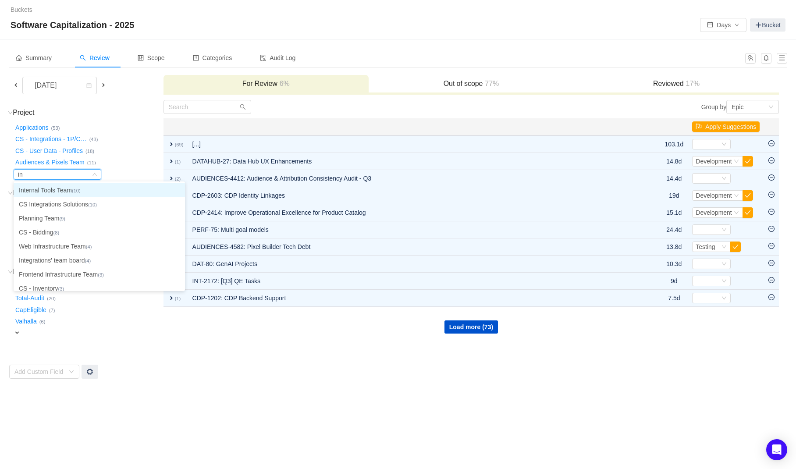
type input "inv"
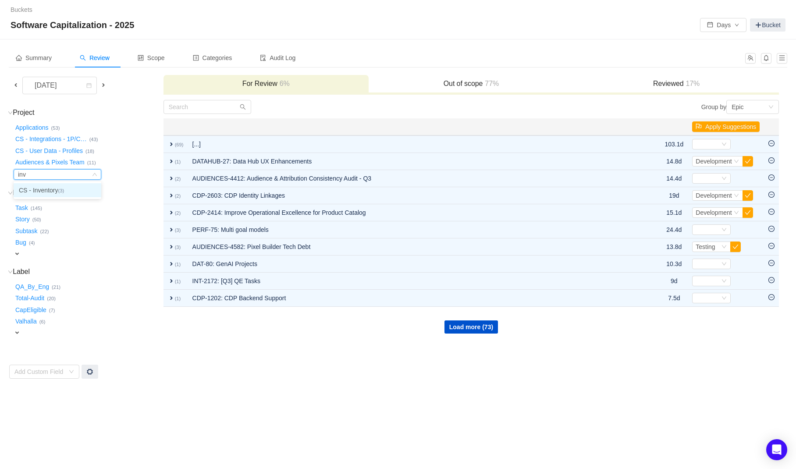
click at [38, 190] on li "CS - Inventory (3)" at bounding box center [58, 190] width 88 height 14
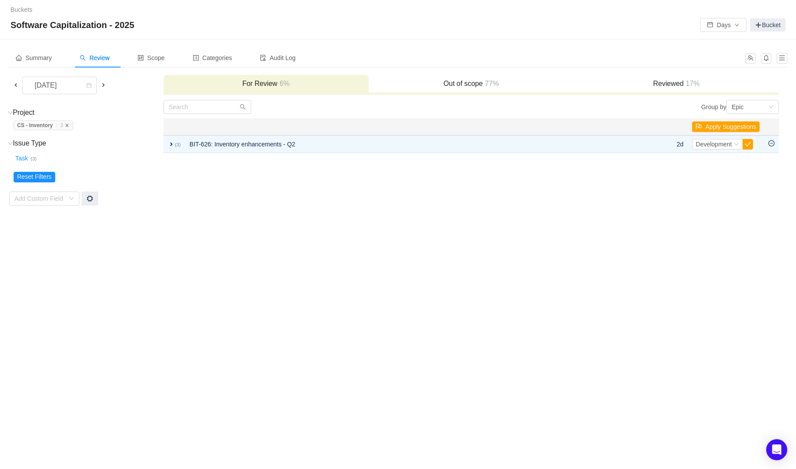
click at [69, 127] on icon "icon: close" at bounding box center [67, 125] width 4 height 4
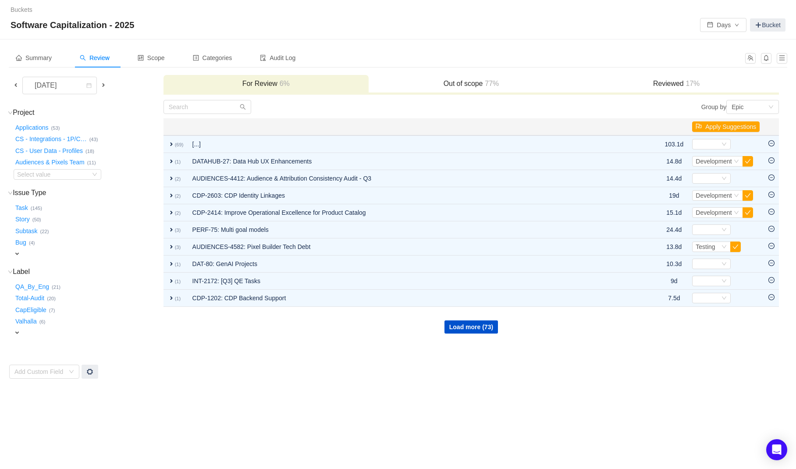
click at [108, 83] on span at bounding box center [103, 85] width 11 height 10
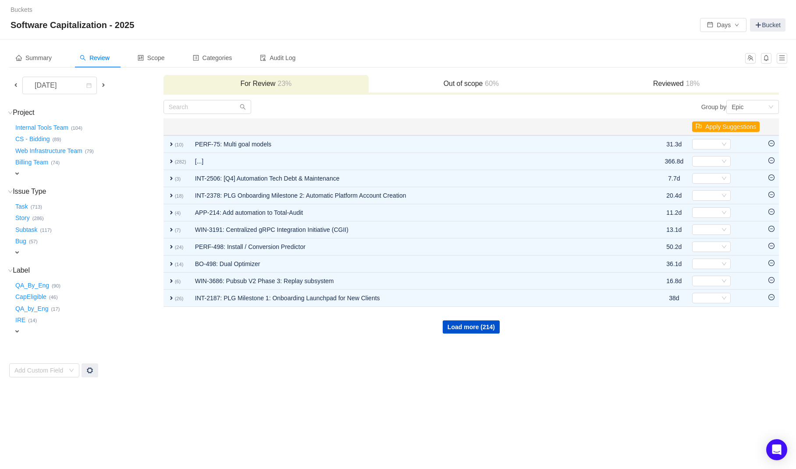
click at [21, 170] on div "expand" at bounding box center [73, 173] width 119 height 9
click at [29, 174] on div "Select value" at bounding box center [51, 174] width 69 height 9
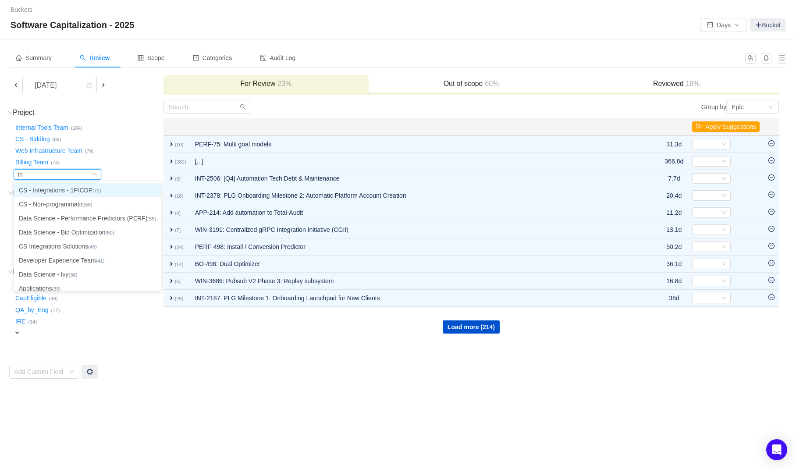
type input "inv"
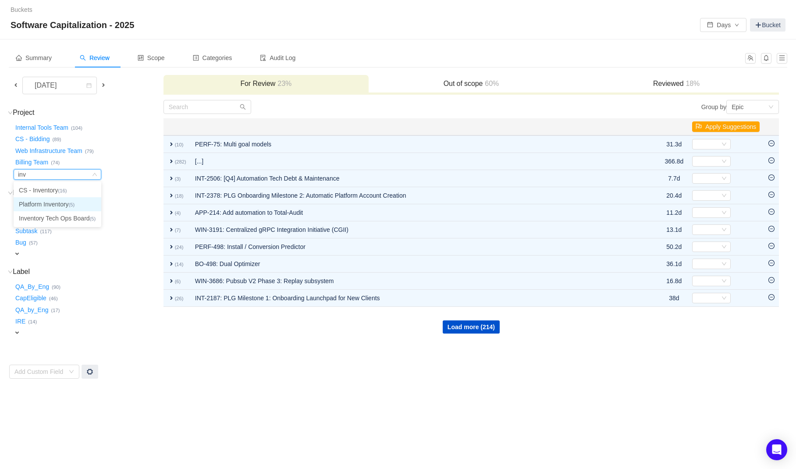
click at [60, 207] on li "Platform Inventory (5)" at bounding box center [58, 204] width 88 height 14
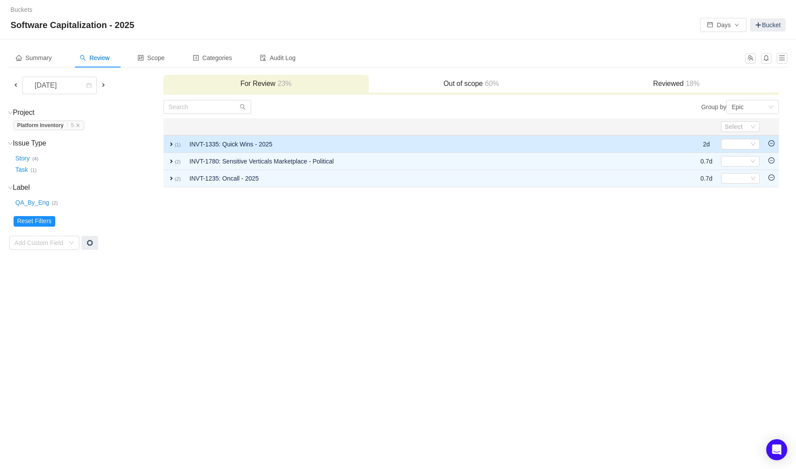
click at [771, 145] on icon "icon: minus-circle" at bounding box center [771, 143] width 6 height 6
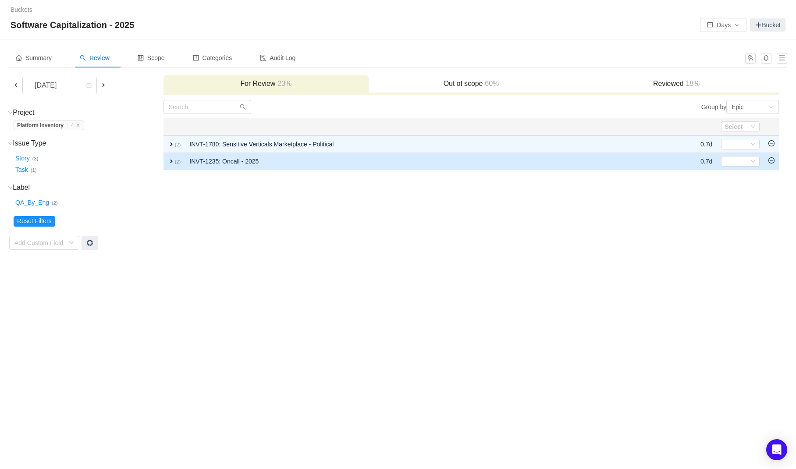
click at [773, 163] on td at bounding box center [771, 161] width 15 height 17
click at [771, 163] on icon "icon: minus-circle" at bounding box center [771, 160] width 6 height 6
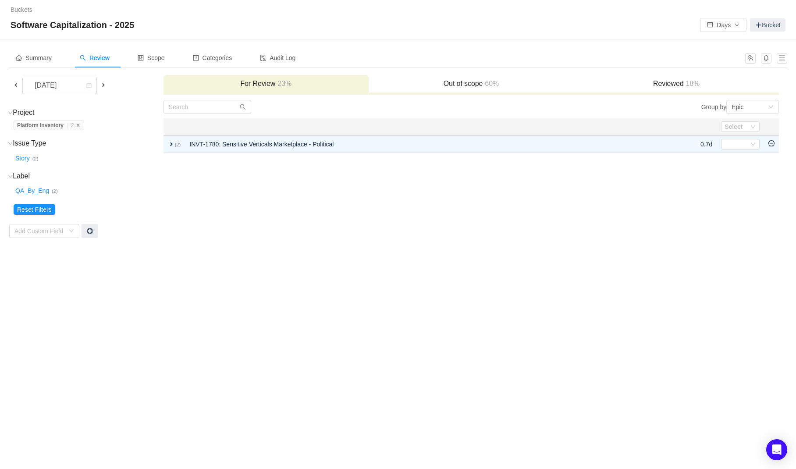
click at [80, 126] on icon "icon: close" at bounding box center [78, 125] width 4 height 4
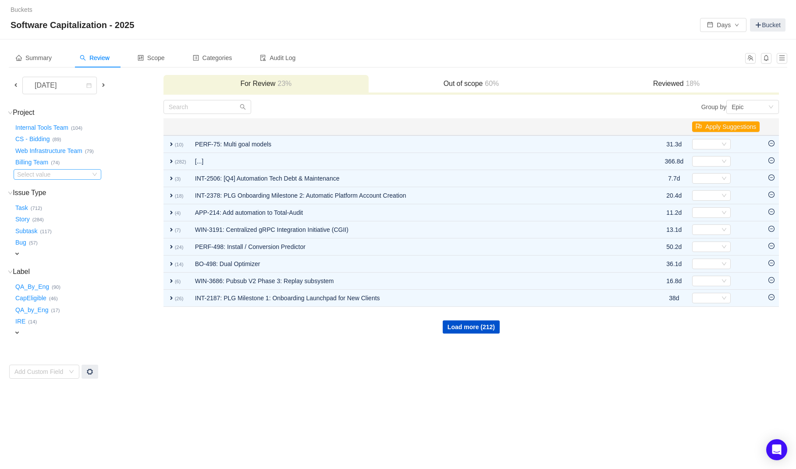
click at [50, 176] on div "Select value" at bounding box center [51, 174] width 69 height 9
type input "growth"
click at [53, 192] on li "Growth-Execution (3)" at bounding box center [58, 190] width 88 height 14
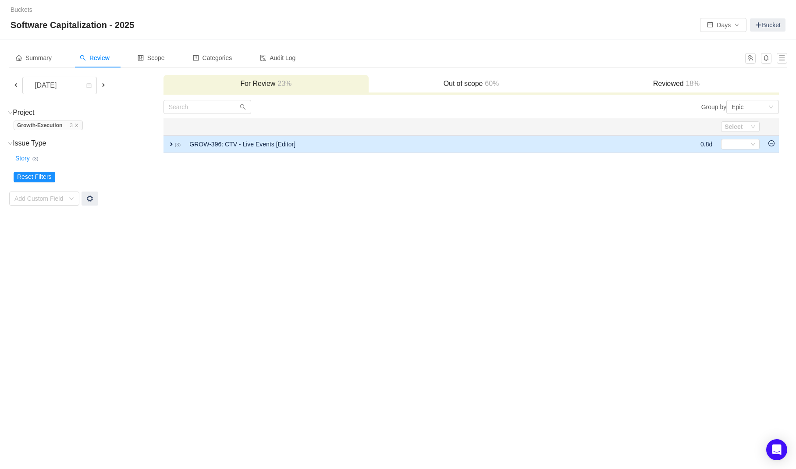
click at [305, 145] on td "GROW-396: CTV - Live Events [Editor]" at bounding box center [422, 144] width 475 height 18
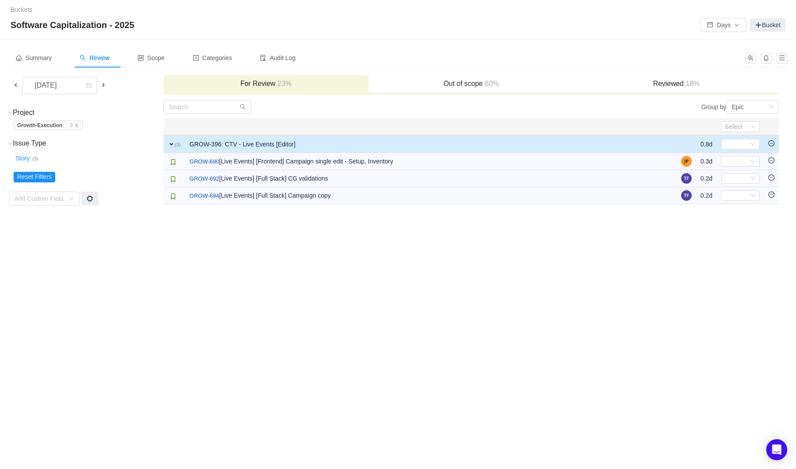
click at [496, 313] on div "Buckets / / Software Capitalization - 2025 Days Bucket Summary Review Scope Cat…" at bounding box center [398, 234] width 796 height 469
